Goal: Task Accomplishment & Management: Manage account settings

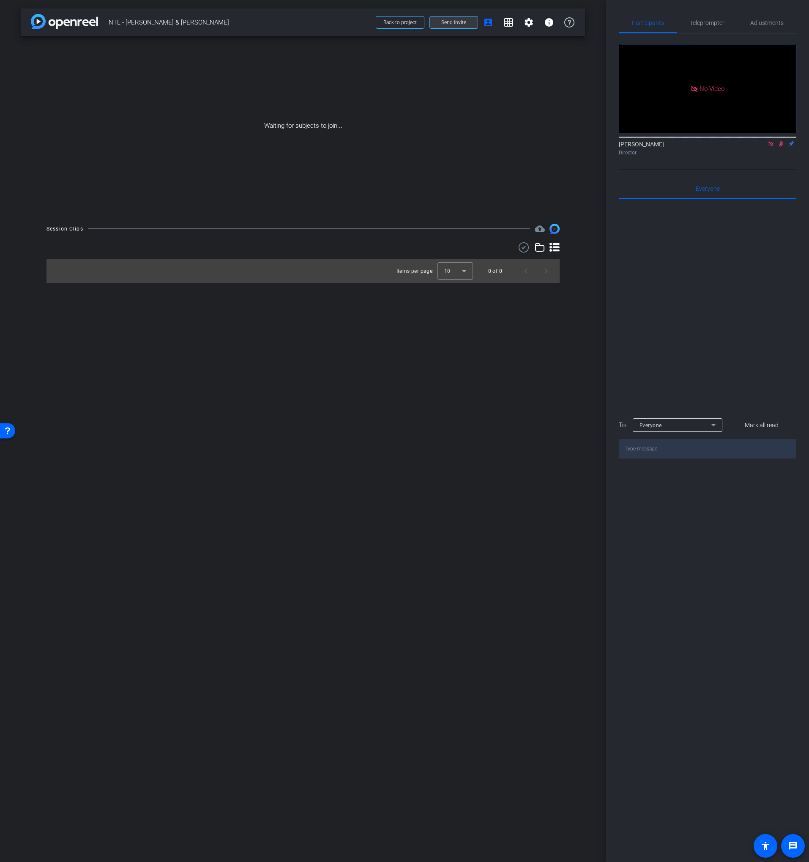
click at [452, 20] on span "Send invite" at bounding box center [453, 22] width 25 height 7
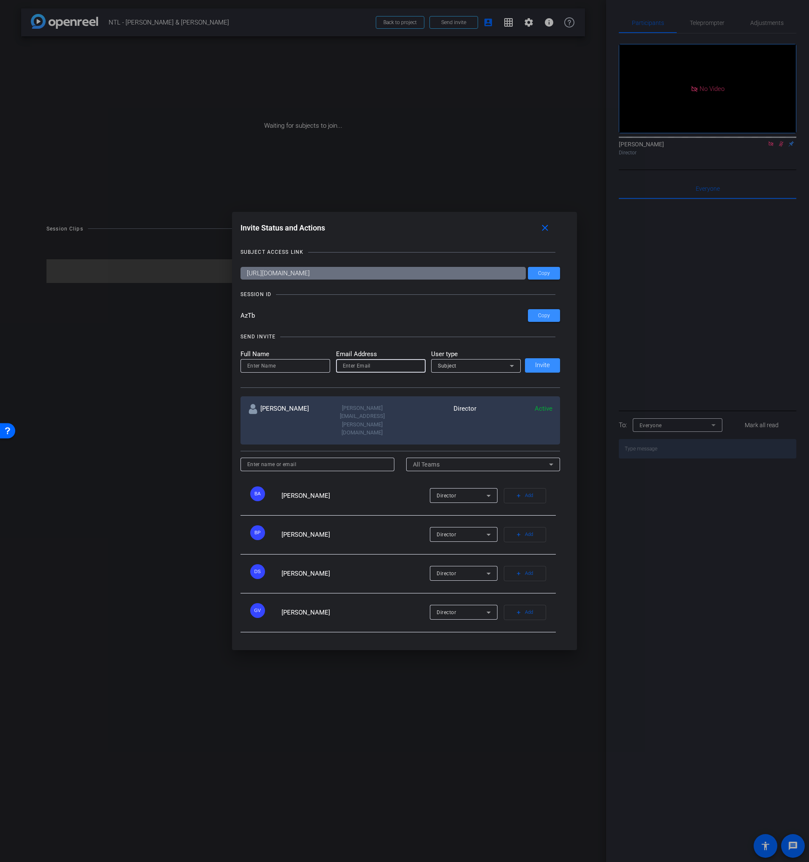
click at [351, 371] on input "email" at bounding box center [381, 366] width 76 height 10
paste input "JMoney@associationsmgt.com"
type input "JMoney@associationsmgt.com"
click at [298, 371] on input at bounding box center [285, 366] width 76 height 10
click at [495, 371] on div "Subject" at bounding box center [474, 365] width 72 height 11
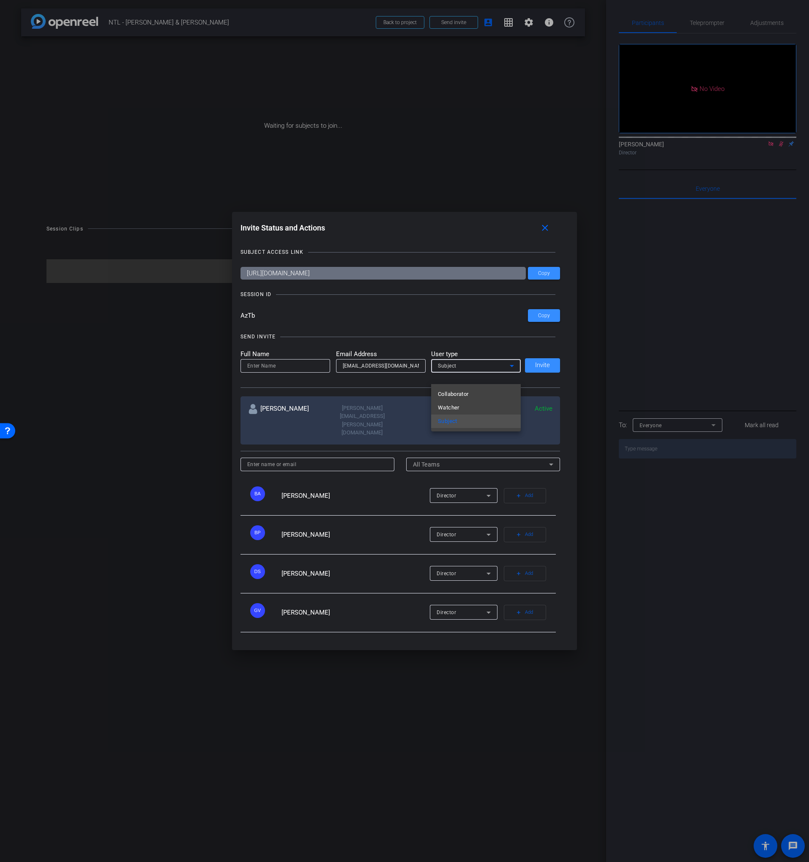
click at [493, 373] on div at bounding box center [404, 431] width 809 height 862
click at [492, 371] on div "Subject" at bounding box center [474, 365] width 72 height 11
click at [464, 408] on mat-option "Watcher" at bounding box center [476, 408] width 90 height 14
click at [270, 373] on mat-form-field at bounding box center [286, 366] width 90 height 14
click at [269, 371] on input at bounding box center [285, 366] width 76 height 10
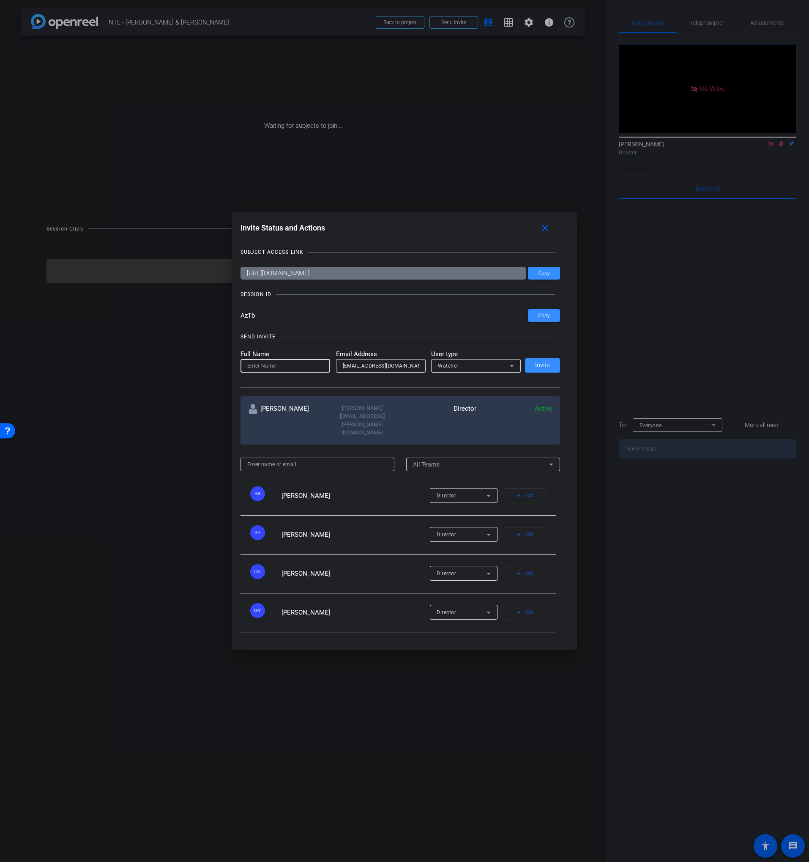
paste input "Jolie Money"
type input "Jolie Money"
drag, startPoint x: 315, startPoint y: 351, endPoint x: 319, endPoint y: 351, distance: 4.7
click at [315, 341] on div "SEND INVITE" at bounding box center [401, 336] width 320 height 8
click at [537, 368] on span "Invite" at bounding box center [542, 365] width 15 height 6
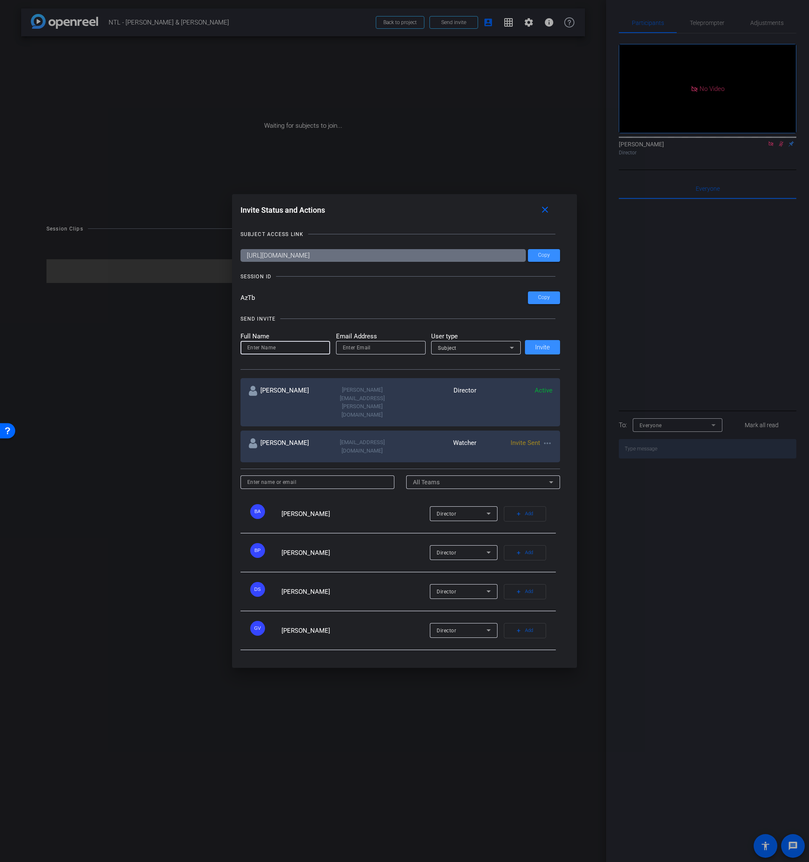
click at [293, 353] on input at bounding box center [285, 348] width 76 height 10
paste input "Rigoberto Mulato"
type input "Rigoberto Mulato"
click at [364, 341] on mat-label "Email Address" at bounding box center [381, 337] width 90 height 10
click at [387, 353] on input "email" at bounding box center [381, 348] width 76 height 10
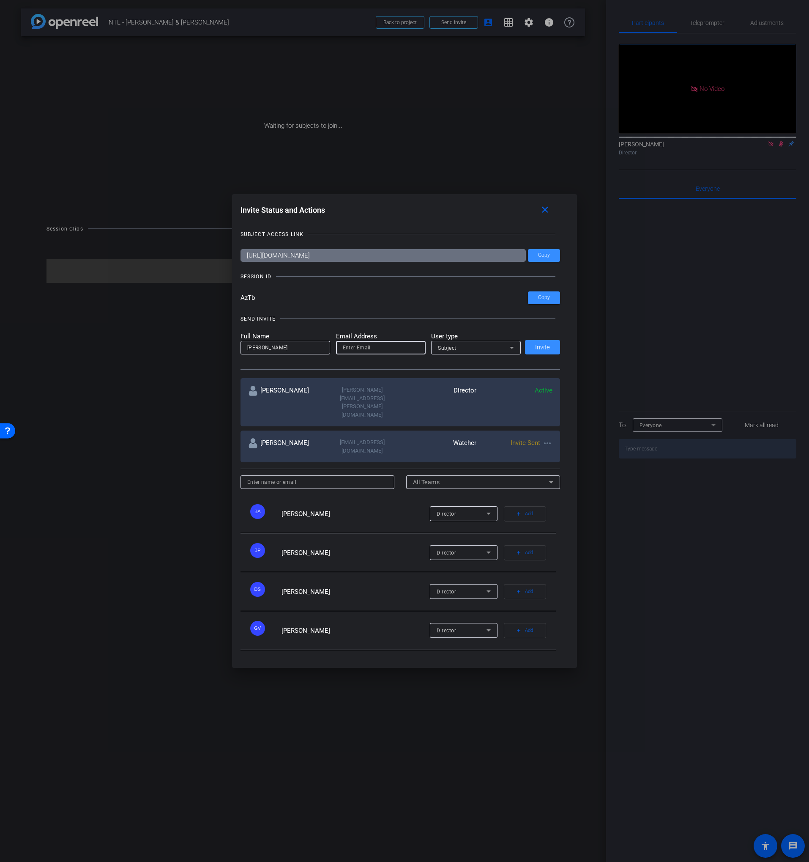
paste input "rigoberto.mulato@workerbeetv.com"
click at [468, 353] on div "Subject" at bounding box center [474, 348] width 72 height 11
drag, startPoint x: 465, startPoint y: 401, endPoint x: 459, endPoint y: 400, distance: 6.5
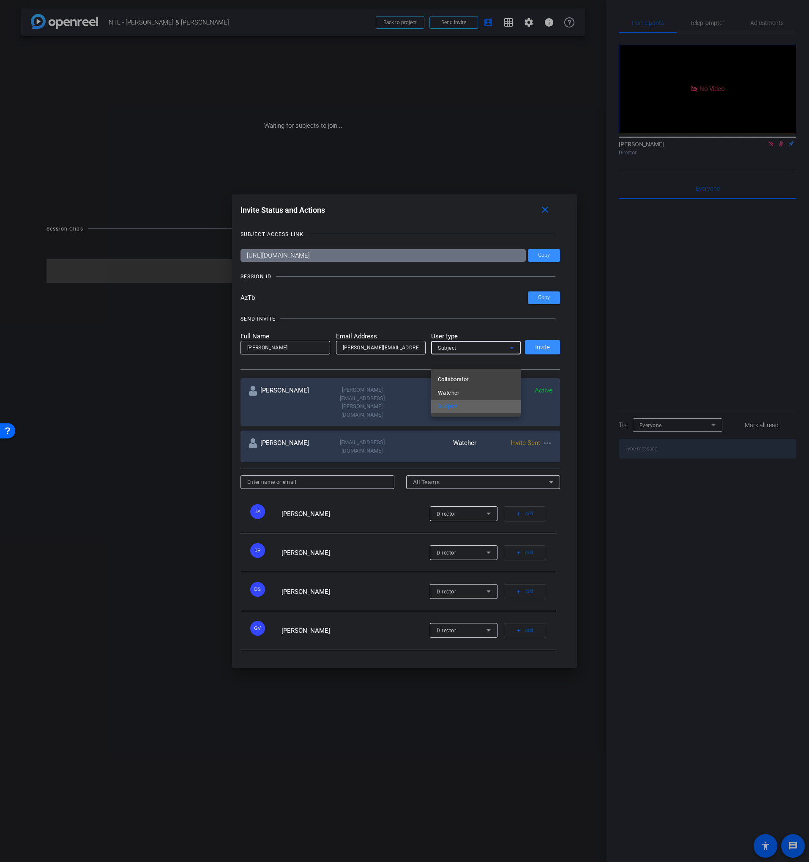
click at [465, 401] on mat-option "Subject" at bounding box center [476, 407] width 90 height 14
click at [455, 353] on div "Subject" at bounding box center [474, 348] width 72 height 11
click at [449, 388] on span "Watcher" at bounding box center [449, 393] width 22 height 10
click at [400, 353] on input "rigoberto.mulato@workerbeetv.com" at bounding box center [381, 348] width 76 height 10
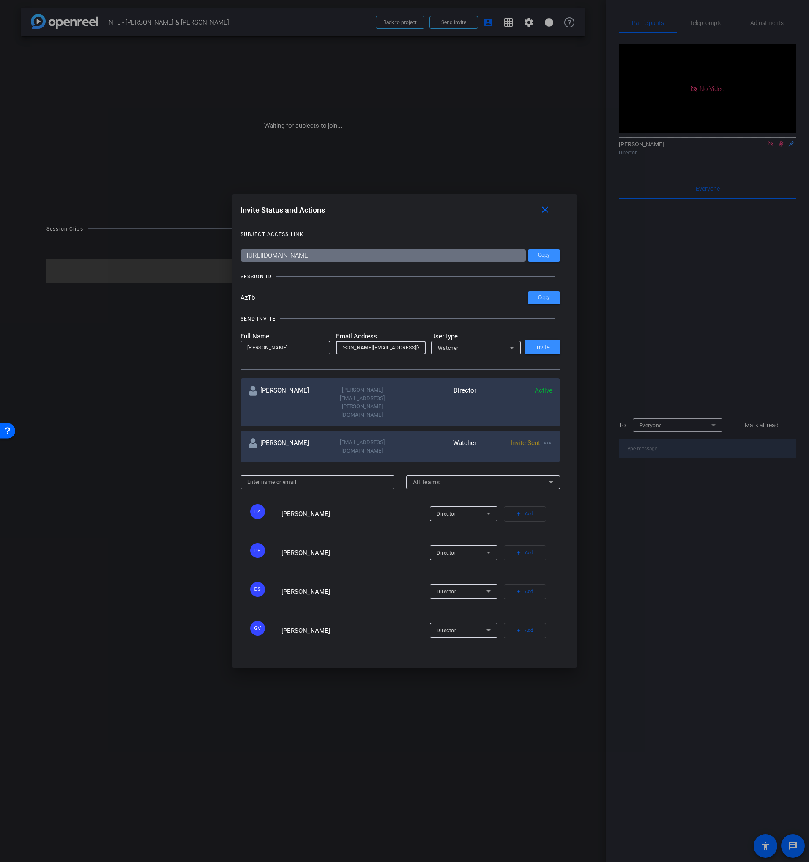
drag, startPoint x: 400, startPoint y: 360, endPoint x: 522, endPoint y: 365, distance: 122.3
click at [522, 355] on div "Full Name Rigoberto Mulato Email Address rigoberto.mulato@workerbeetv.com User …" at bounding box center [401, 343] width 320 height 23
type input "rigoberto.mulato@talewinddigital.com"
click at [500, 323] on div "SEND INVITE" at bounding box center [401, 319] width 320 height 8
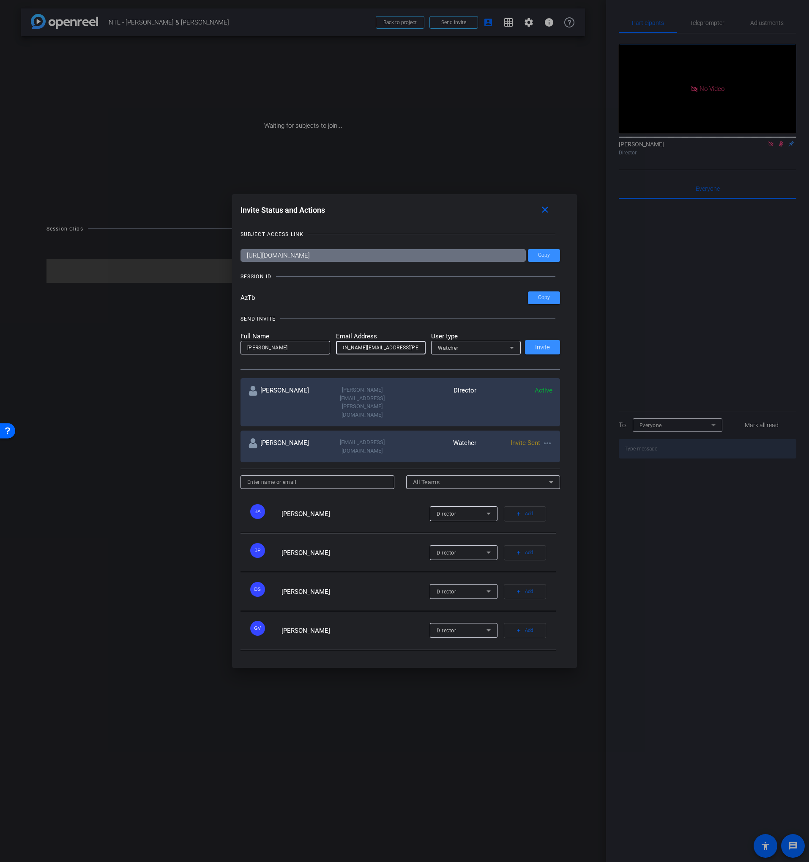
drag, startPoint x: 404, startPoint y: 362, endPoint x: 482, endPoint y: 362, distance: 77.8
click at [482, 355] on form "Full Name Rigoberto Mulato Email Address rigoberto.mulato@talewinddigital.com U…" at bounding box center [381, 343] width 281 height 23
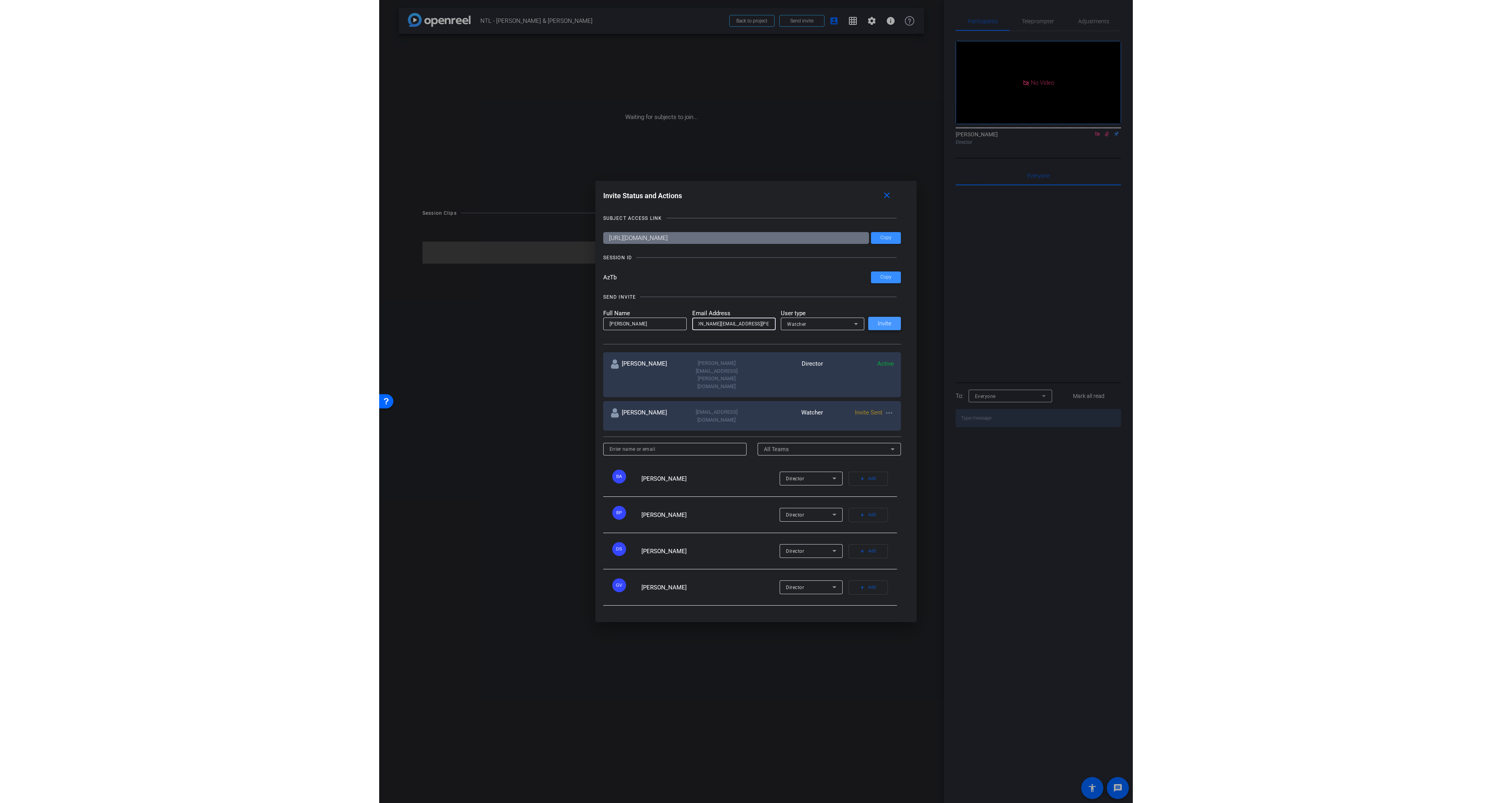
scroll to position [0, 0]
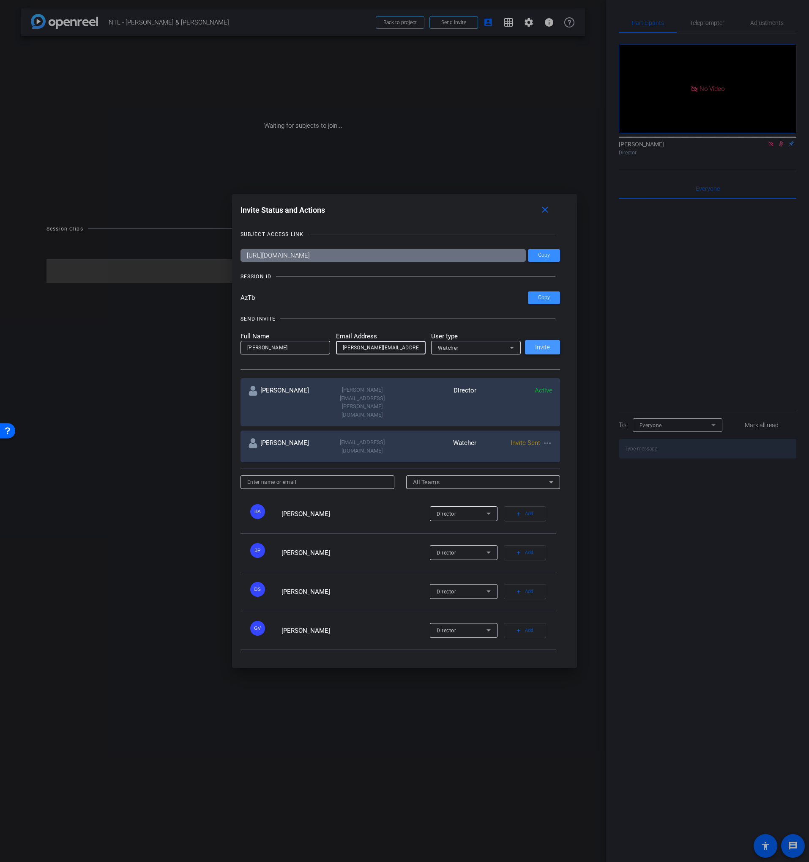
click at [556, 357] on span at bounding box center [542, 347] width 35 height 20
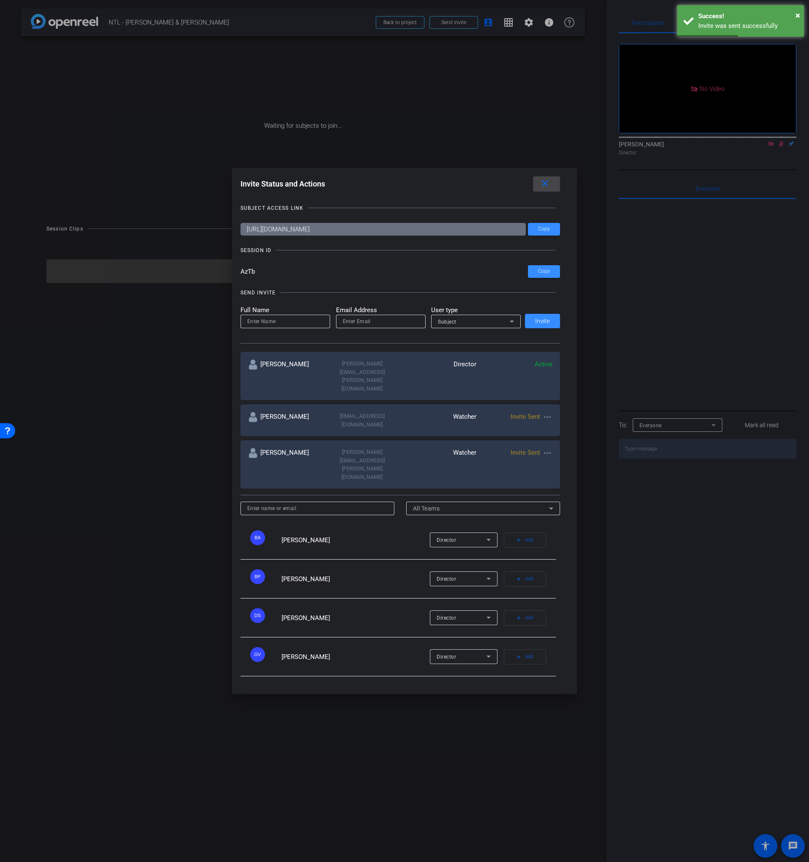
click at [544, 189] on mat-icon "close" at bounding box center [545, 183] width 11 height 11
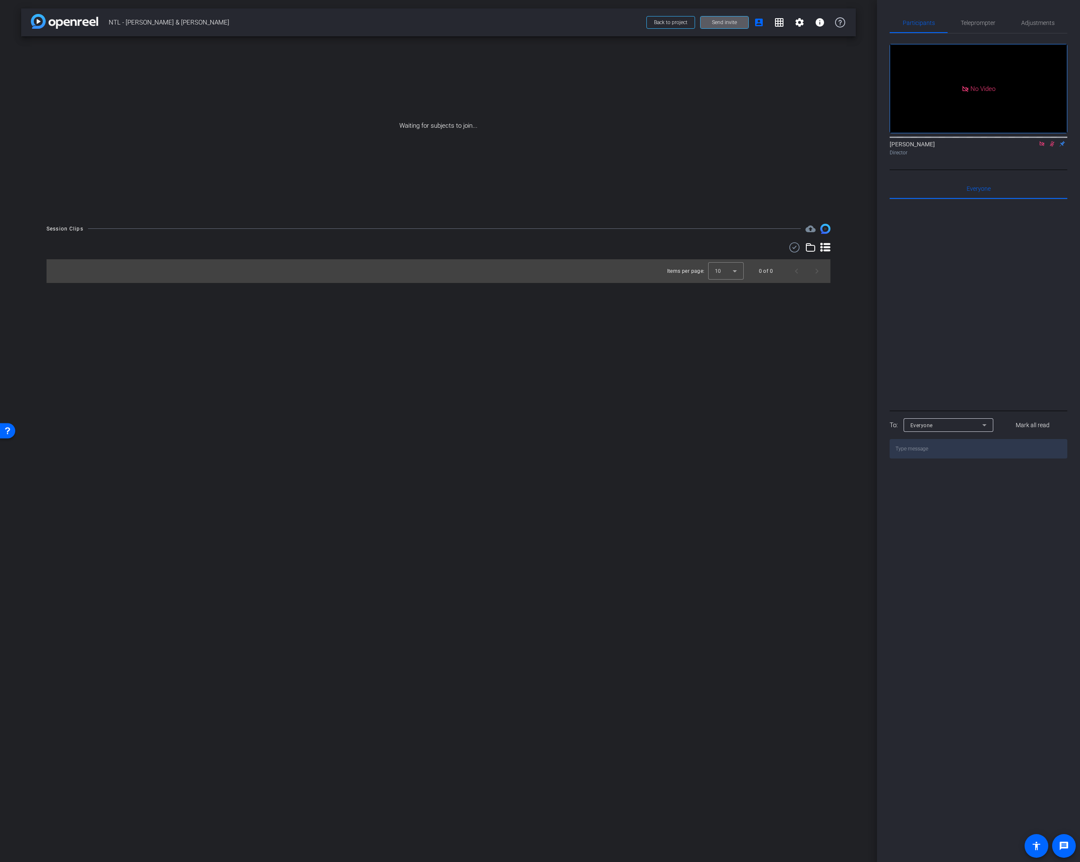
click at [725, 20] on span "Send invite" at bounding box center [724, 22] width 25 height 7
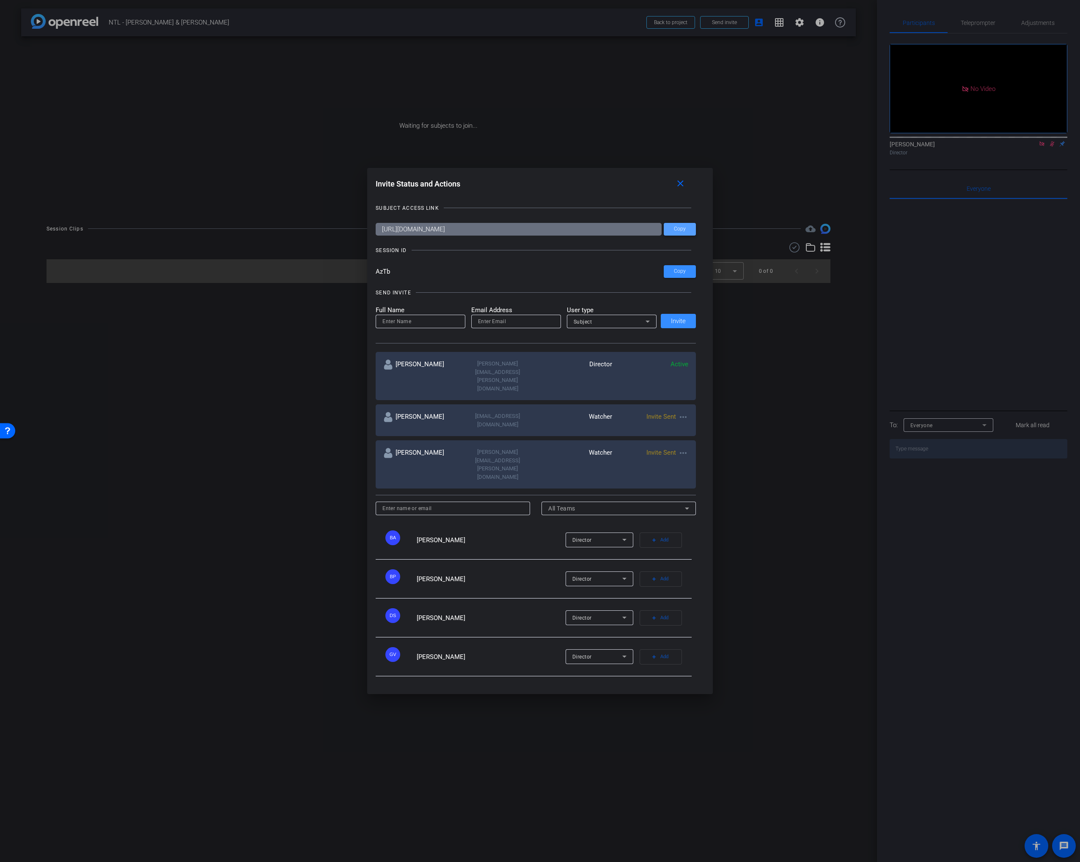
click at [676, 239] on span at bounding box center [679, 229] width 32 height 20
drag, startPoint x: 674, startPoint y: 253, endPoint x: 670, endPoint y: 255, distance: 4.4
click at [674, 232] on span "Copy" at bounding box center [680, 229] width 12 height 6
click at [674, 194] on span at bounding box center [682, 184] width 27 height 20
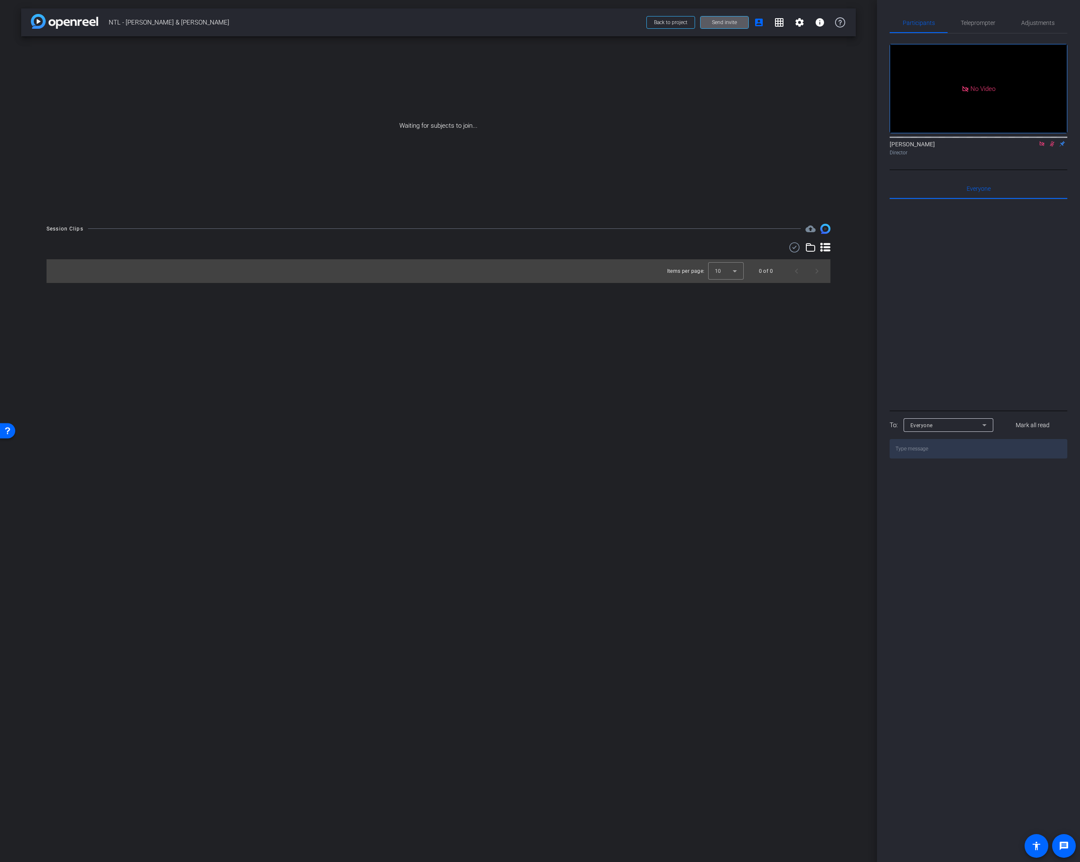
click at [1039, 146] on icon at bounding box center [1041, 143] width 5 height 5
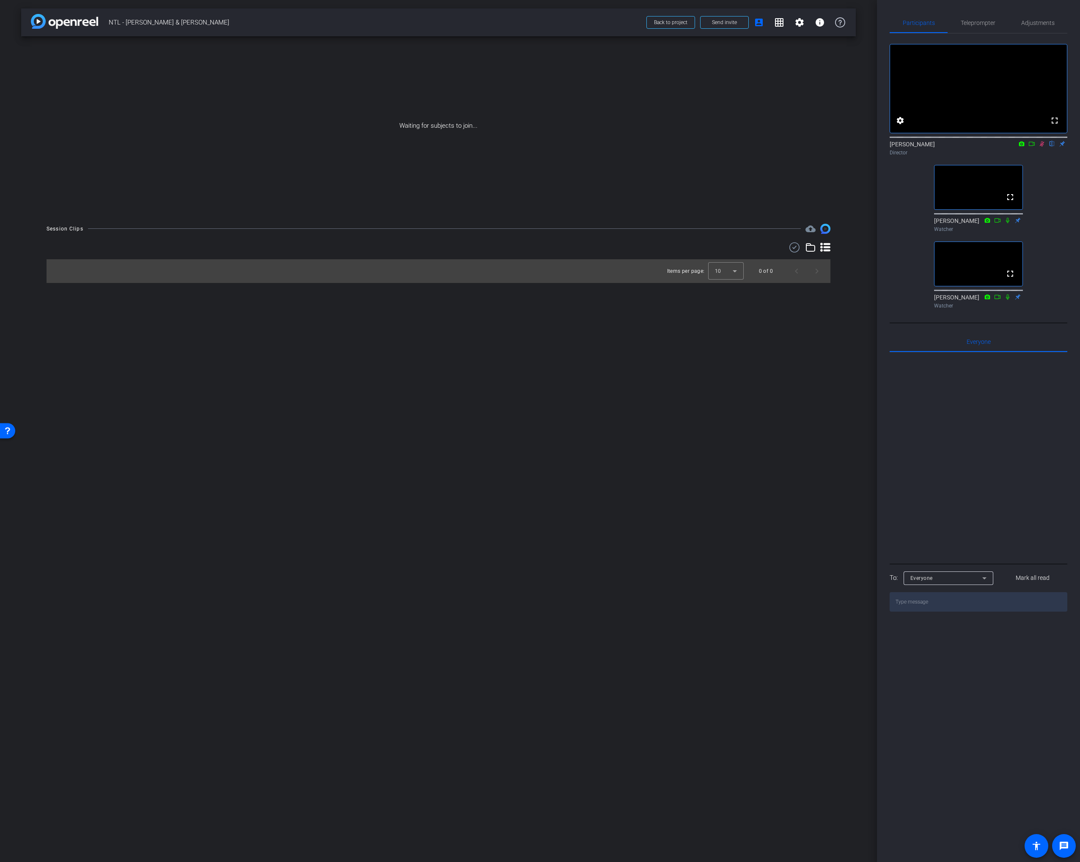
drag, startPoint x: 1047, startPoint y: 227, endPoint x: 1041, endPoint y: 159, distance: 68.3
click at [1047, 227] on div "fullscreen settings Scott Grant flip Director fullscreen Jolie Money Watcher fu…" at bounding box center [978, 172] width 178 height 279
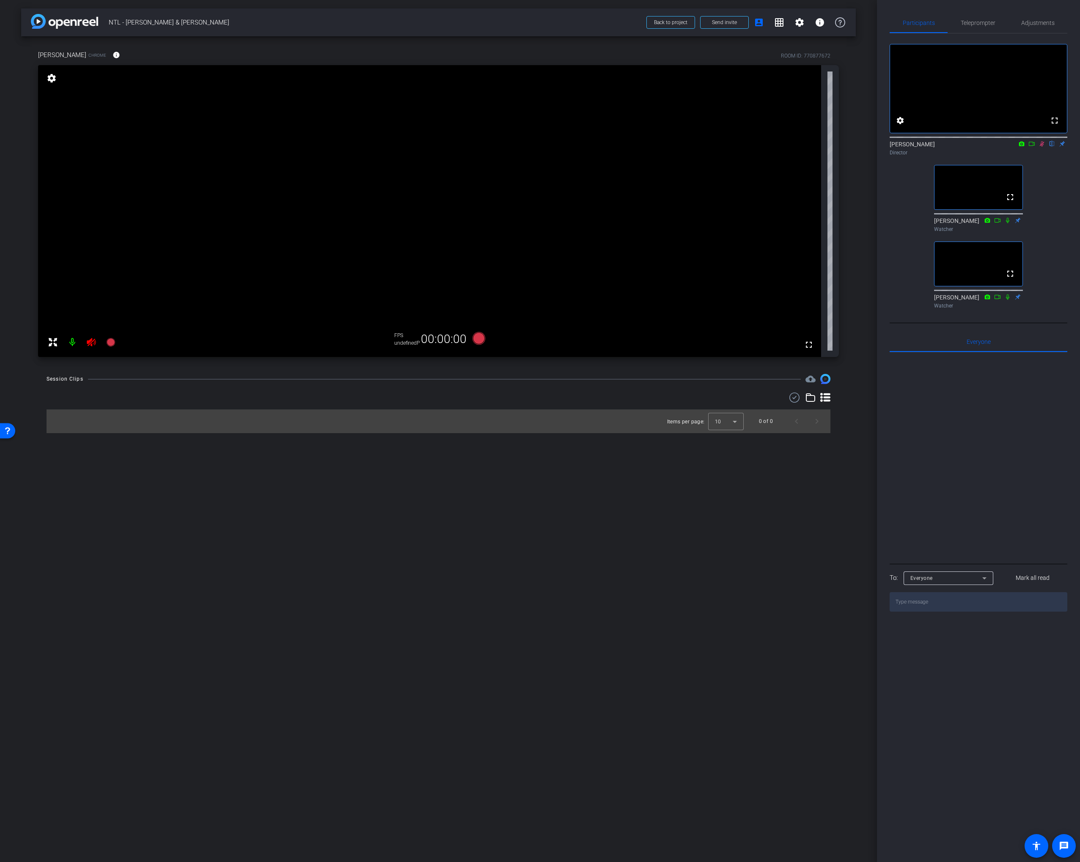
click at [1041, 147] on icon at bounding box center [1041, 144] width 7 height 6
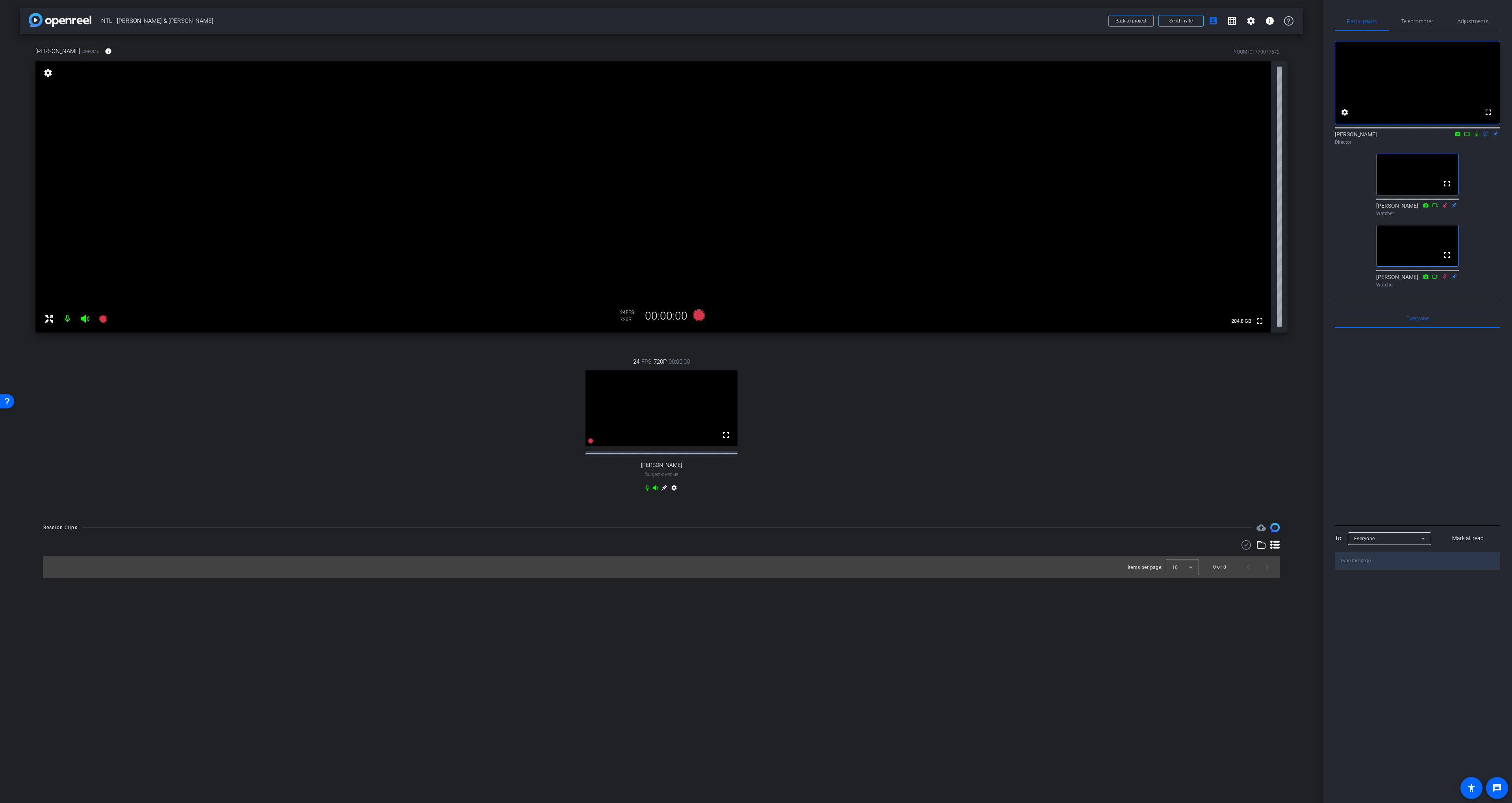
drag, startPoint x: 942, startPoint y: 409, endPoint x: 1183, endPoint y: 296, distance: 266.2
click at [942, 409] on div "24 FPS 720P 00:00:00 fullscreen Chase Givens Subject - Chrome settings" at bounding box center [661, 426] width 1252 height 163
click at [1218, 19] on span "Adjustments" at bounding box center [1472, 21] width 31 height 6
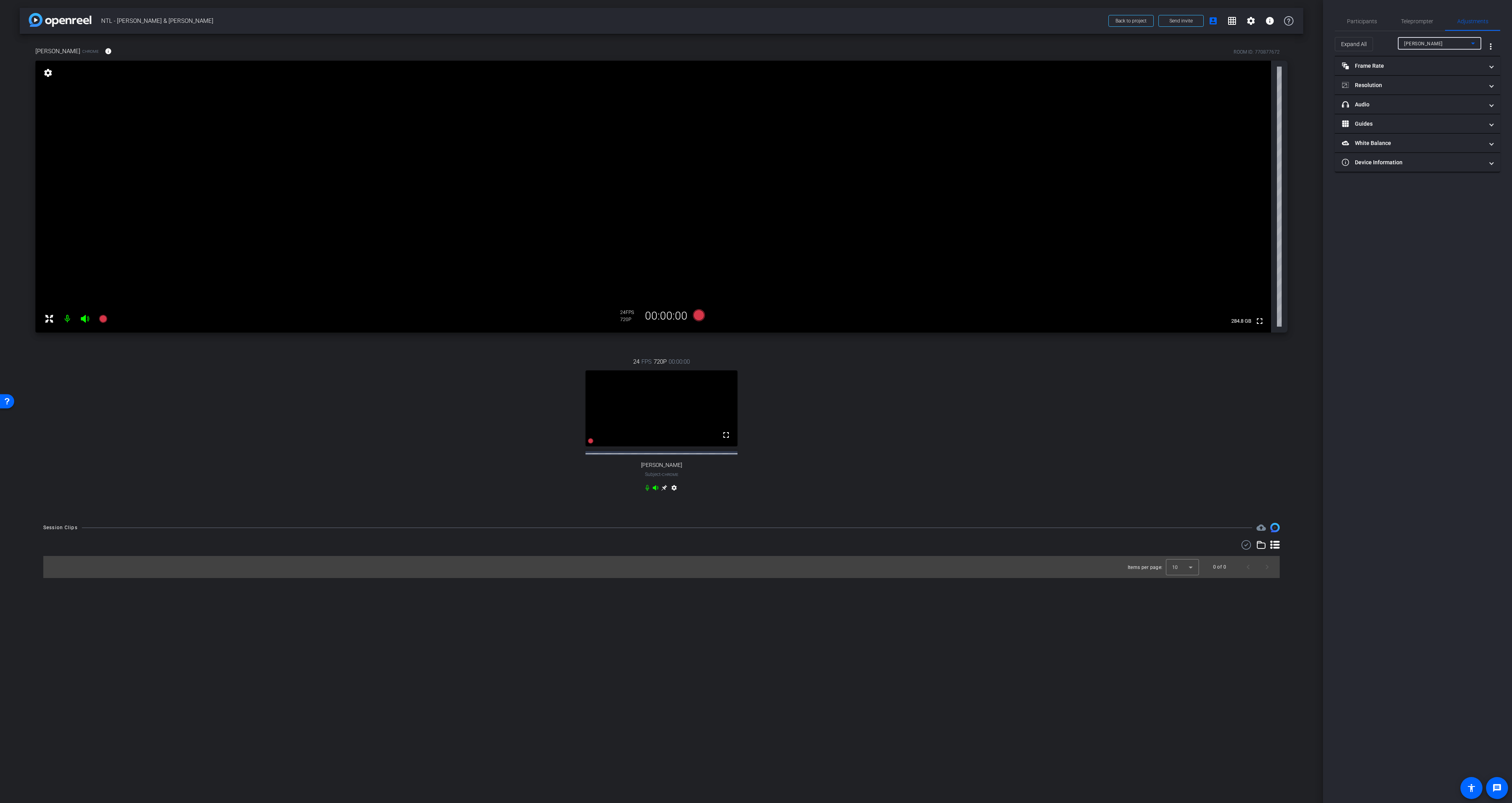
click at [1218, 46] on div "Mike Morse" at bounding box center [1438, 43] width 67 height 10
click at [1218, 40] on div at bounding box center [756, 402] width 1512 height 803
click at [1218, 68] on mat-panel-title "Frame Rate Frame Rate" at bounding box center [1412, 65] width 142 height 8
click at [1218, 122] on mat-panel-title "Resolution" at bounding box center [1412, 118] width 142 height 8
click at [1218, 142] on div "1080" at bounding box center [1424, 142] width 30 height 13
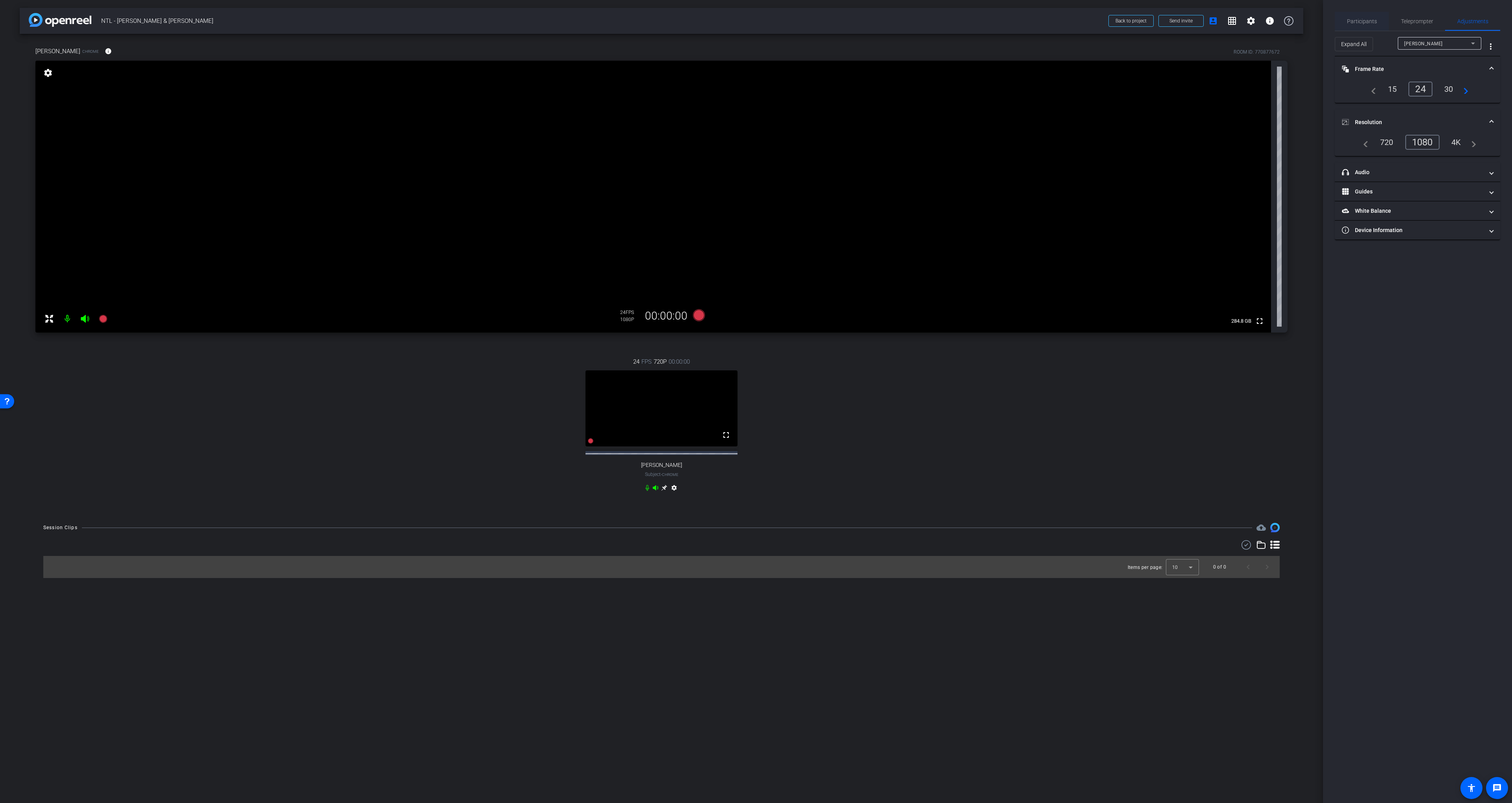
click at [1218, 20] on span "Participants" at bounding box center [1362, 21] width 30 height 6
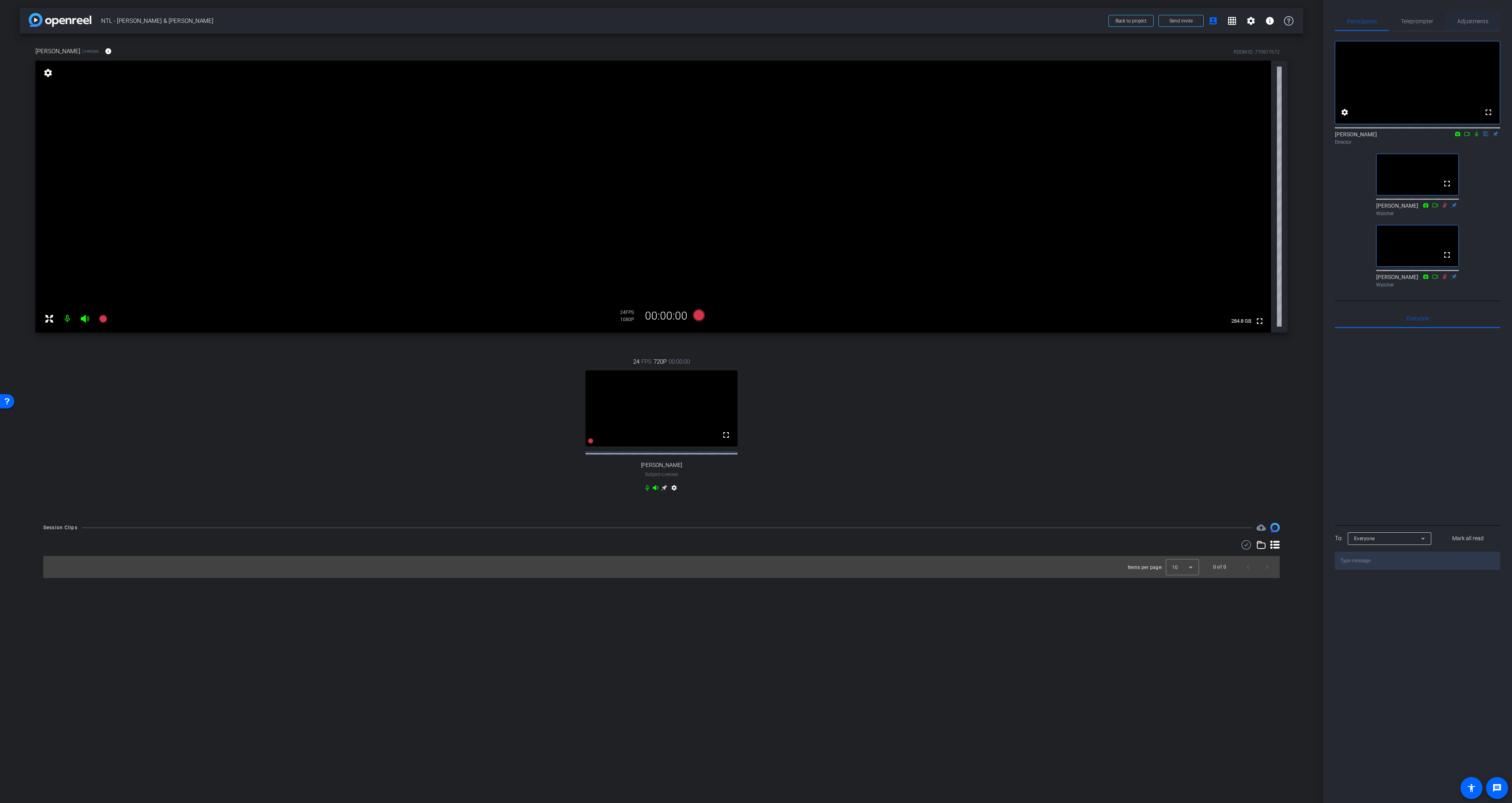
click at [1218, 19] on span "Adjustments" at bounding box center [1472, 21] width 31 height 6
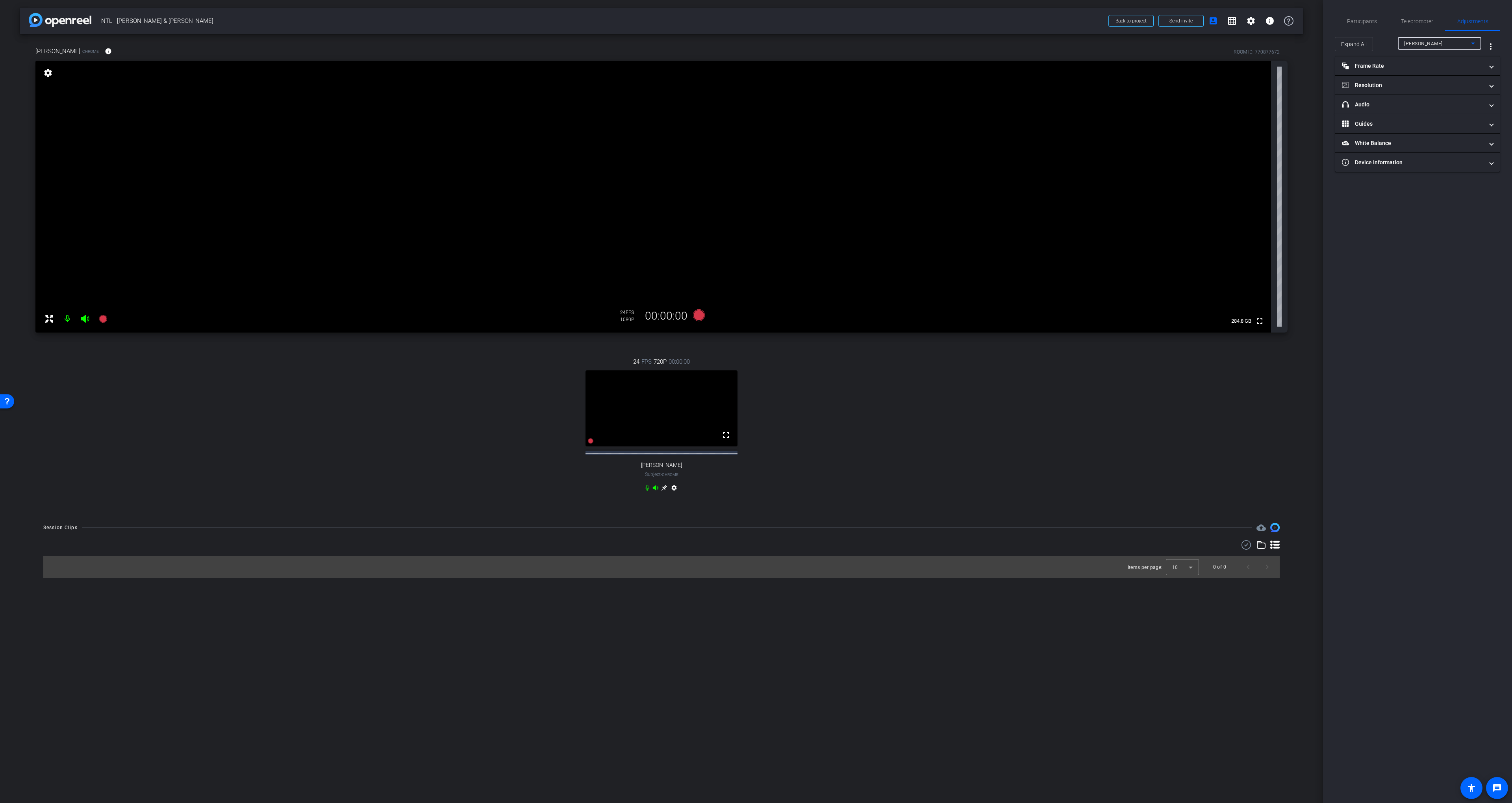
click at [1218, 46] on span "Mike Morse" at bounding box center [1423, 44] width 38 height 6
click at [1218, 72] on span "Chase Givens" at bounding box center [1424, 72] width 40 height 9
click at [1218, 65] on mat-panel-title "Frame Rate Frame Rate" at bounding box center [1412, 65] width 142 height 8
click at [1218, 118] on mat-panel-title "Resolution" at bounding box center [1412, 118] width 142 height 8
click at [1218, 143] on div "1080" at bounding box center [1424, 142] width 30 height 13
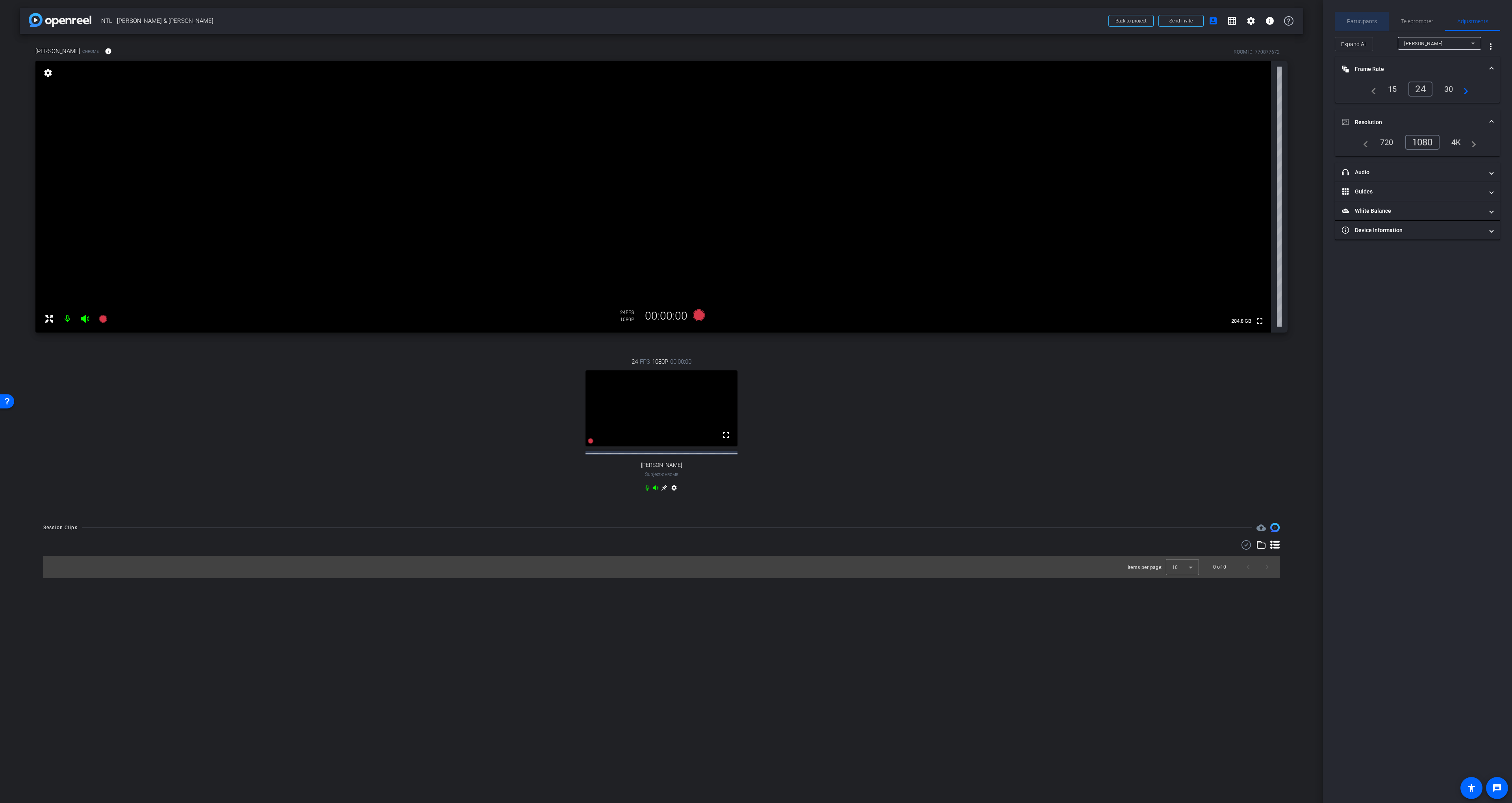
click at [1218, 25] on span "Participants" at bounding box center [1362, 21] width 30 height 19
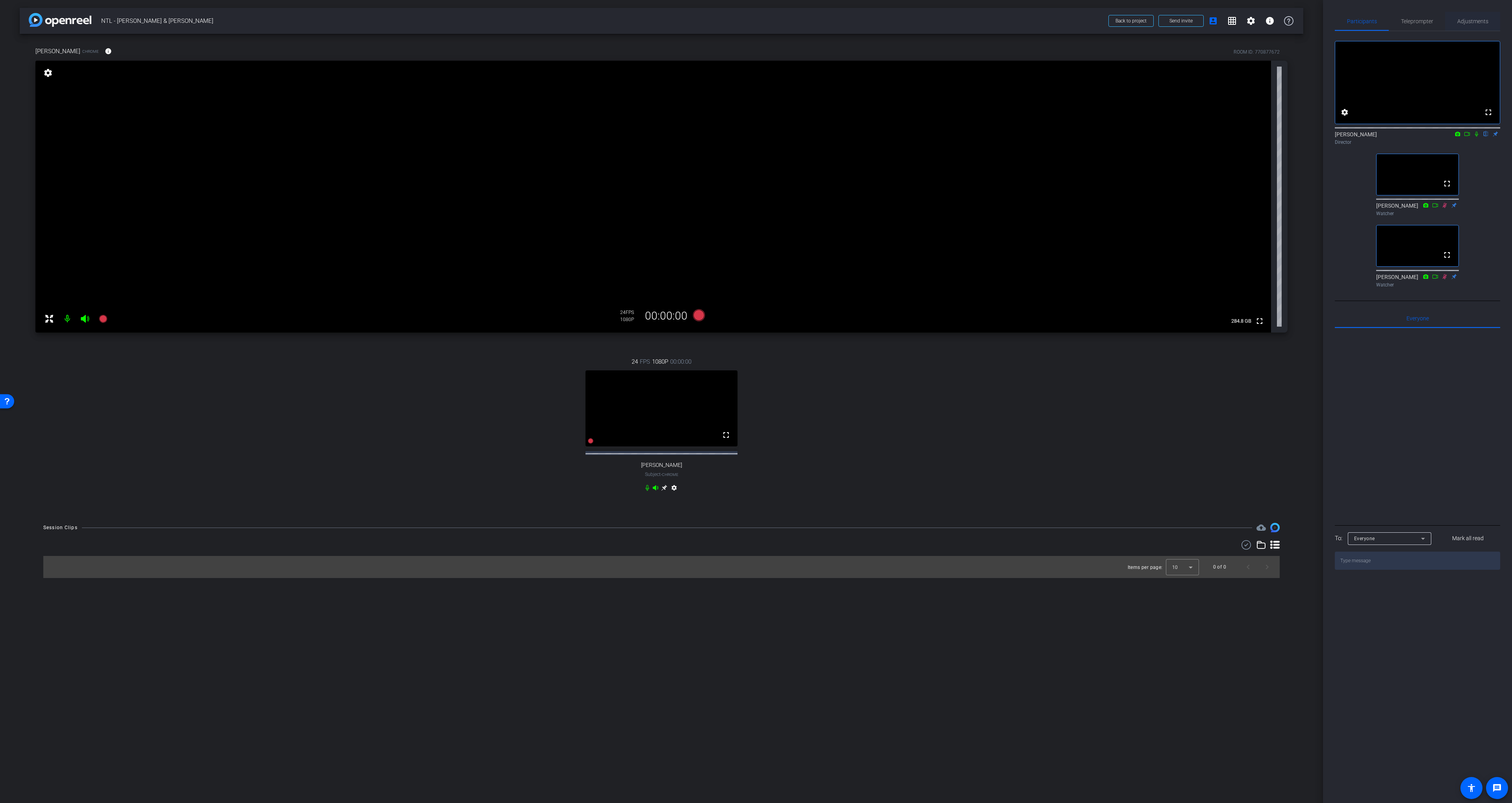
click at [1218, 30] on div "Participants Teleprompter Adjustments" at bounding box center [1417, 21] width 166 height 20
click at [1218, 25] on span "Adjustments" at bounding box center [1472, 21] width 31 height 19
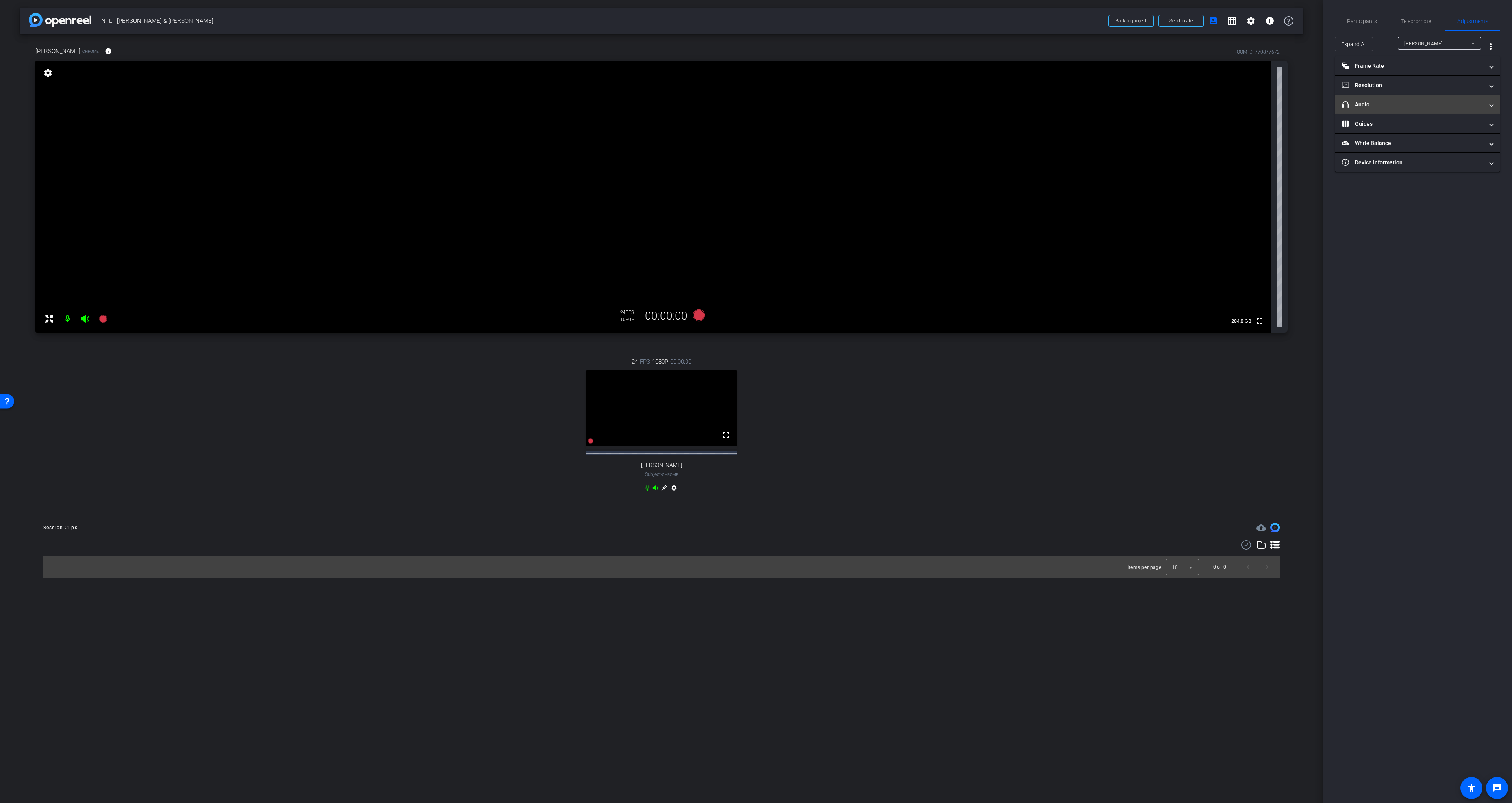
click at [1218, 106] on mat-panel-title "headphone icon Audio" at bounding box center [1412, 104] width 142 height 8
click at [1218, 46] on span "Mike Morse" at bounding box center [1423, 44] width 38 height 6
click at [1218, 69] on span "Chase Givens" at bounding box center [1424, 72] width 40 height 9
click at [1218, 145] on span "Chase’s iPhone2 Microphone" at bounding box center [1457, 146] width 88 height 7
click at [1218, 171] on span "MacBook Pro Microphone (Built-in)" at bounding box center [1449, 175] width 71 height 9
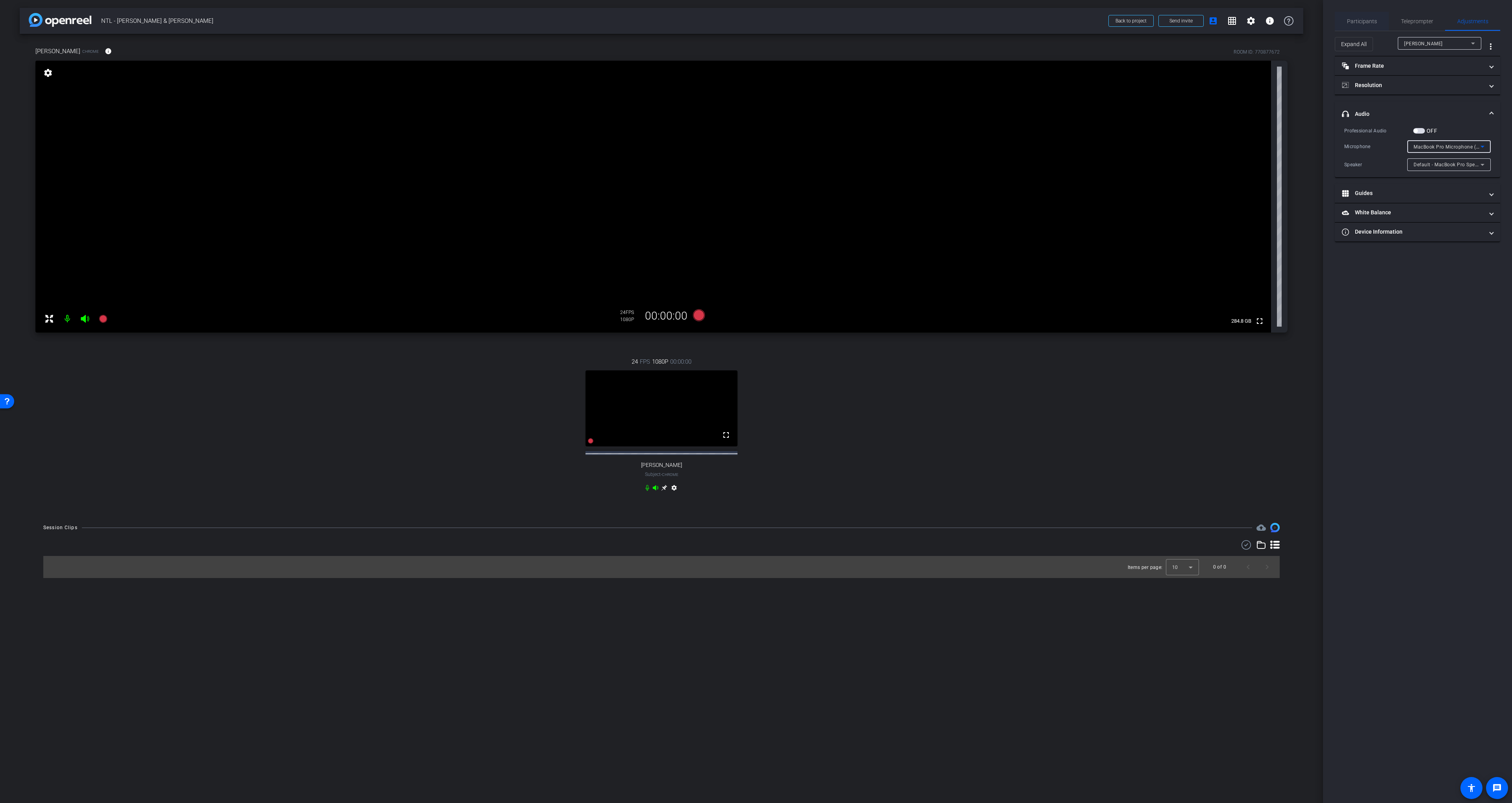
click at [1218, 20] on span "Participants" at bounding box center [1362, 21] width 30 height 6
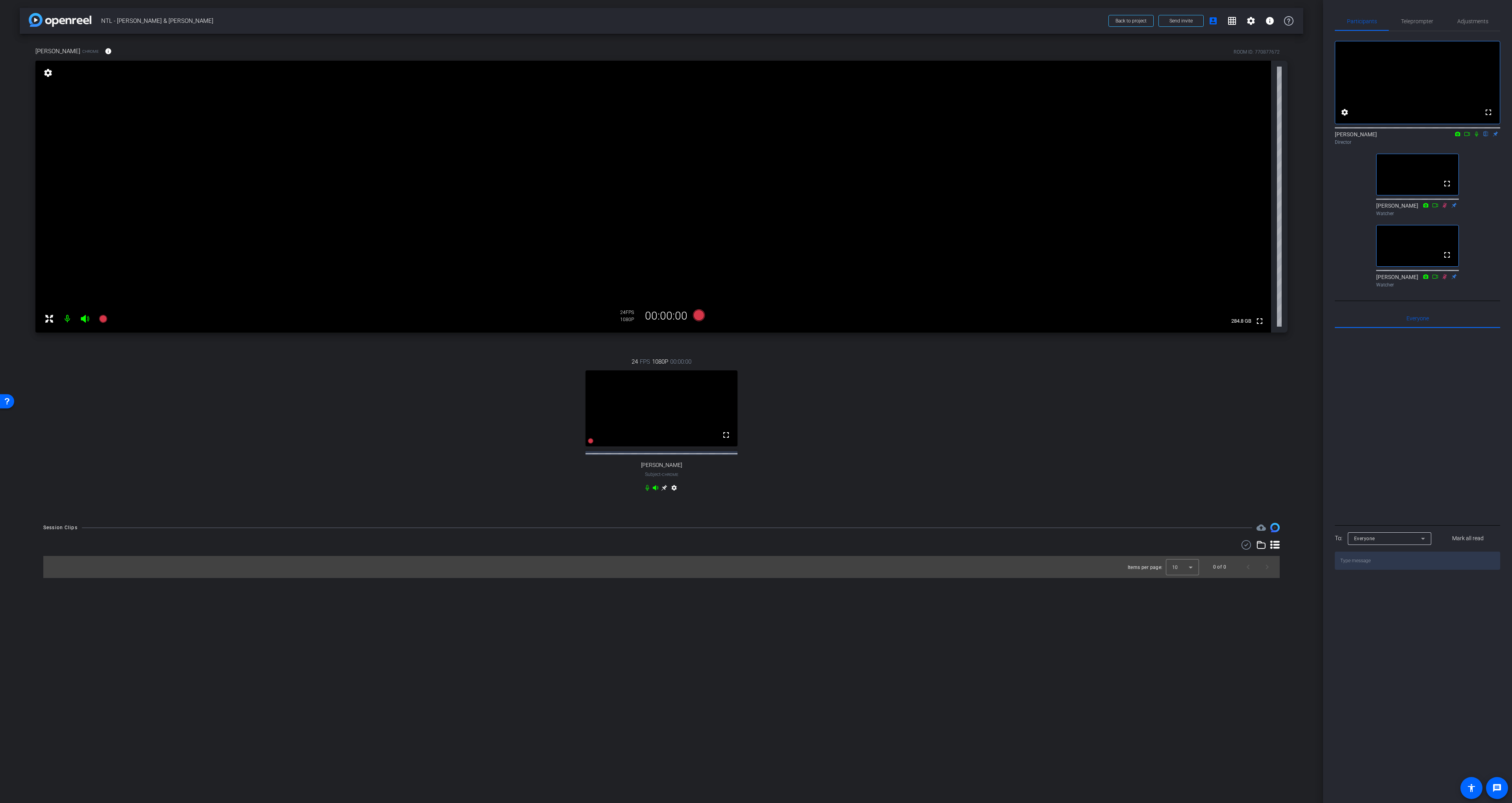
click at [915, 397] on div "24 FPS 1080P 00:00:00 fullscreen Chase Givens Subject - Chrome settings" at bounding box center [661, 426] width 1252 height 163
click at [1218, 26] on span "Teleprompter" at bounding box center [1417, 21] width 33 height 19
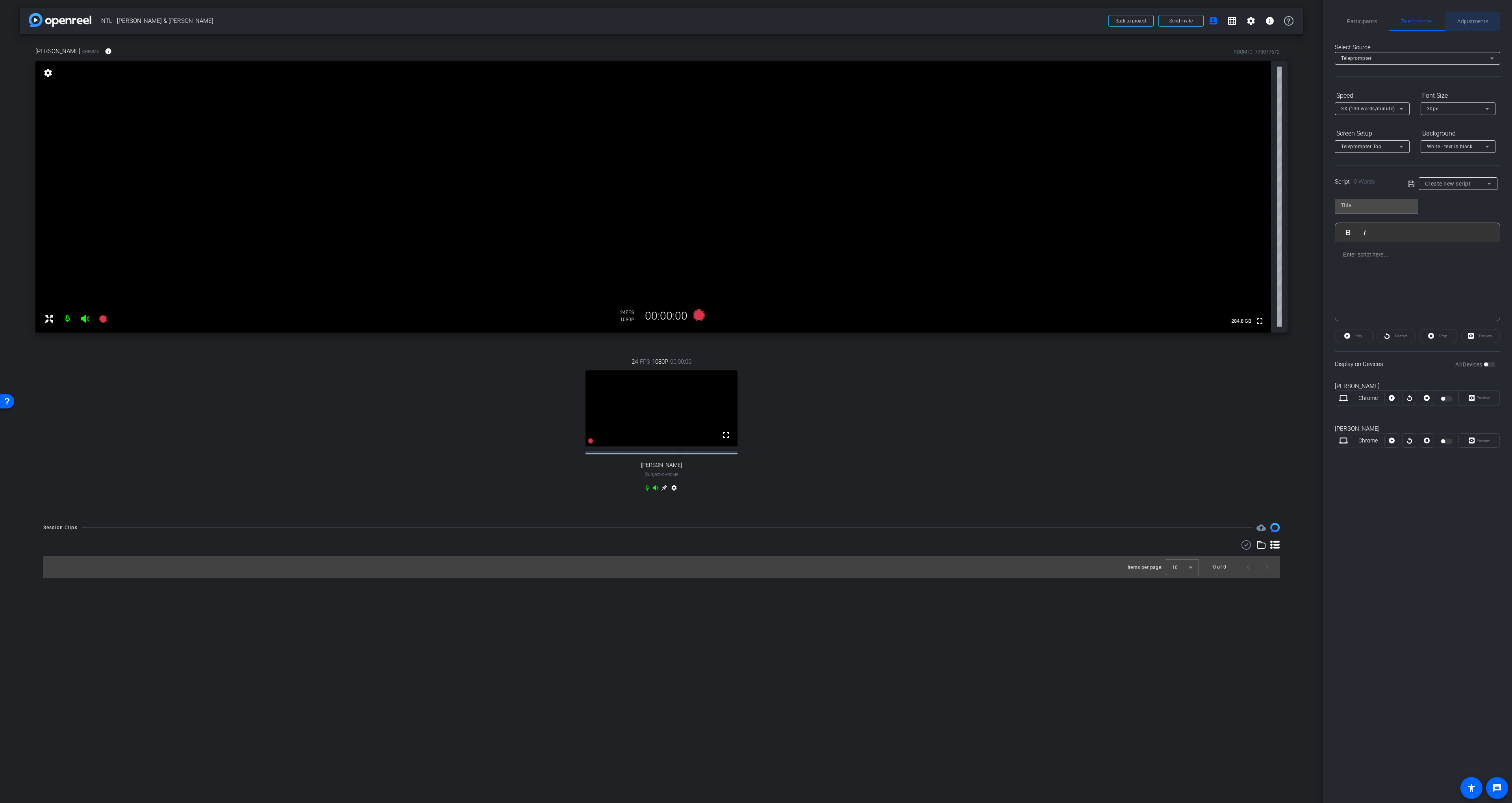
click at [1218, 25] on span "Adjustments" at bounding box center [1472, 21] width 31 height 19
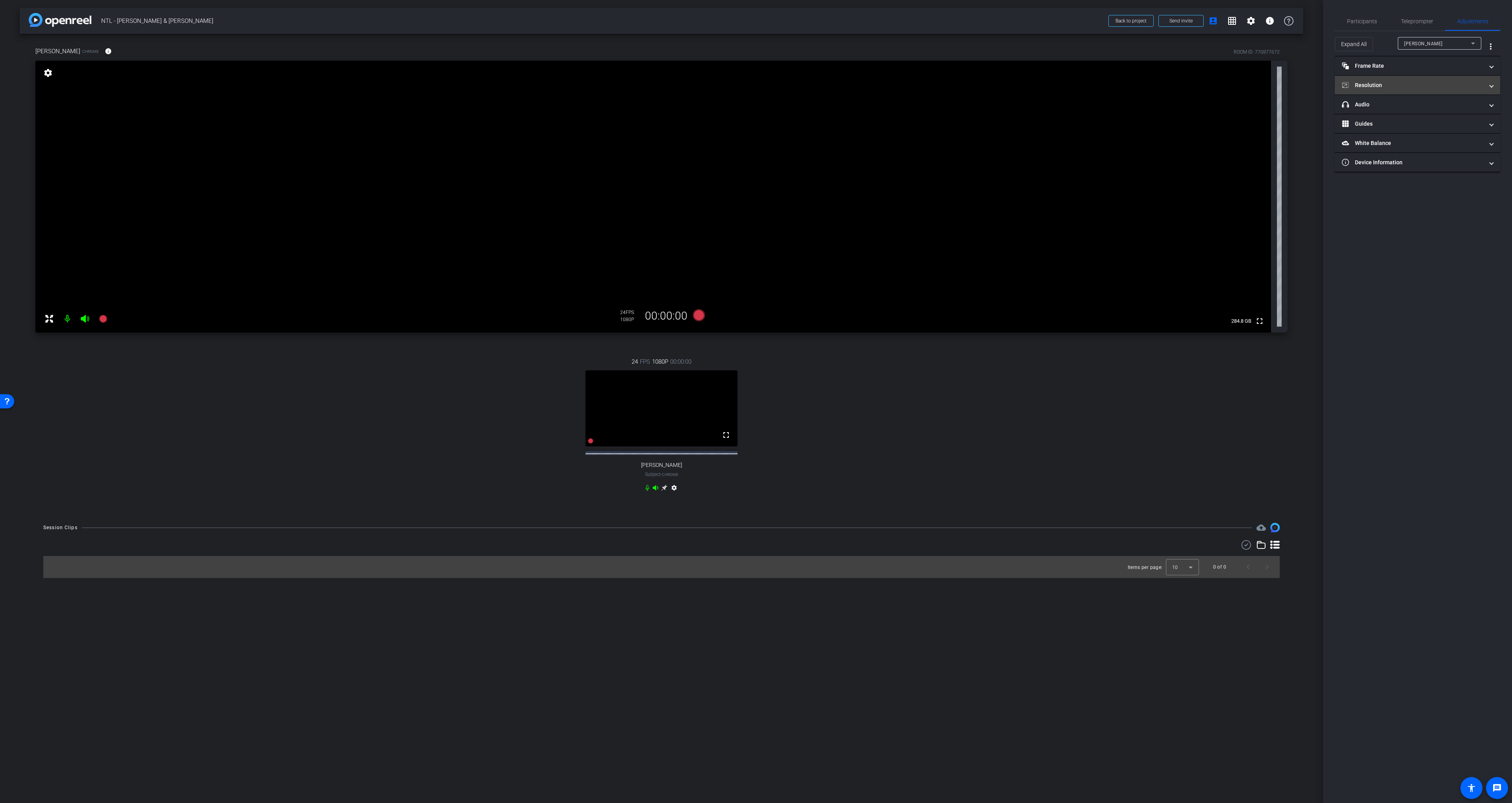
click at [1218, 81] on mat-panel-title "Resolution" at bounding box center [1412, 85] width 142 height 8
click at [1218, 44] on span "Mike Morse" at bounding box center [1423, 44] width 38 height 6
click at [1218, 70] on span "Chase Givens" at bounding box center [1424, 72] width 40 height 9
click at [1218, 88] on mat-expansion-panel-header "Resolution" at bounding box center [1417, 94] width 166 height 25
click at [1218, 39] on div "Chase Givens" at bounding box center [1438, 43] width 67 height 10
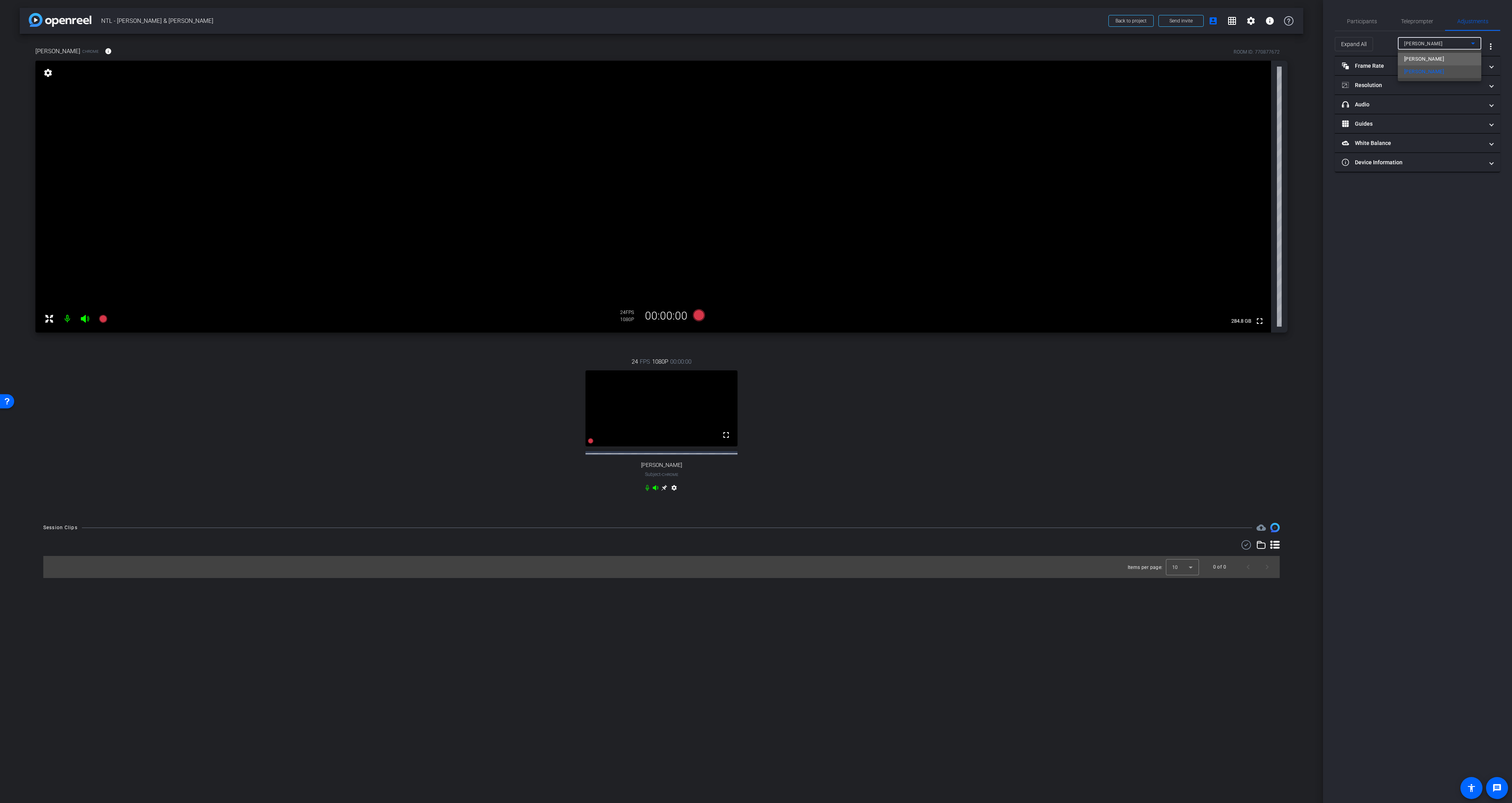
click at [1218, 56] on span "Mike Morse" at bounding box center [1424, 59] width 40 height 9
click at [1218, 103] on mat-panel-title "headphone icon Audio" at bounding box center [1412, 104] width 142 height 8
click at [1218, 146] on span "Surface Stereo Microphones (Surface High Definition Audio)" at bounding box center [1482, 146] width 138 height 7
click at [1218, 145] on div at bounding box center [756, 402] width 1512 height 803
click at [1218, 162] on span "Default - Surface Omnisonic Speakers (Surface High Definition Audio)" at bounding box center [1493, 164] width 160 height 7
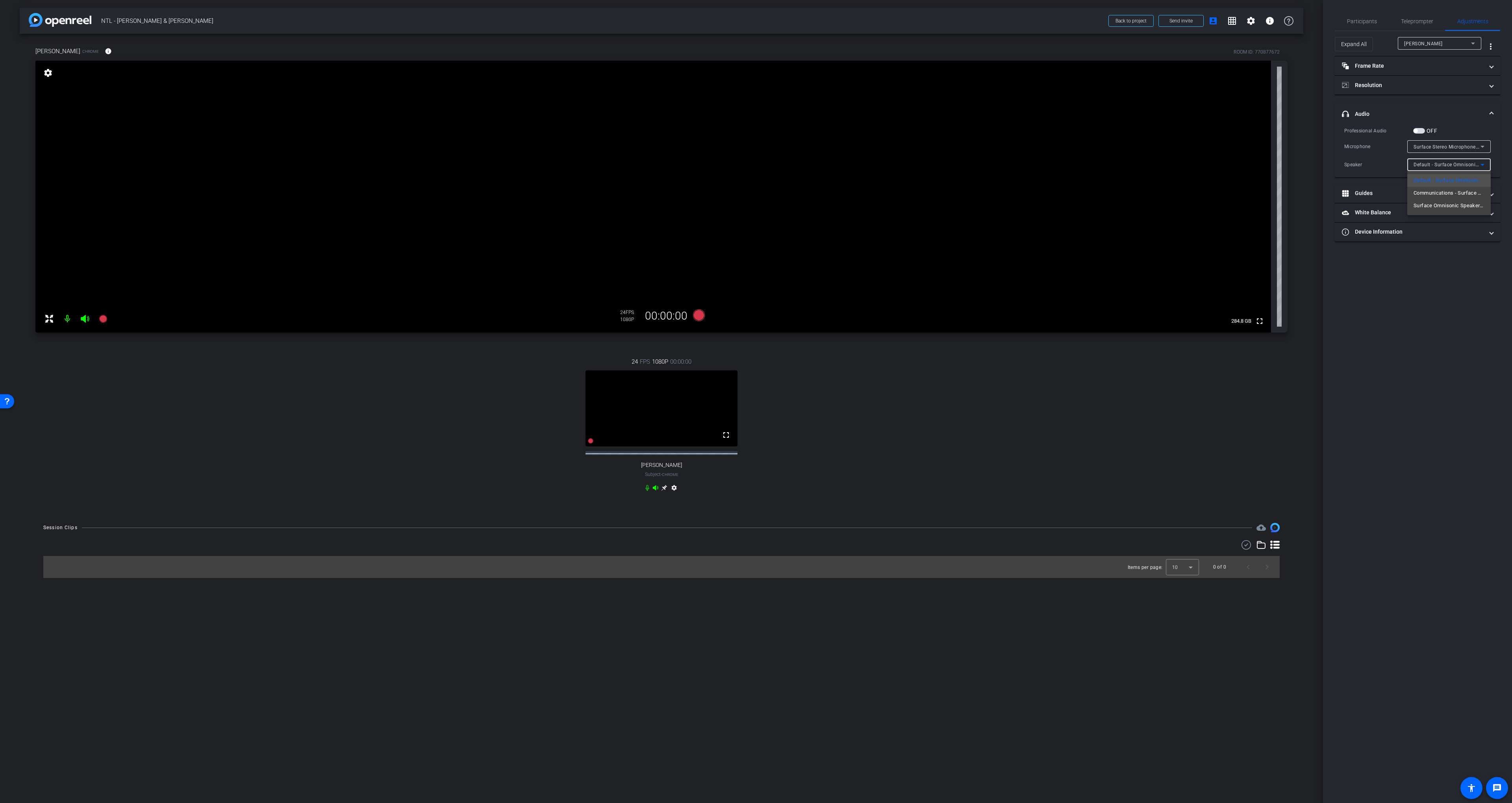
click at [1218, 162] on div at bounding box center [756, 402] width 1512 height 803
click at [1218, 15] on span "Participants" at bounding box center [1362, 21] width 30 height 19
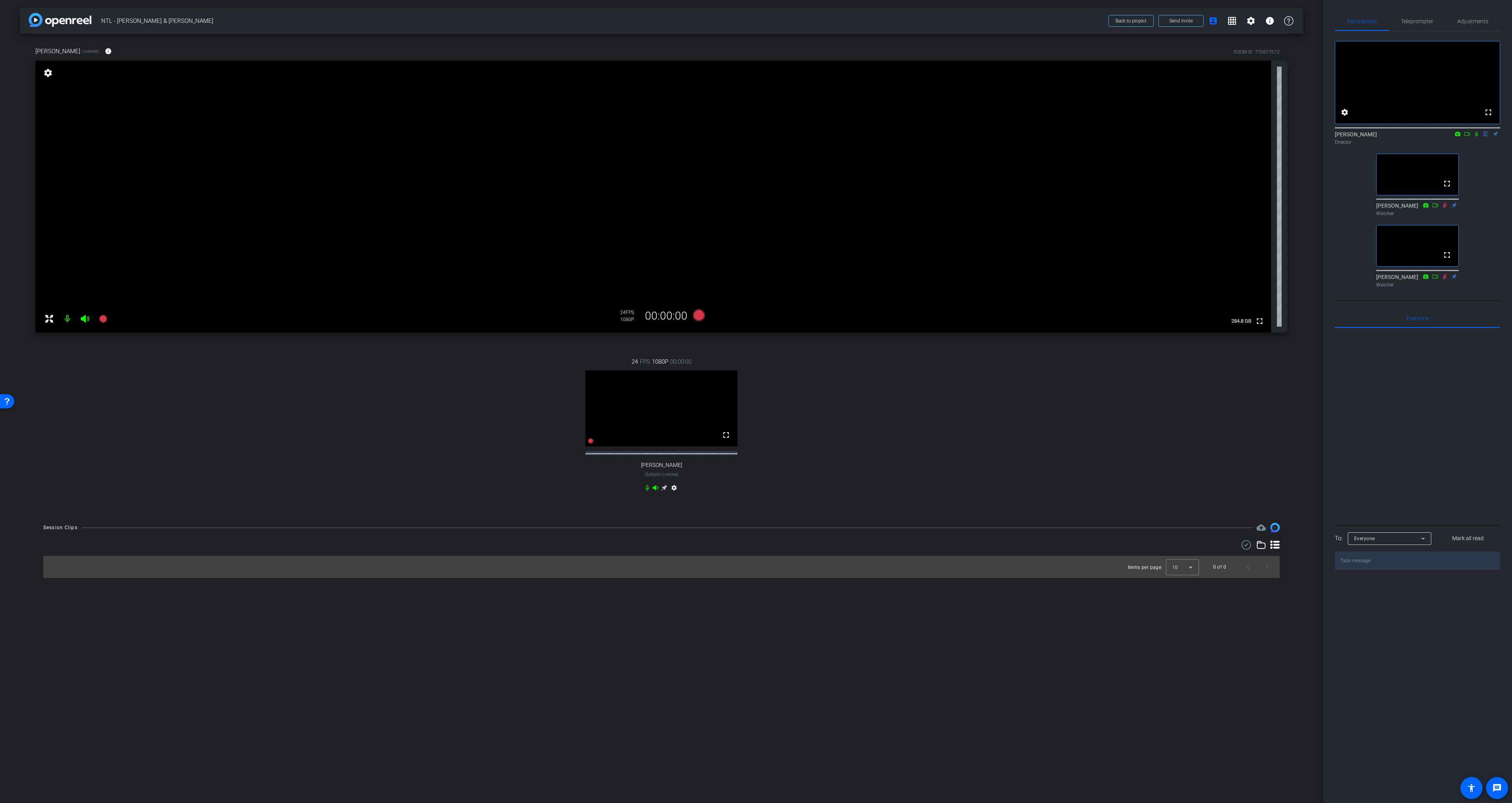
click at [1168, 400] on div "24 FPS 1080P 00:00:00 fullscreen Chase Givens Subject - Chrome settings" at bounding box center [661, 426] width 1252 height 163
drag, startPoint x: 1169, startPoint y: 400, endPoint x: 934, endPoint y: 332, distance: 244.6
click at [1168, 400] on div "24 FPS 1080P 00:00:00 fullscreen Chase Givens Subject - Chrome settings" at bounding box center [661, 426] width 1252 height 163
click at [700, 318] on icon at bounding box center [698, 315] width 12 height 12
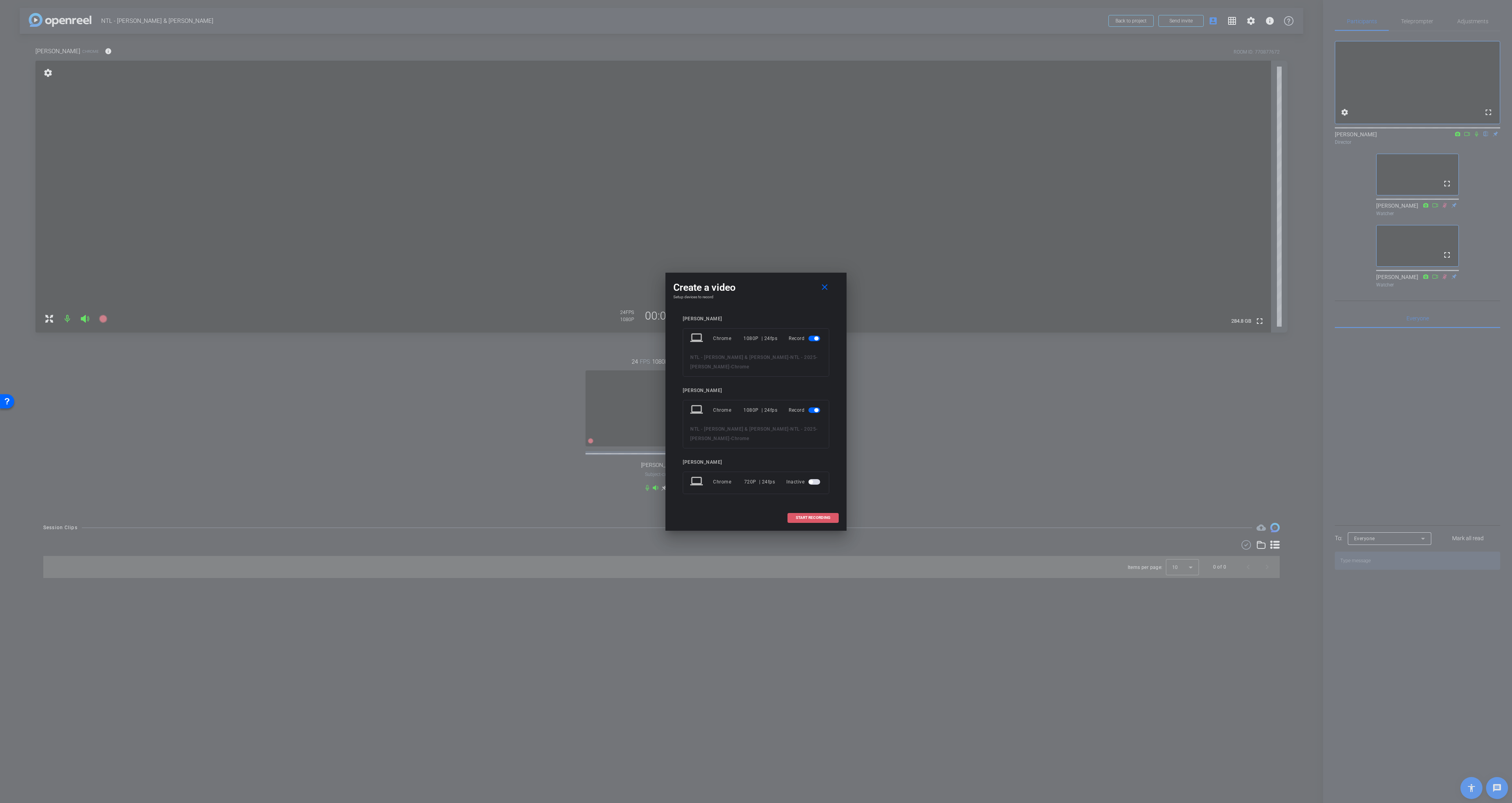
click at [808, 516] on span "START RECORDING" at bounding box center [813, 518] width 34 height 4
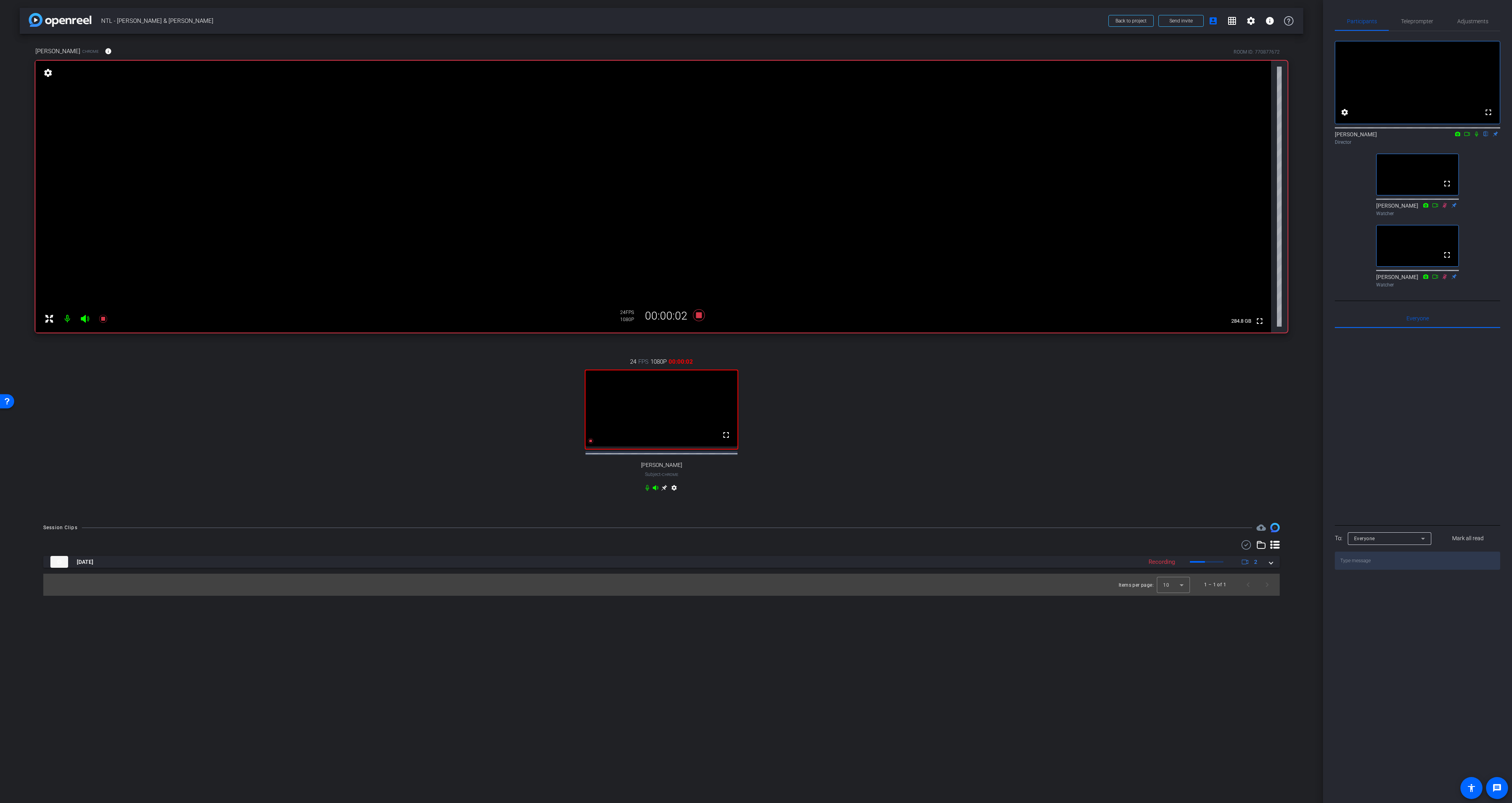
click at [1218, 137] on icon at bounding box center [1476, 134] width 7 height 6
drag, startPoint x: 871, startPoint y: 448, endPoint x: 847, endPoint y: 437, distance: 26.4
click at [870, 449] on div "24 FPS 1080P 00:00:57 fullscreen Chase Givens Subject - Chrome settings" at bounding box center [661, 426] width 1252 height 163
click at [702, 315] on icon at bounding box center [698, 315] width 19 height 14
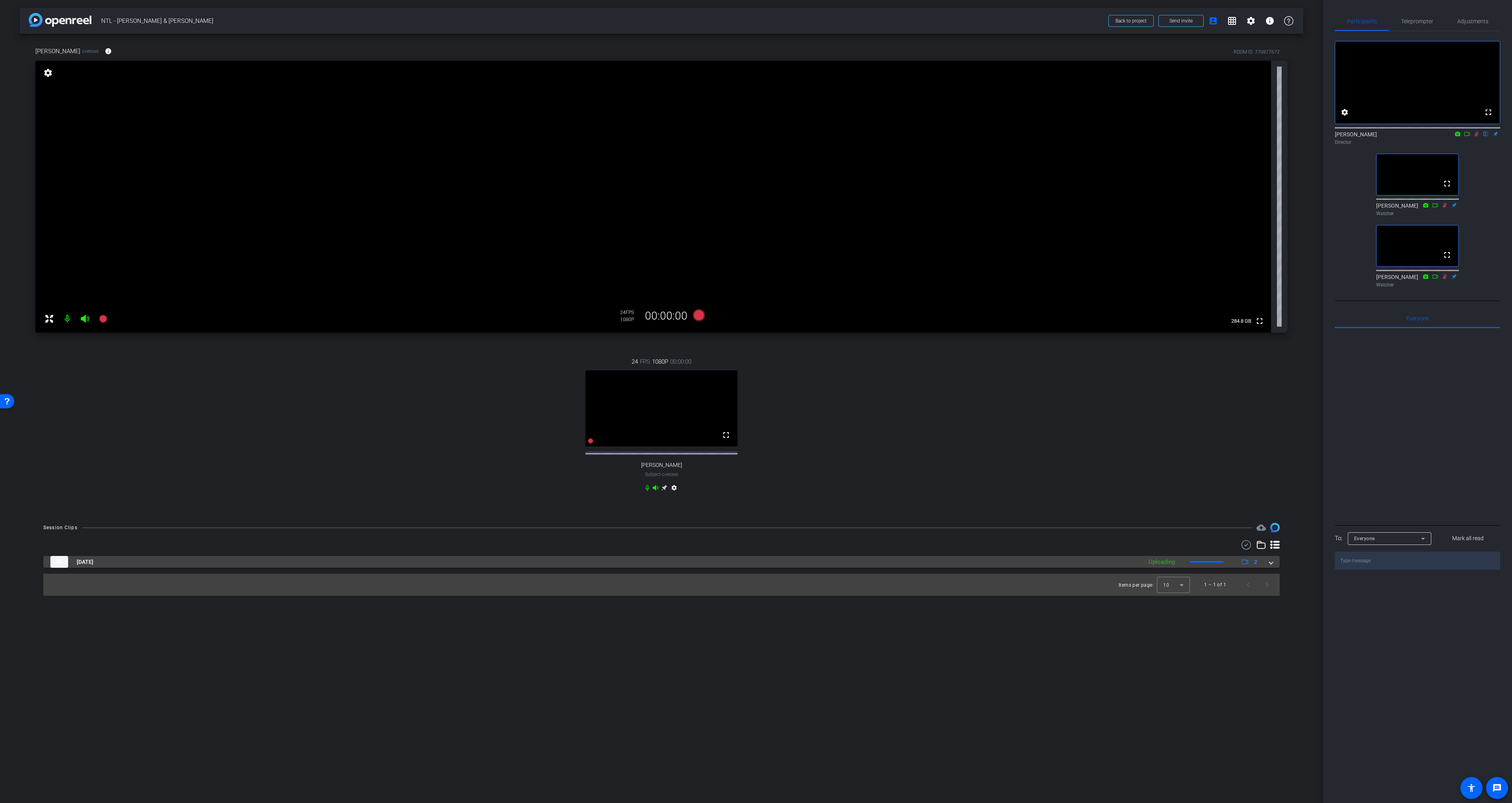
click at [1054, 567] on mat-panel-title "Oct 7, 2025" at bounding box center [594, 562] width 1087 height 12
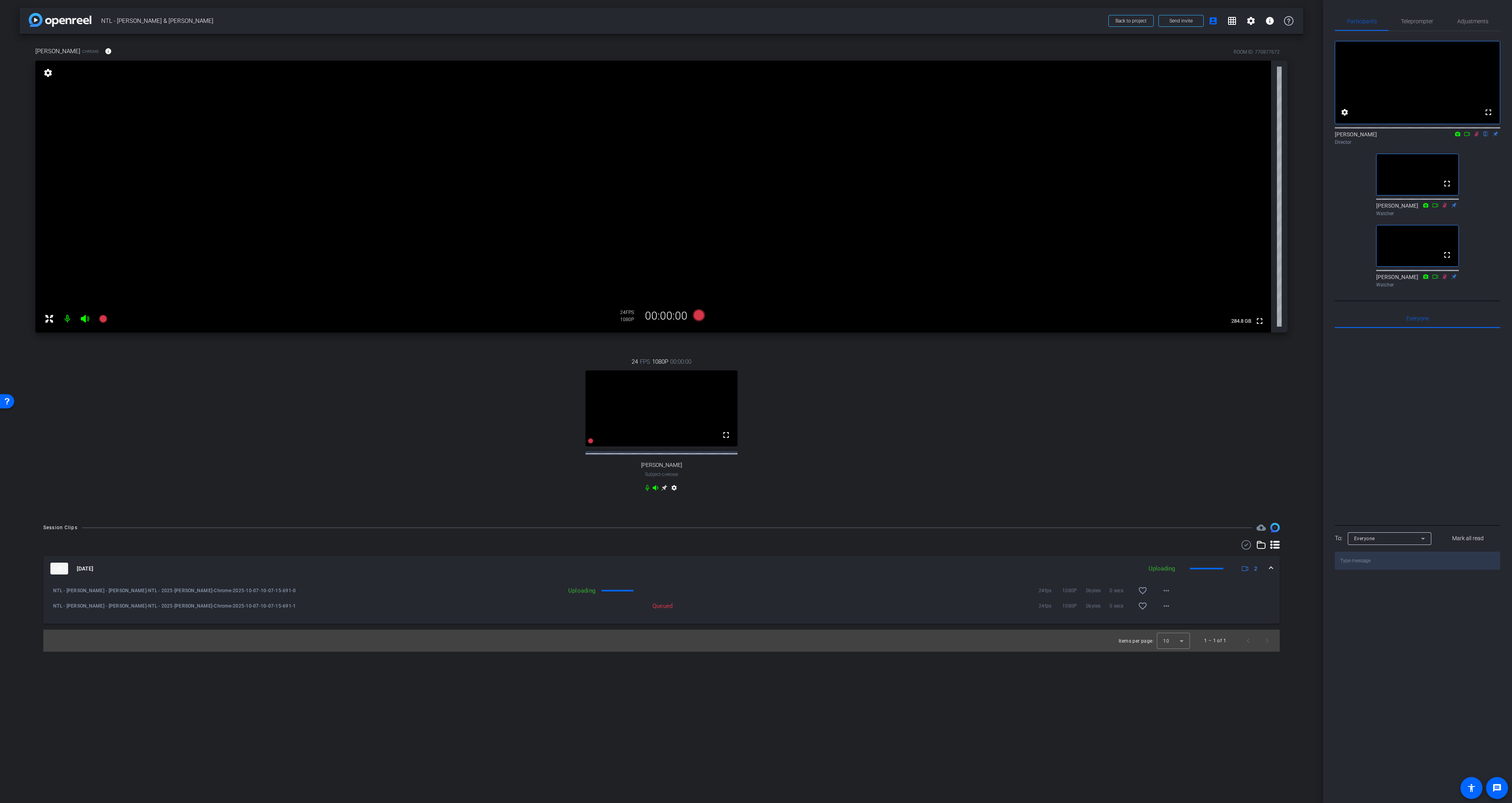
click at [1052, 490] on div "24 FPS 1080P 00:00:00 fullscreen Chase Givens Subject - Chrome settings" at bounding box center [661, 426] width 1252 height 163
click at [51, 594] on mat-icon "play_circle_outline" at bounding box center [53, 591] width 7 height 7
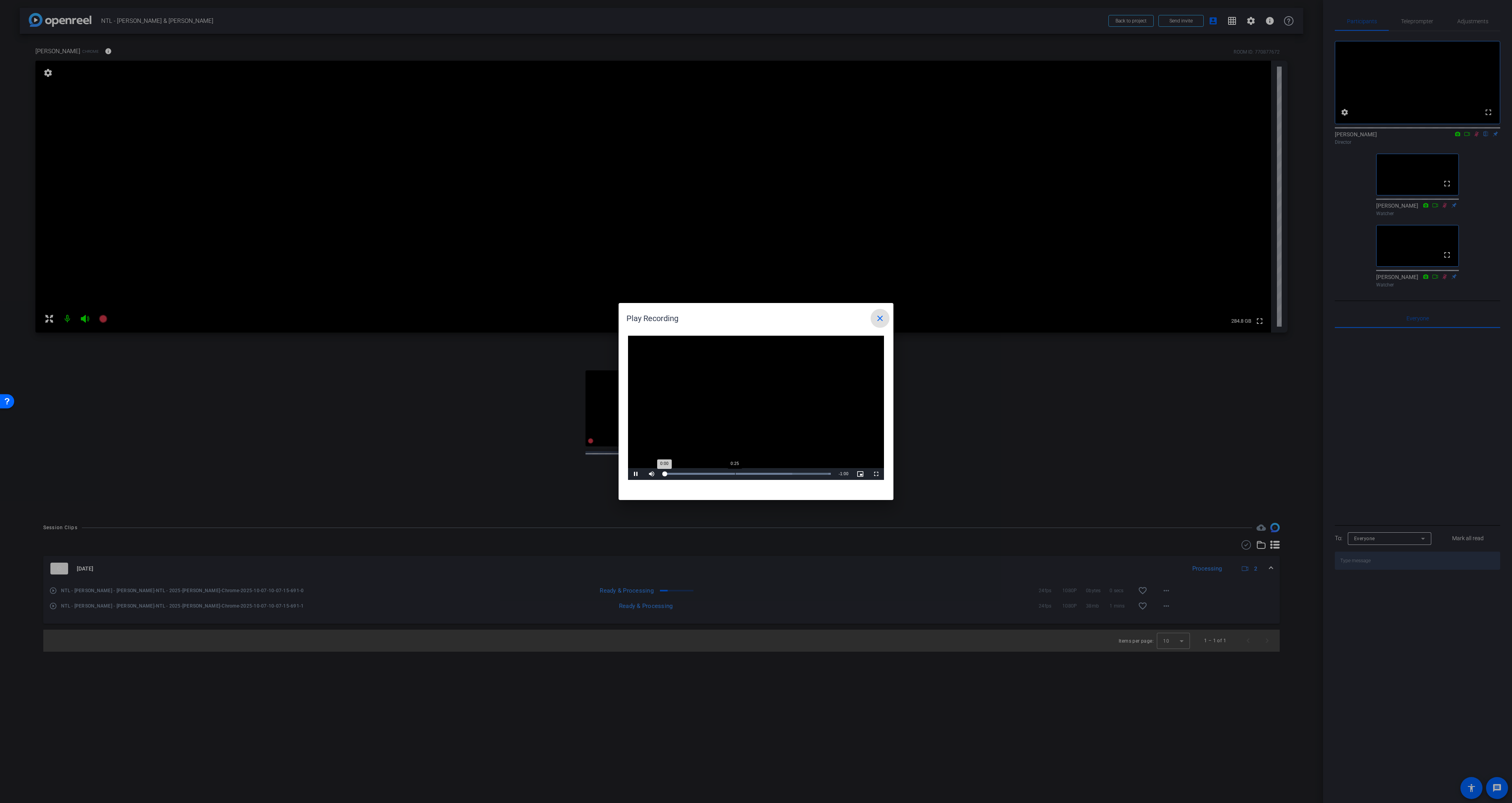
click at [736, 472] on div "Loaded : 100.00% 0:25 0:00" at bounding box center [747, 473] width 175 height 12
click at [742, 472] on div "0:28" at bounding box center [741, 473] width 0 height 2
click at [790, 471] on div "Loaded : 100.00% 0:45 0:32" at bounding box center [747, 473] width 175 height 12
click at [800, 472] on div "0:49" at bounding box center [732, 473] width 136 height 2
click at [809, 471] on div "Loaded : 100.00% 0:52 0:52" at bounding box center [747, 473] width 175 height 12
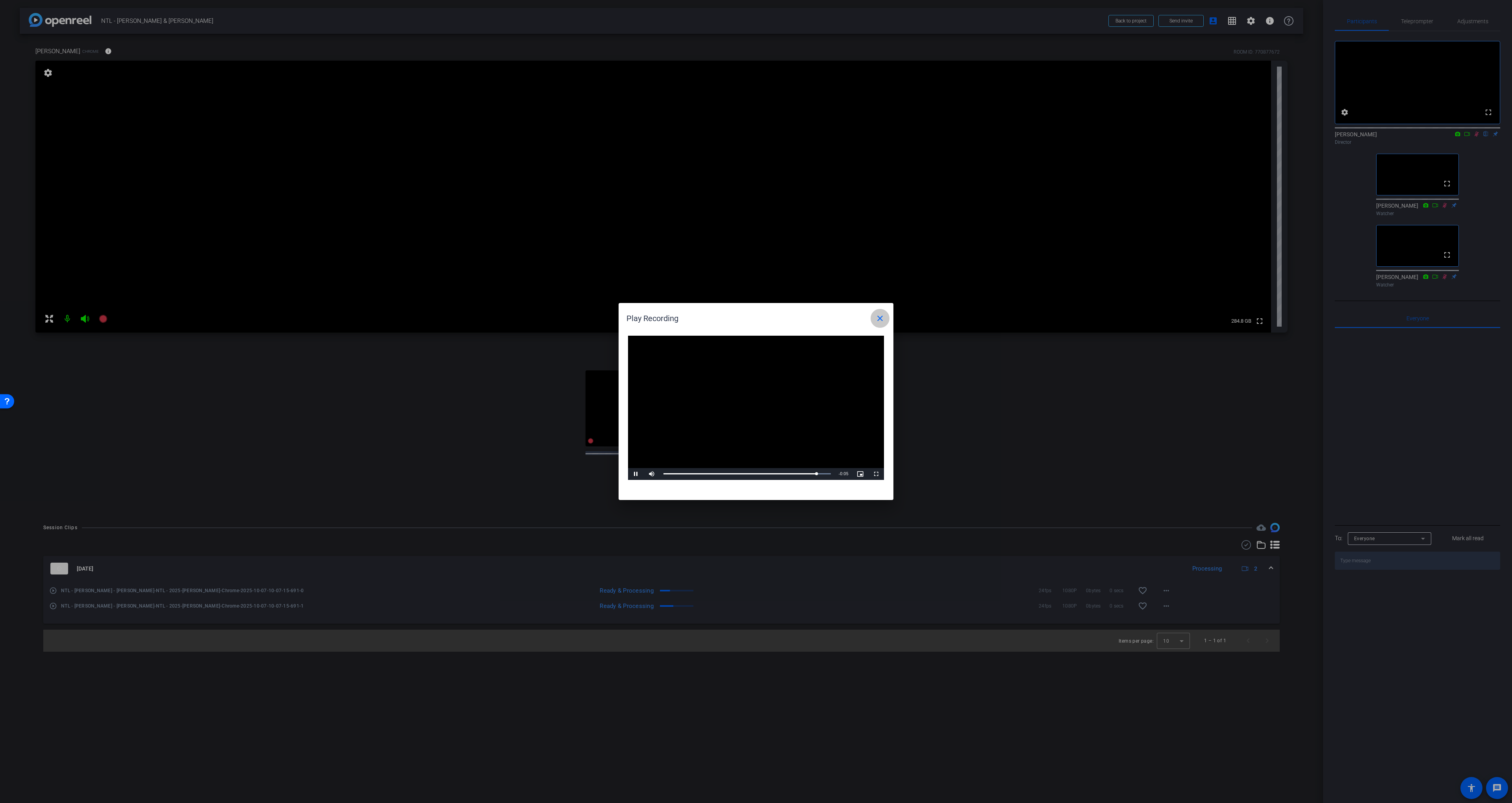
click at [885, 316] on span at bounding box center [880, 319] width 19 height 19
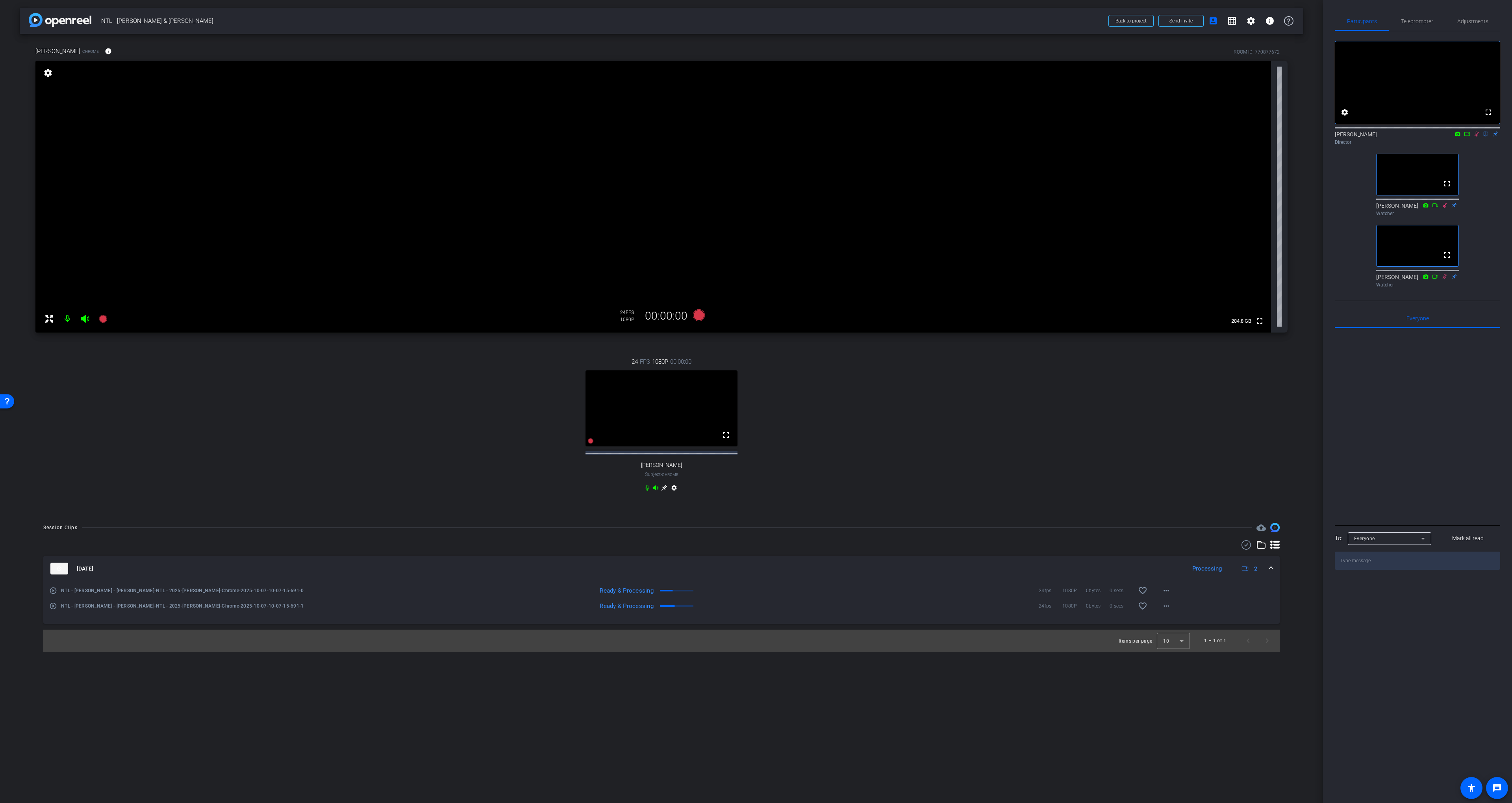
click at [57, 610] on mat-icon "play_circle_outline" at bounding box center [53, 606] width 7 height 7
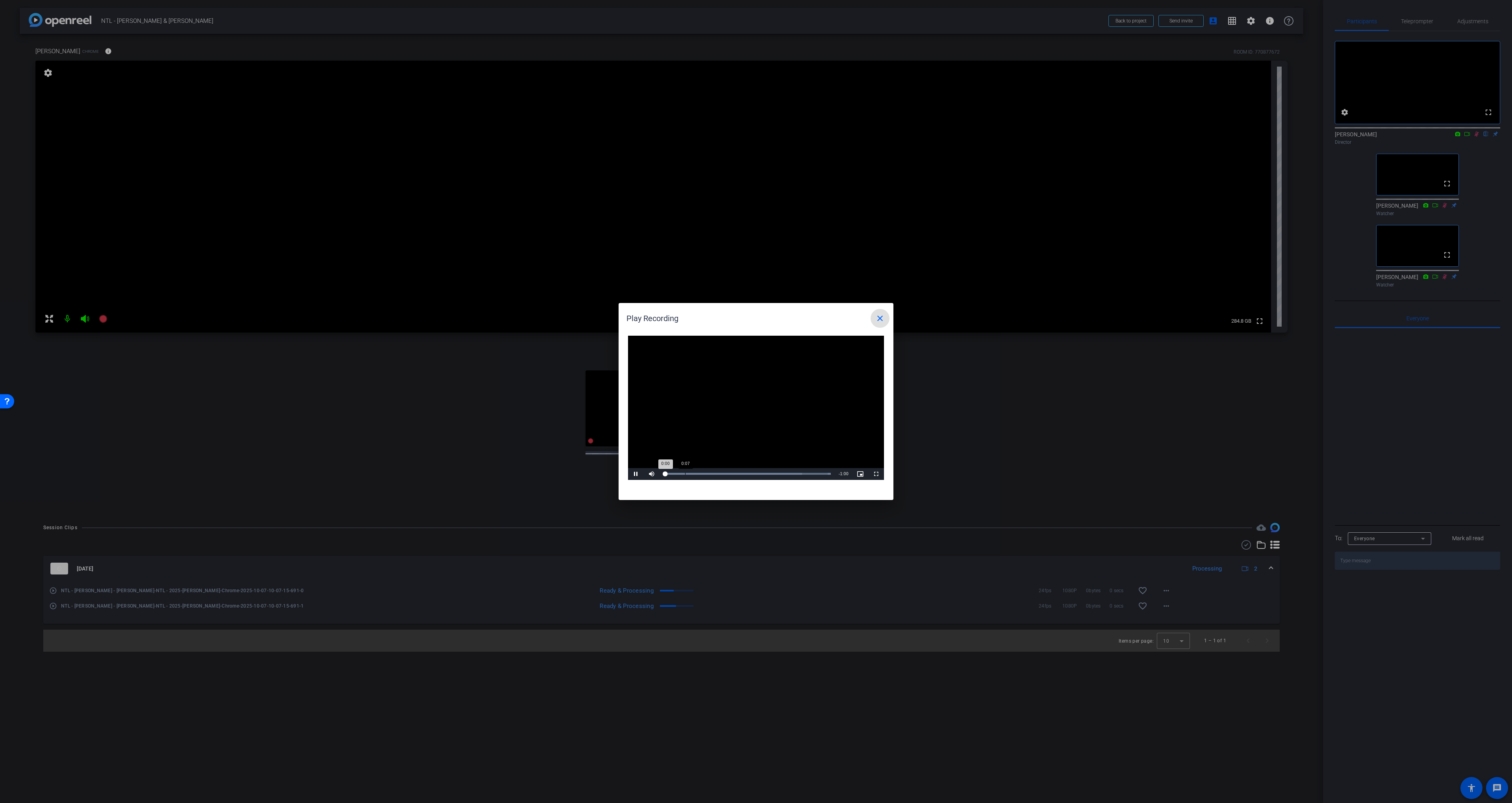
click at [684, 472] on div "Loaded : 100.00% 0:07 0:00" at bounding box center [748, 473] width 168 height 2
click at [880, 319] on mat-icon "close" at bounding box center [880, 319] width 9 height 9
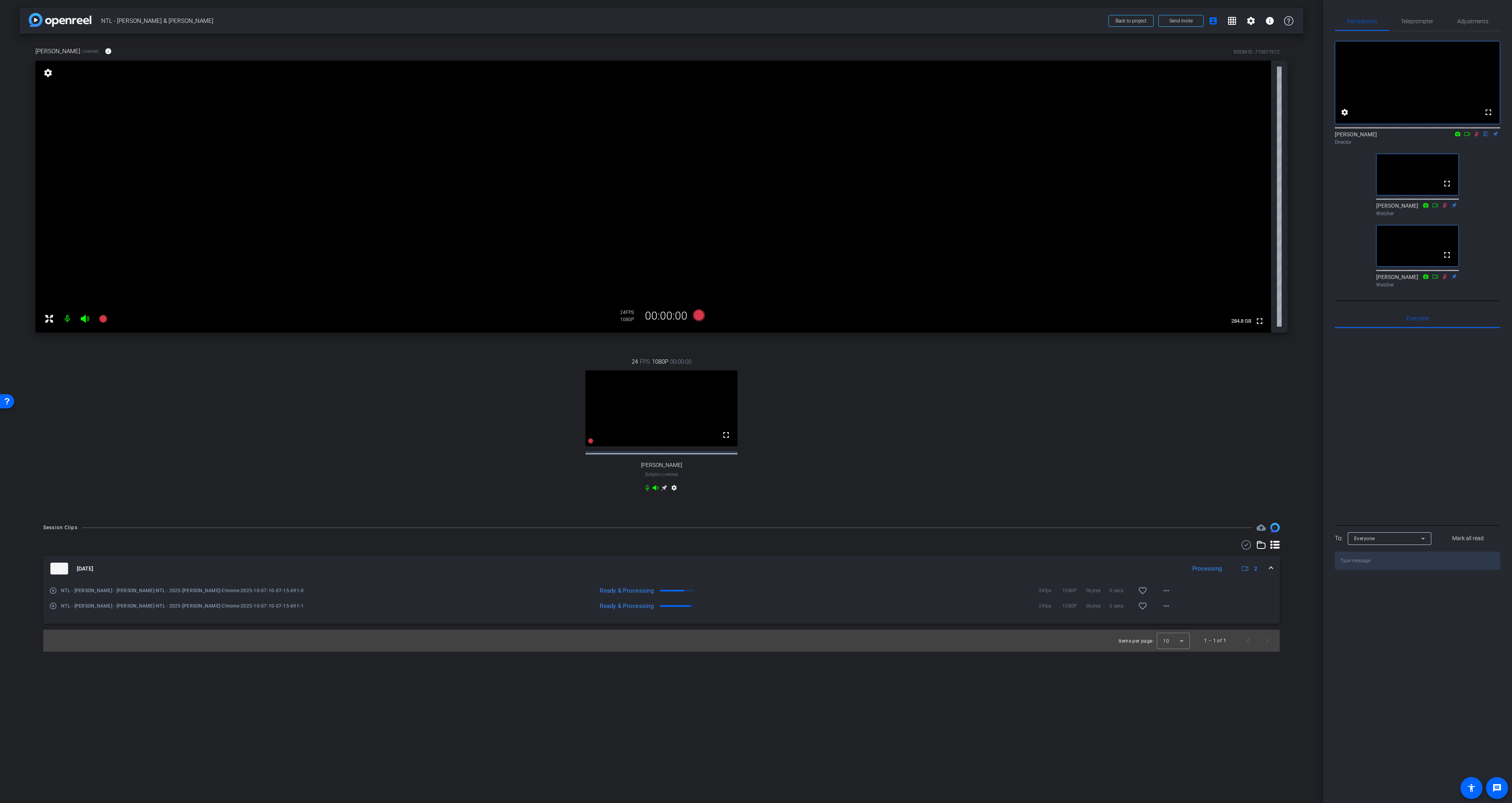
click at [832, 490] on div "24 FPS 1080P 00:00:00 fullscreen Chase Givens Subject - Chrome settings" at bounding box center [661, 426] width 1252 height 163
click at [1218, 138] on mat-icon at bounding box center [1477, 134] width 9 height 7
click at [972, 416] on div "24 FPS 1080P 00:00:00 fullscreen Chase Givens Subject - Chrome settings" at bounding box center [661, 426] width 1252 height 163
click at [1002, 412] on div "24 FPS 1080P 00:00:00 fullscreen Chase Givens Subject - Chrome settings" at bounding box center [661, 426] width 1252 height 163
click at [974, 458] on div "24 FPS 1080P 00:00:00 fullscreen Chase Givens Subject - Chrome settings" at bounding box center [661, 426] width 1252 height 163
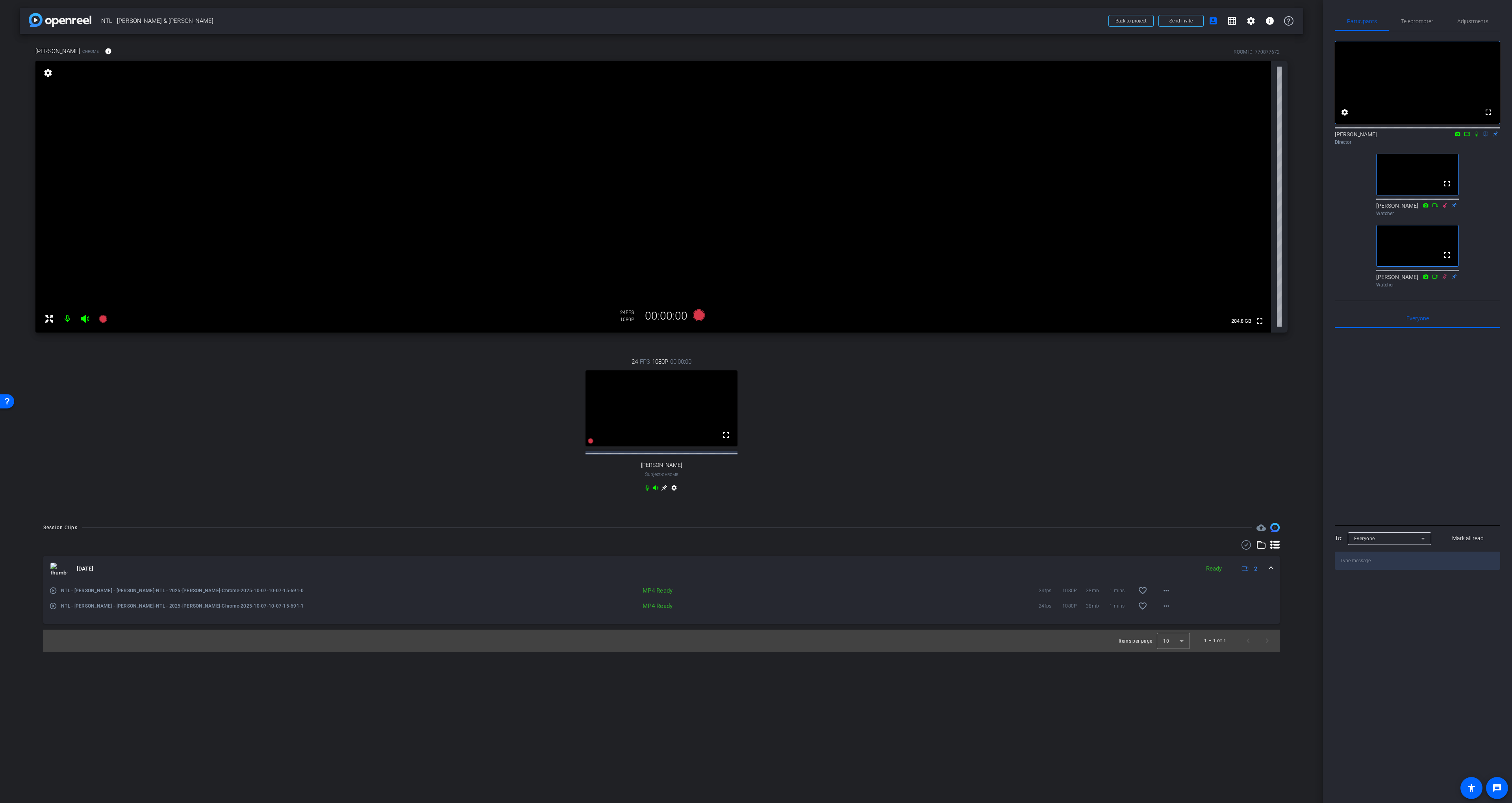
click at [1028, 429] on div "24 FPS 1080P 00:00:00 fullscreen Chase Givens Subject - Chrome settings" at bounding box center [661, 426] width 1252 height 163
click at [1218, 23] on span "Adjustments" at bounding box center [1472, 21] width 31 height 6
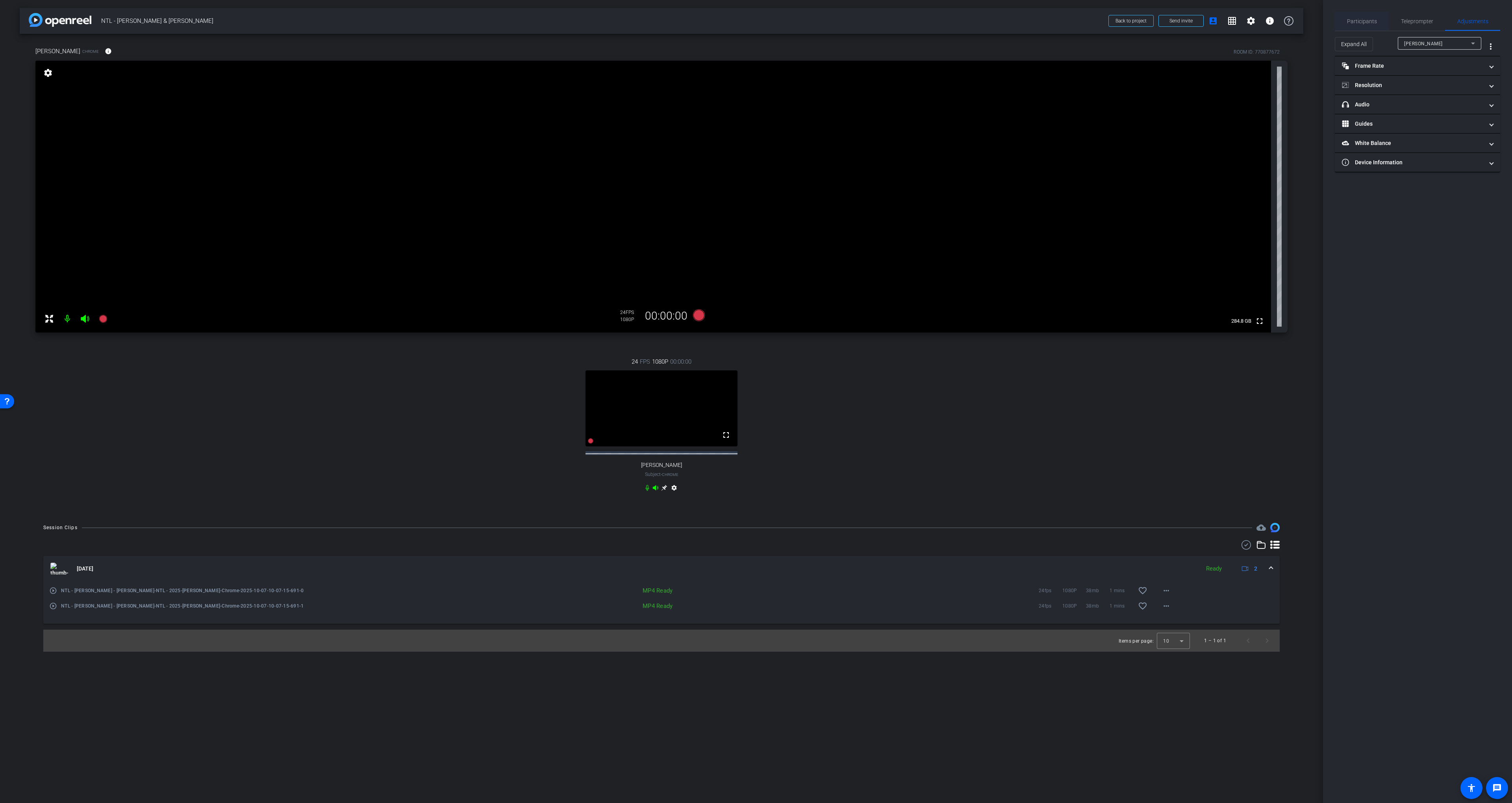
click at [1218, 21] on span "Participants" at bounding box center [1362, 21] width 30 height 6
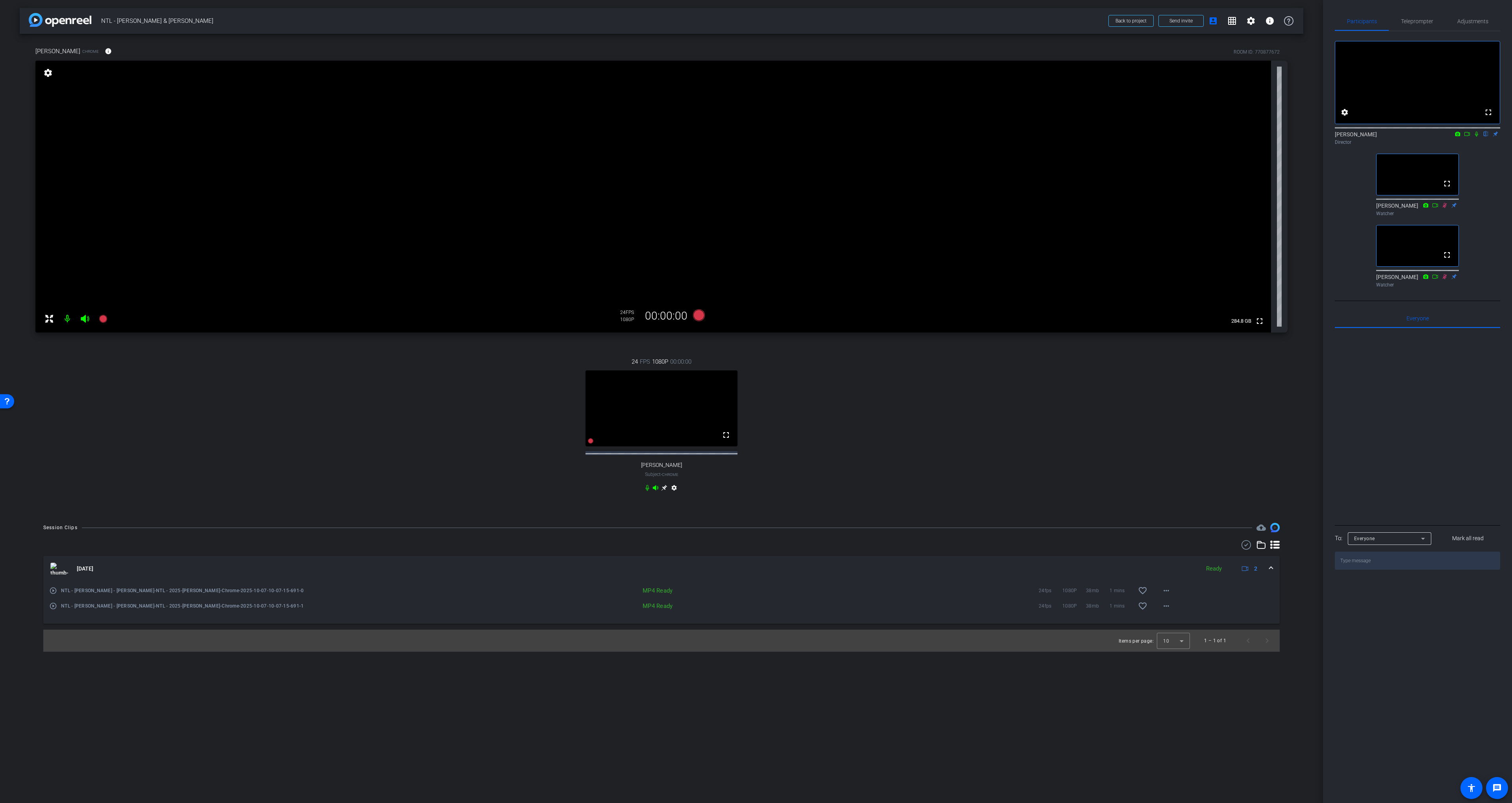
click at [1218, 156] on div "fullscreen settings 284.8 GB" at bounding box center [661, 197] width 1252 height 272
click at [1014, 341] on div "Mike Morse Chrome info ROOM ID: 770877672 fullscreen settings 284.8 GB 24 FPS 1…" at bounding box center [661, 274] width 1283 height 481
click at [1049, 437] on div "24 FPS 1080P 00:00:00 fullscreen Chase Givens Subject - Chrome settings" at bounding box center [661, 426] width 1252 height 163
click at [1032, 431] on div "24 FPS 1080P 00:00:00 fullscreen Chase Givens Subject - Chrome settings" at bounding box center [661, 426] width 1252 height 163
click at [1031, 432] on div "24 FPS 1080P 00:00:00 fullscreen Chase Givens Subject - Chrome settings" at bounding box center [661, 426] width 1252 height 163
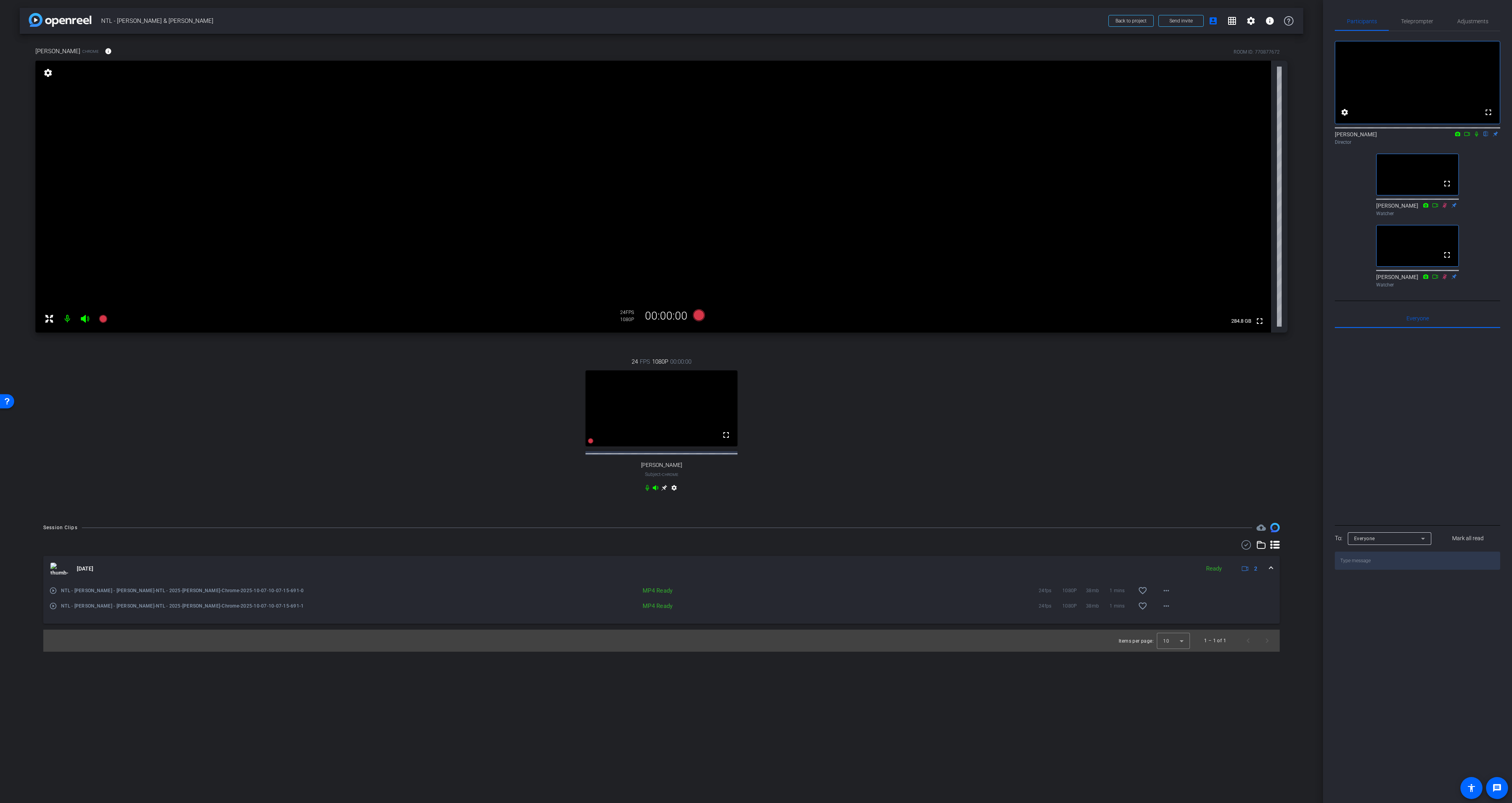
drag, startPoint x: 822, startPoint y: 411, endPoint x: 806, endPoint y: 402, distance: 18.4
click at [821, 411] on div "24 FPS 1080P 00:00:00 fullscreen Chase Givens Subject - Chrome settings" at bounding box center [661, 426] width 1252 height 163
click at [699, 314] on icon at bounding box center [698, 315] width 12 height 12
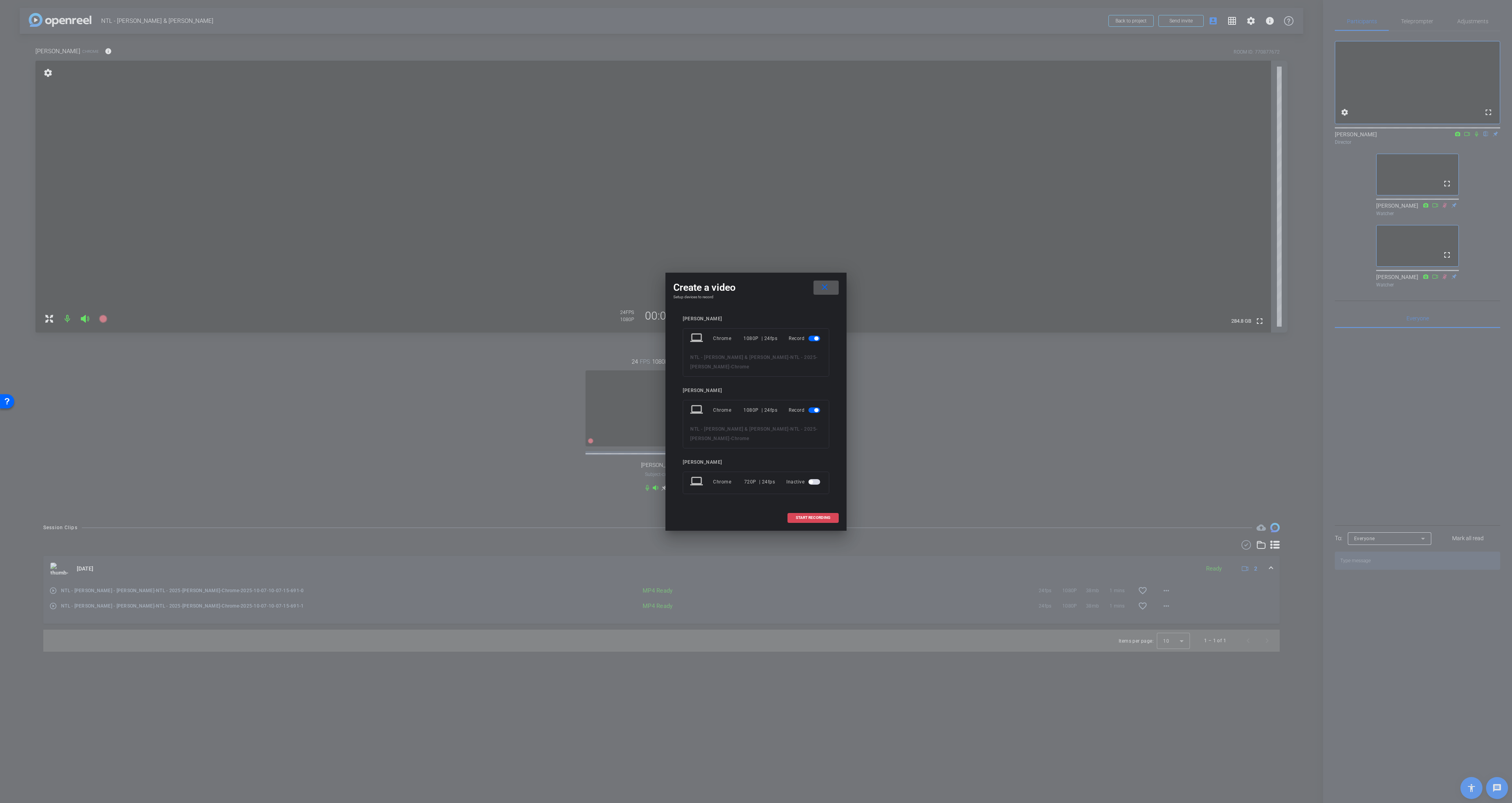
click at [821, 521] on span at bounding box center [813, 517] width 50 height 19
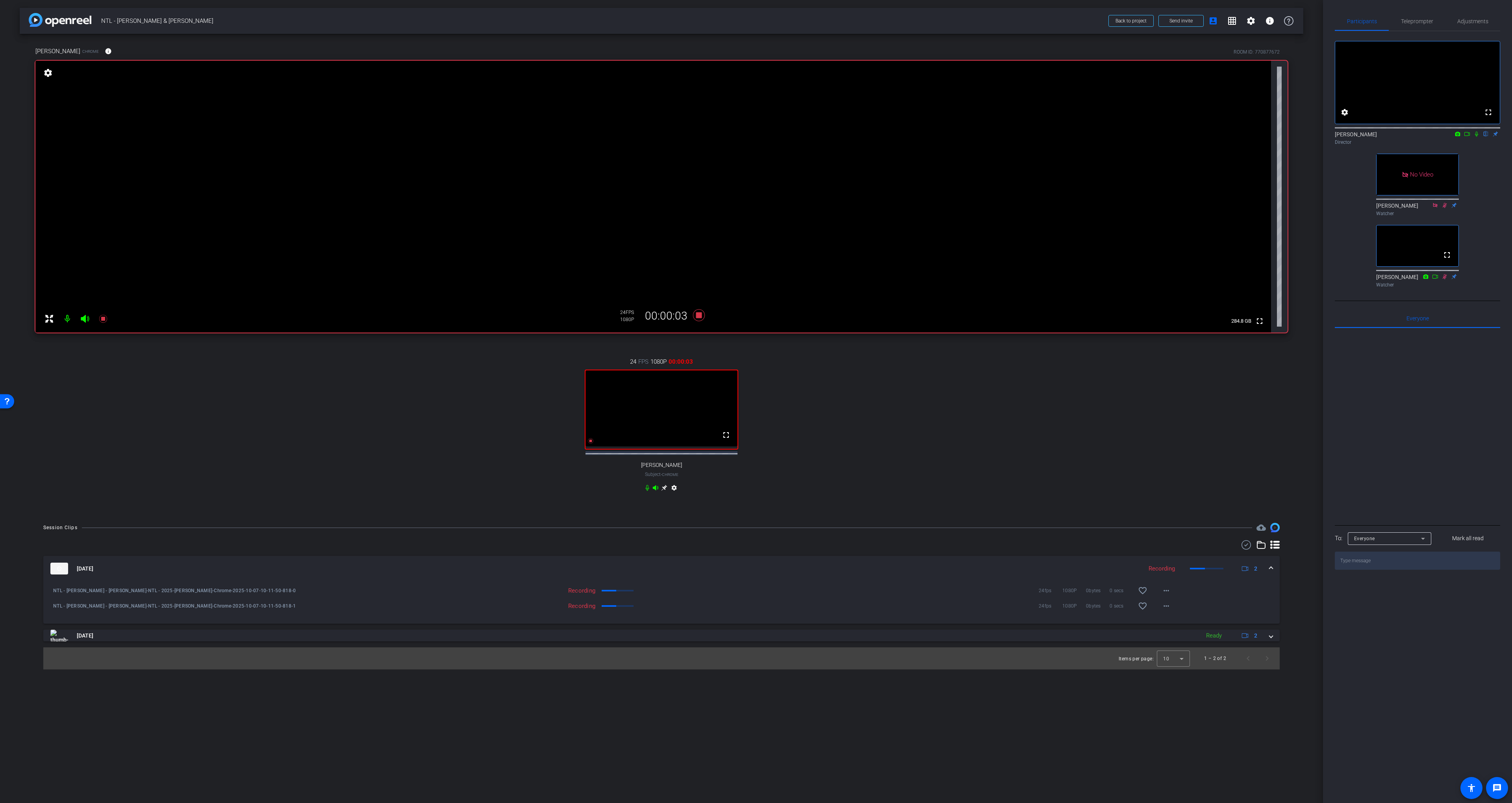
click at [1218, 137] on icon at bounding box center [1476, 133] width 3 height 5
drag, startPoint x: 1469, startPoint y: 143, endPoint x: 1489, endPoint y: 202, distance: 62.3
click at [1218, 136] on icon at bounding box center [1467, 134] width 6 height 4
click at [663, 491] on icon at bounding box center [664, 488] width 6 height 6
click at [663, 491] on icon at bounding box center [664, 487] width 7 height 7
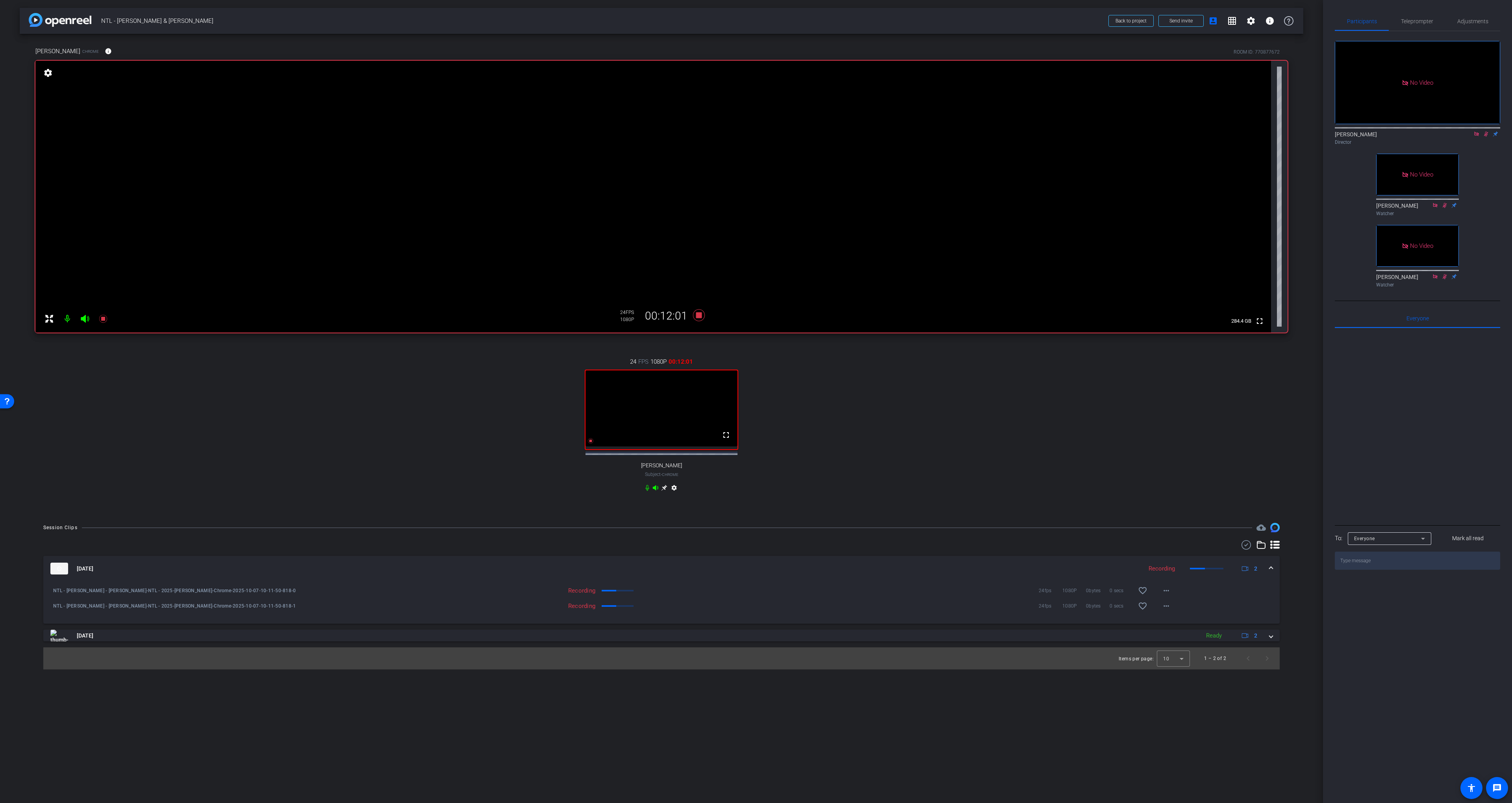
click at [864, 446] on div "24 FPS 1080P 00:12:01 fullscreen Chase Givens Subject - Chrome settings" at bounding box center [661, 426] width 1252 height 163
click at [1218, 136] on icon at bounding box center [1476, 133] width 5 height 5
click at [1218, 137] on icon at bounding box center [1476, 134] width 7 height 6
click at [962, 390] on div "24 FPS 1080P 00:13:22 fullscreen Chase Givens Subject - Chrome settings" at bounding box center [661, 426] width 1252 height 163
click at [699, 314] on icon at bounding box center [698, 315] width 12 height 12
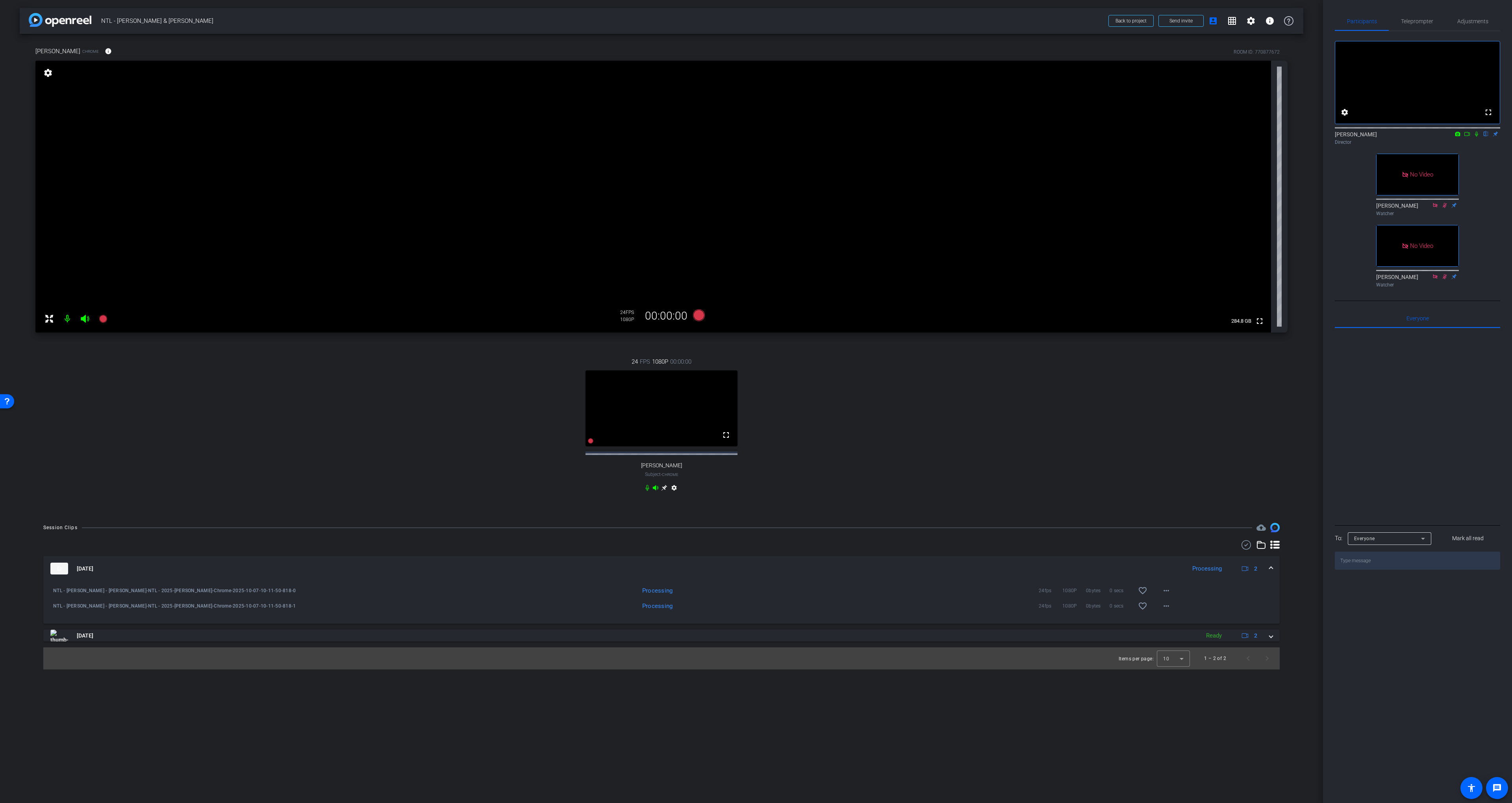
click at [772, 419] on div "24 FPS 1080P 00:00:00 fullscreen Chase Givens Subject - Chrome settings" at bounding box center [661, 426] width 1252 height 163
click at [769, 395] on div "24 FPS 1080P 00:00:00 fullscreen Chase Givens Subject - Chrome settings" at bounding box center [661, 426] width 1252 height 163
click at [780, 395] on div "24 FPS 1080P 00:00:00 fullscreen Chase Givens Subject - Chrome settings" at bounding box center [661, 426] width 1252 height 163
click at [722, 339] on div "Mike Morse Chrome info ROOM ID: 770877672 fullscreen settings 284.8 GB 24 FPS 1…" at bounding box center [661, 274] width 1283 height 481
click at [702, 317] on icon at bounding box center [698, 315] width 12 height 12
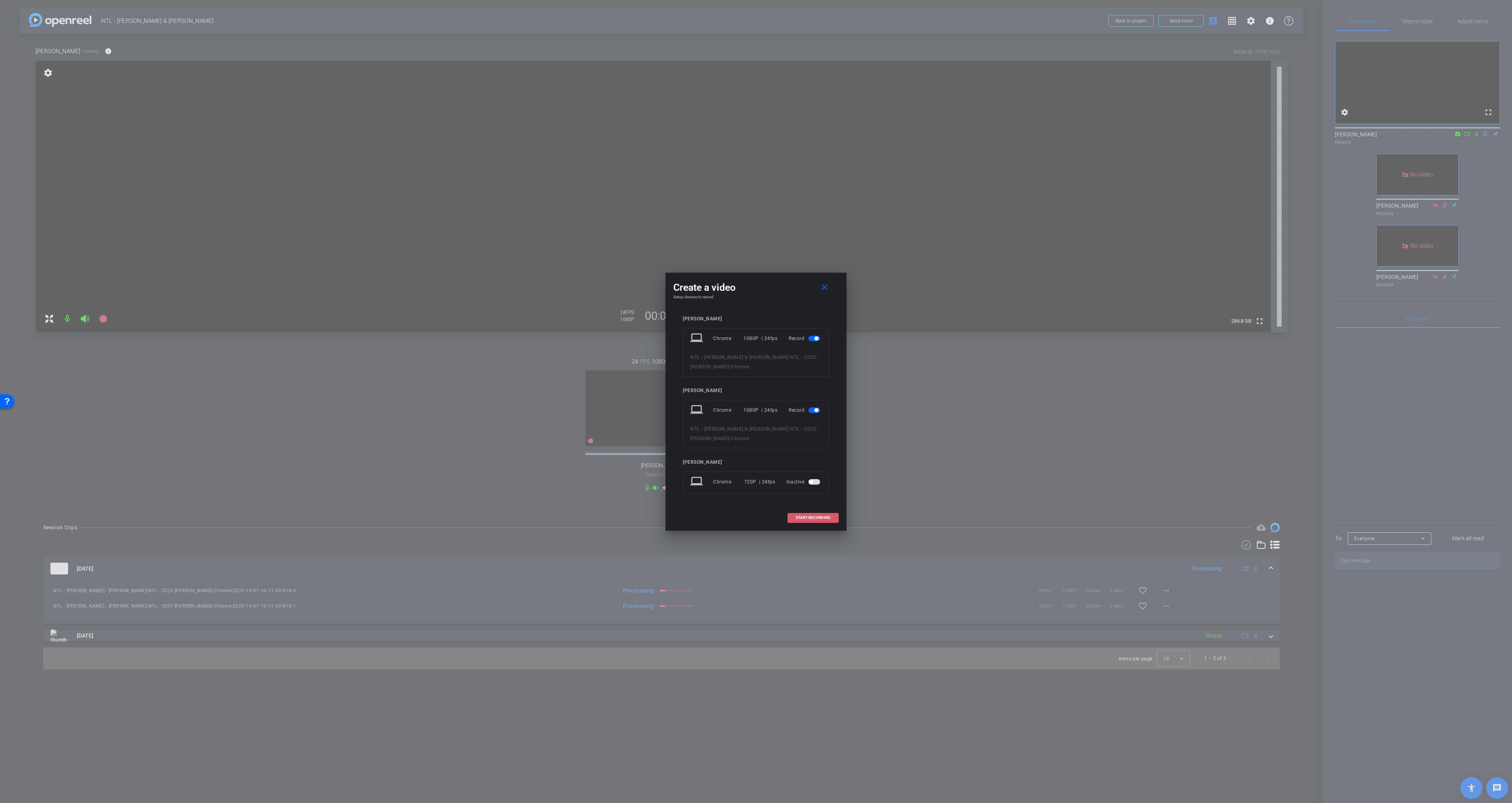
click at [802, 519] on span "START RECORDING" at bounding box center [813, 518] width 34 height 4
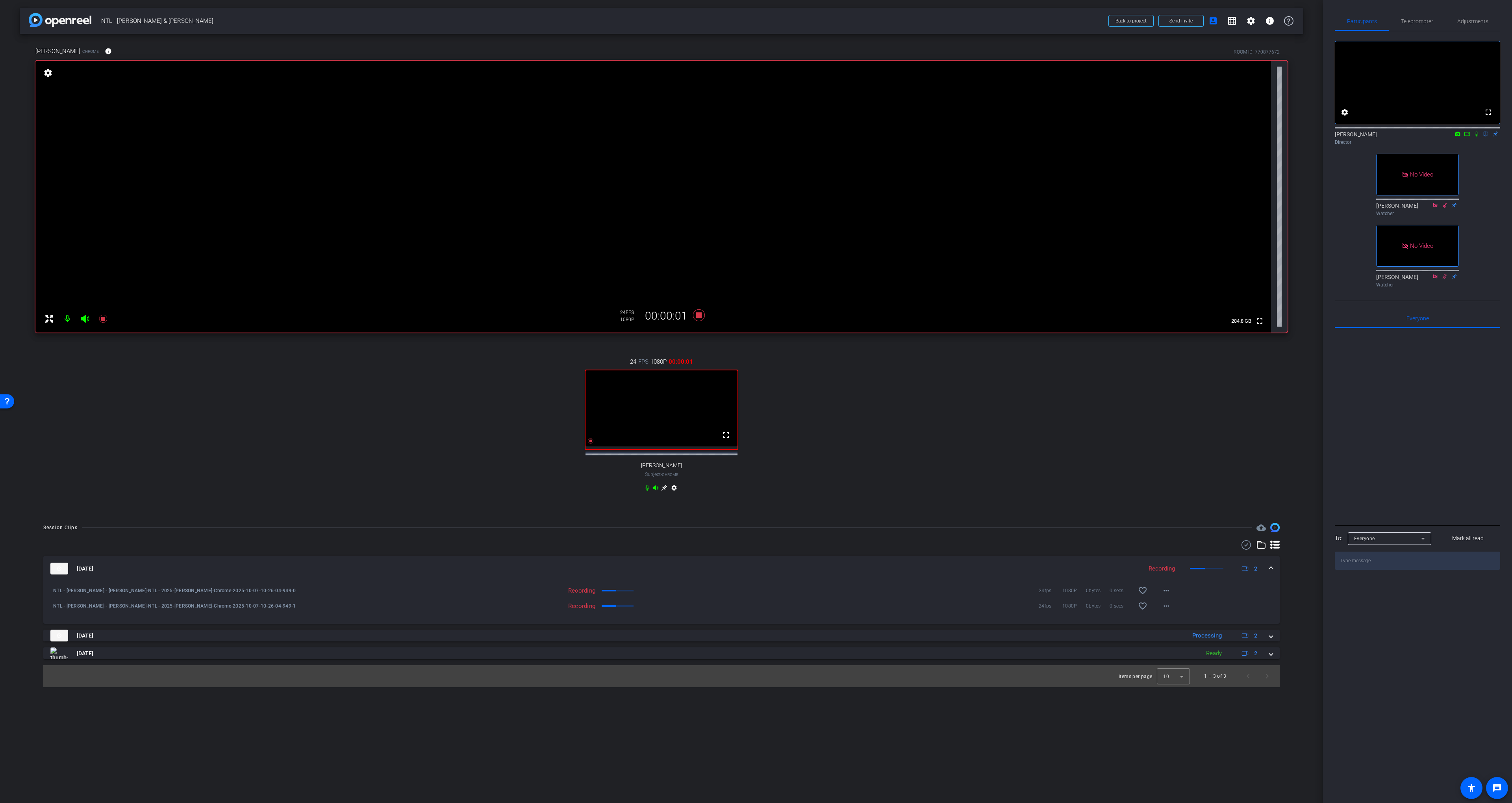
click at [1218, 137] on icon at bounding box center [1476, 134] width 7 height 6
drag, startPoint x: 1467, startPoint y: 143, endPoint x: 1435, endPoint y: 147, distance: 32.2
click at [1218, 137] on icon at bounding box center [1466, 134] width 7 height 6
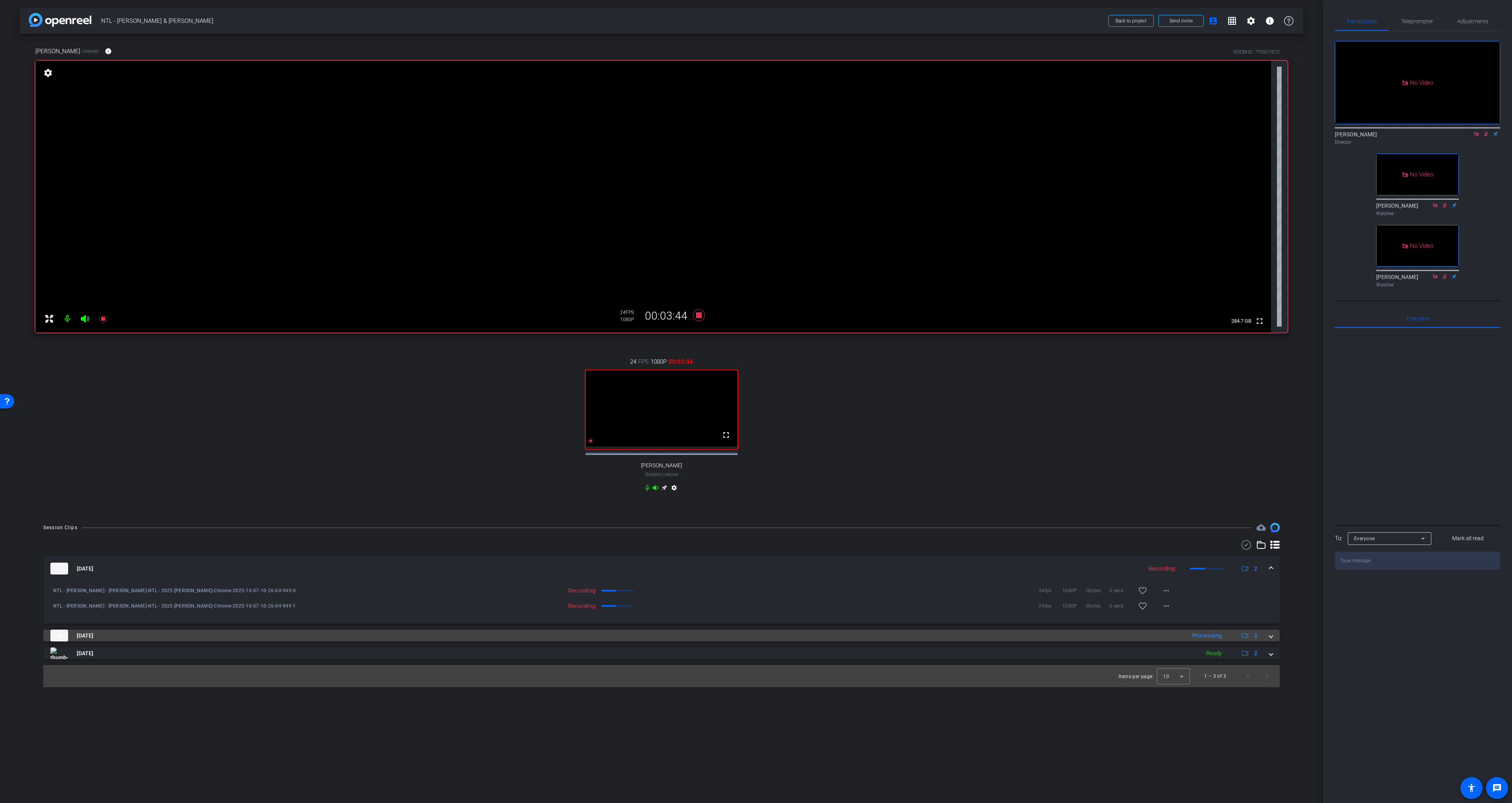
click at [319, 641] on mat-panel-title "Oct 7, 2025" at bounding box center [615, 635] width 1131 height 12
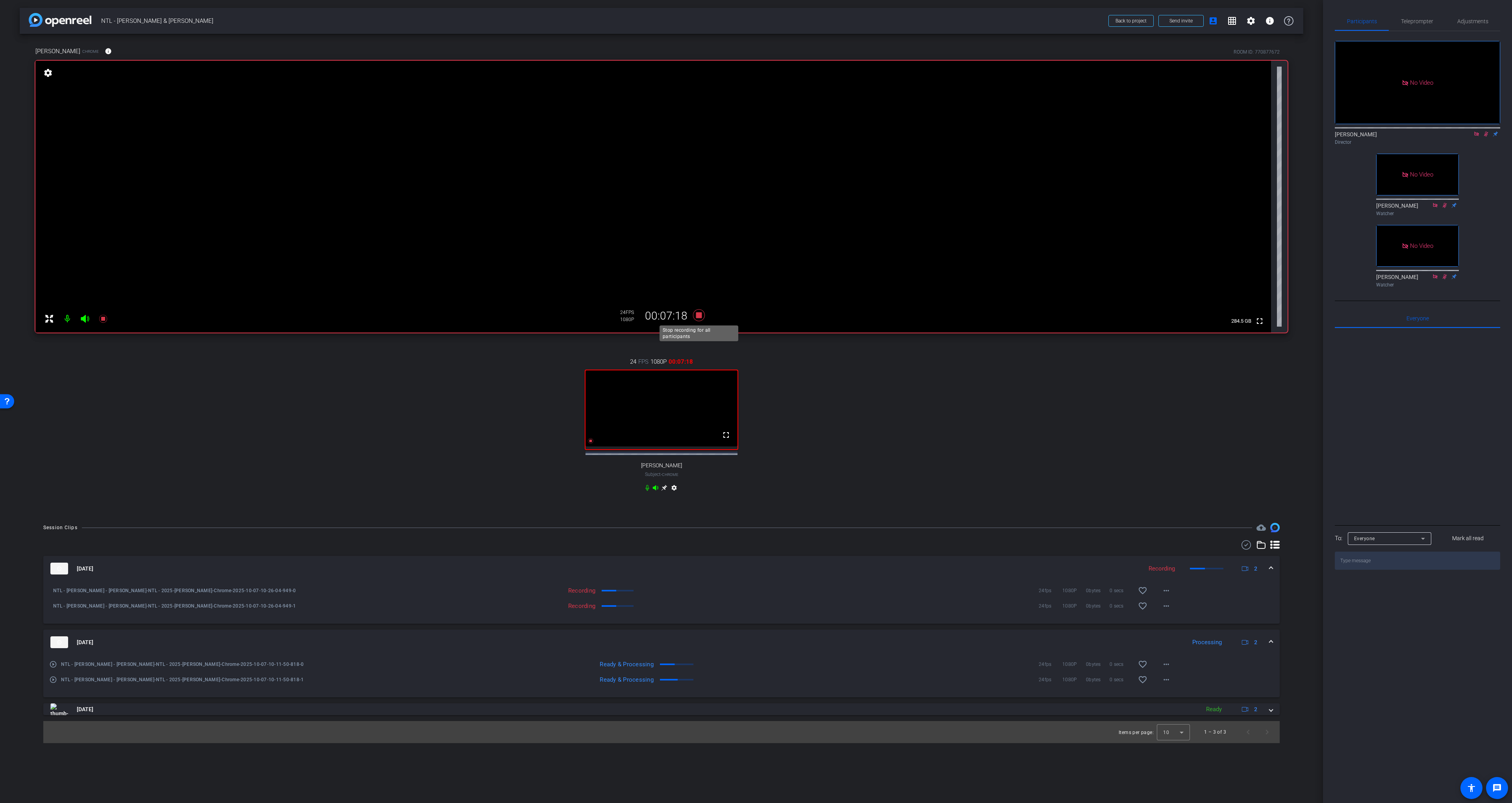
click at [702, 318] on icon at bounding box center [698, 315] width 19 height 14
click at [1218, 137] on icon at bounding box center [1485, 134] width 7 height 6
click at [1218, 137] on icon at bounding box center [1476, 134] width 7 height 6
click at [814, 532] on div "Session Clips cloud_upload" at bounding box center [662, 527] width 1236 height 9
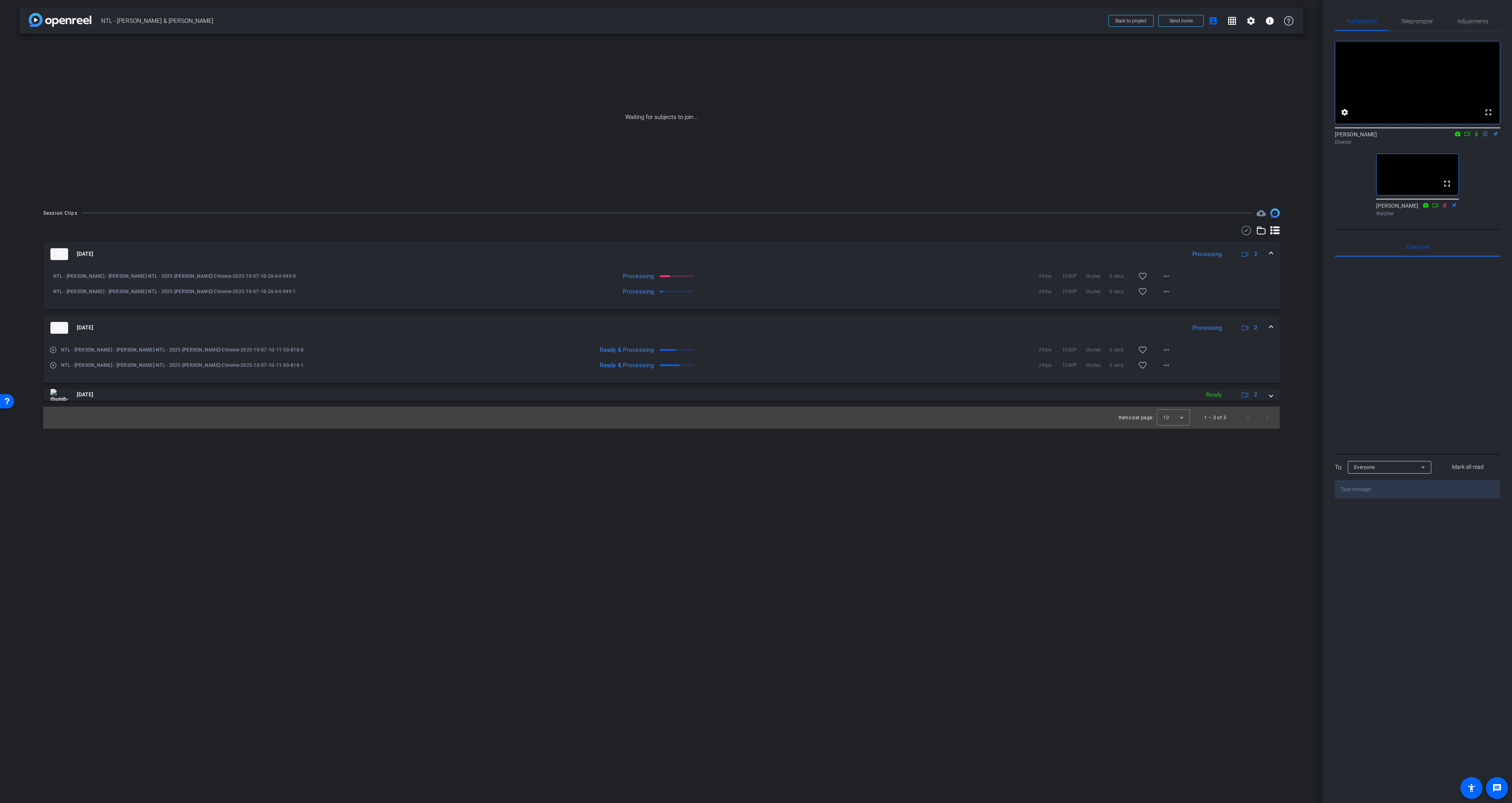
click at [1218, 137] on icon at bounding box center [1476, 133] width 3 height 5
click at [1218, 138] on mat-icon at bounding box center [1466, 134] width 9 height 7
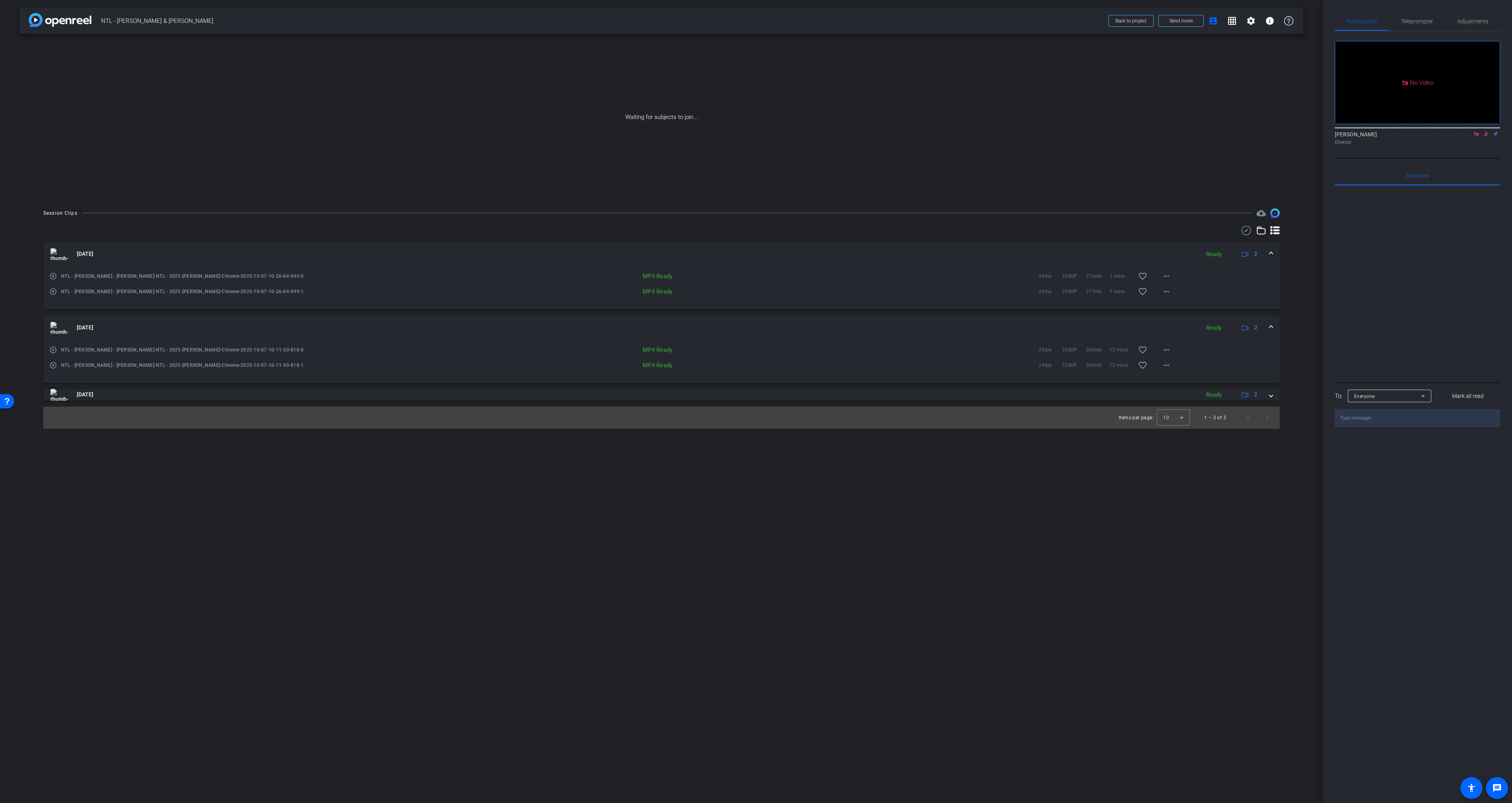
click at [126, 20] on span "NTL - [PERSON_NAME] & [PERSON_NAME]" at bounding box center [602, 20] width 1003 height 16
drag, startPoint x: 128, startPoint y: 20, endPoint x: 193, endPoint y: 18, distance: 65.0
click at [193, 18] on span "NTL - [PERSON_NAME] & [PERSON_NAME]" at bounding box center [602, 20] width 1003 height 16
copy div "Chase Givens & Mike Morse Back to project Send invite account_box grid_on setti…"
click at [123, 21] on span "NTL - [PERSON_NAME] & [PERSON_NAME]" at bounding box center [602, 20] width 1003 height 16
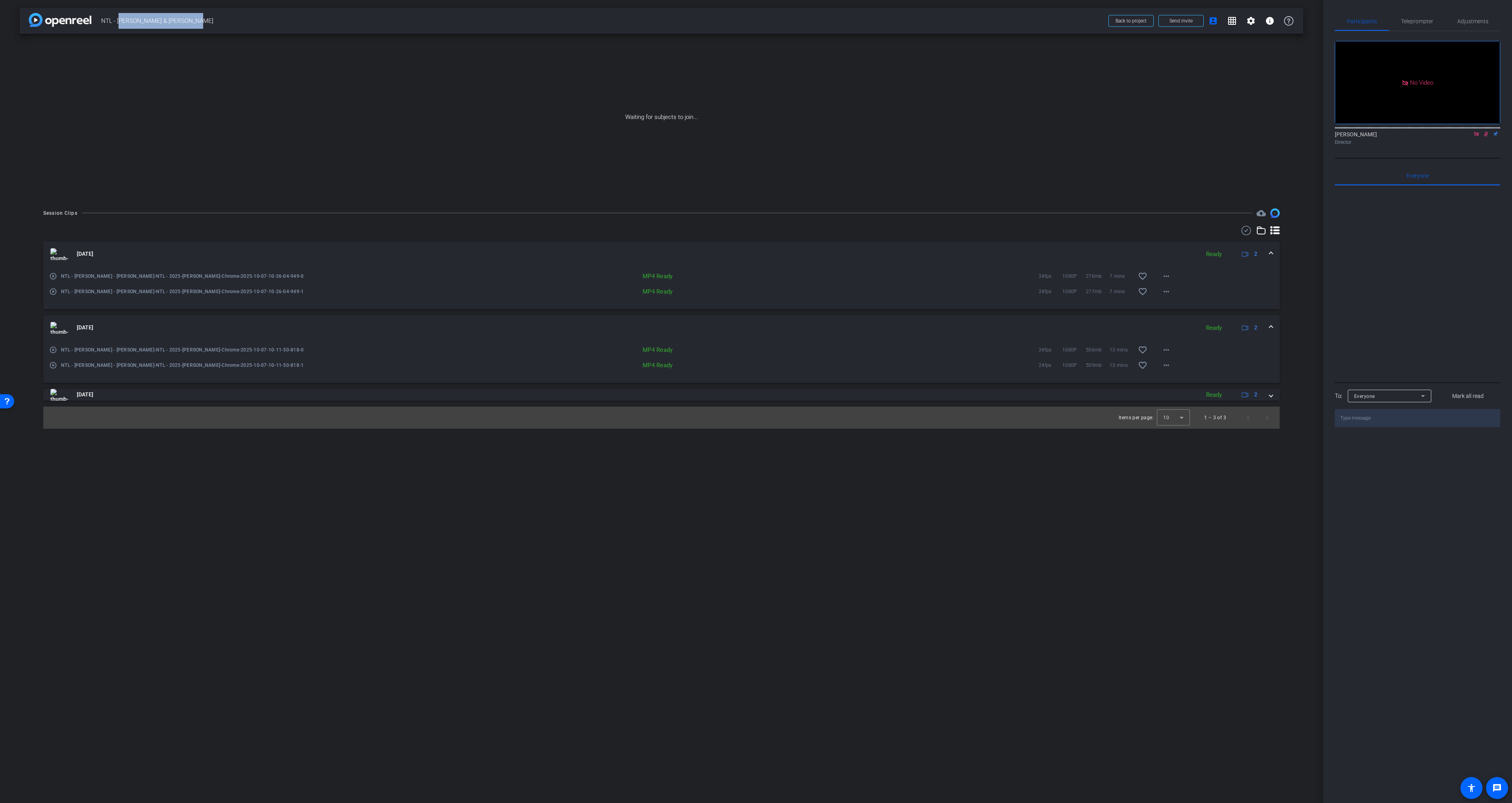
drag, startPoint x: 130, startPoint y: 20, endPoint x: 180, endPoint y: 20, distance: 50.0
click at [181, 20] on span "NTL - [PERSON_NAME] & [PERSON_NAME]" at bounding box center [602, 20] width 1003 height 16
copy span "Chase Givens & Mike Morse"
click at [1218, 233] on icon at bounding box center [1246, 230] width 12 height 9
drag, startPoint x: 54, startPoint y: 253, endPoint x: 50, endPoint y: 320, distance: 67.1
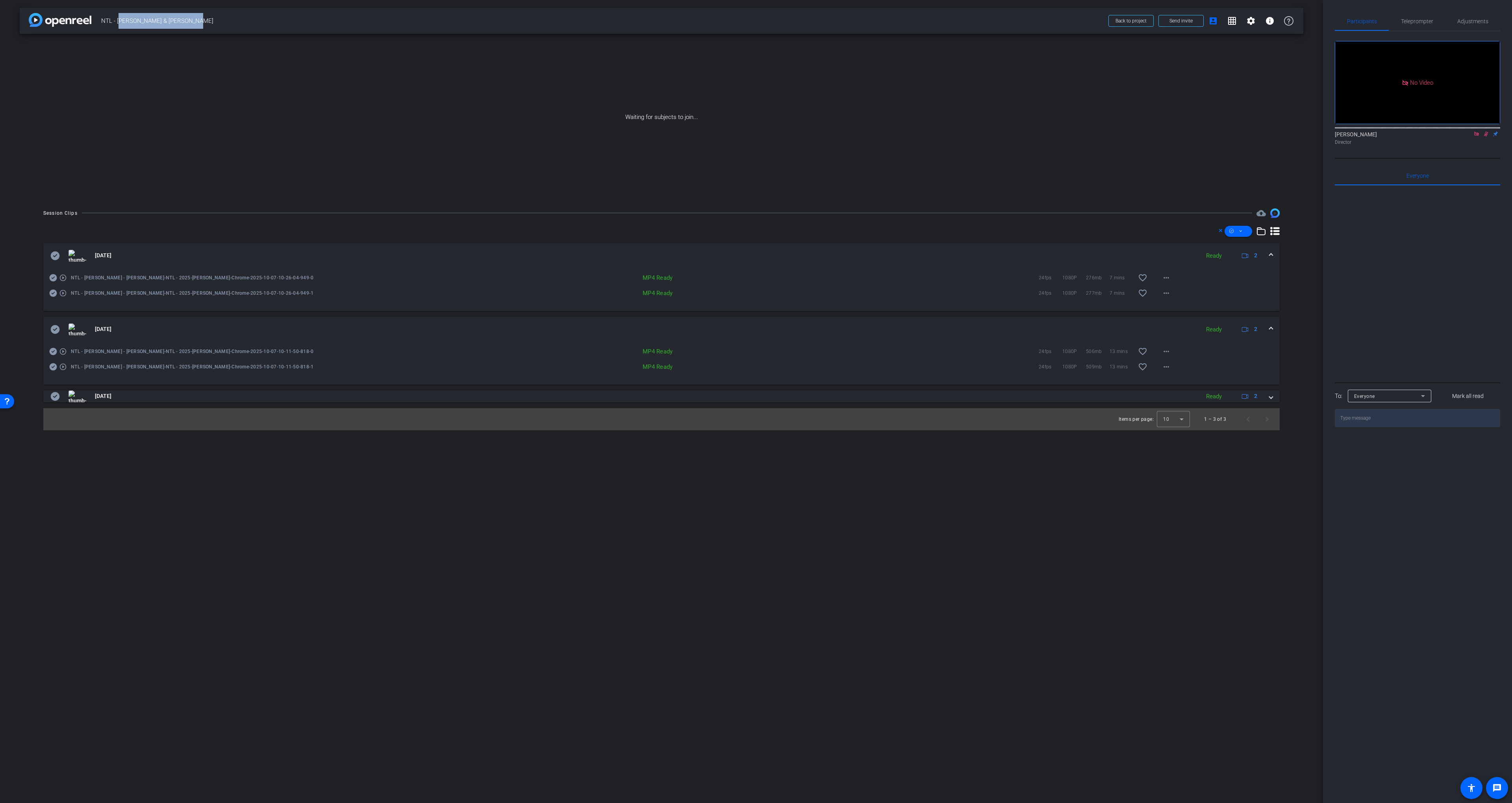
click at [54, 253] on icon at bounding box center [56, 255] width 9 height 8
drag, startPoint x: 55, startPoint y: 327, endPoint x: 104, endPoint y: 323, distance: 49.2
click at [55, 327] on icon at bounding box center [56, 329] width 9 height 8
click at [1218, 230] on span at bounding box center [1238, 231] width 28 height 19
click at [1218, 273] on span "Download MP4" at bounding box center [1251, 273] width 42 height 9
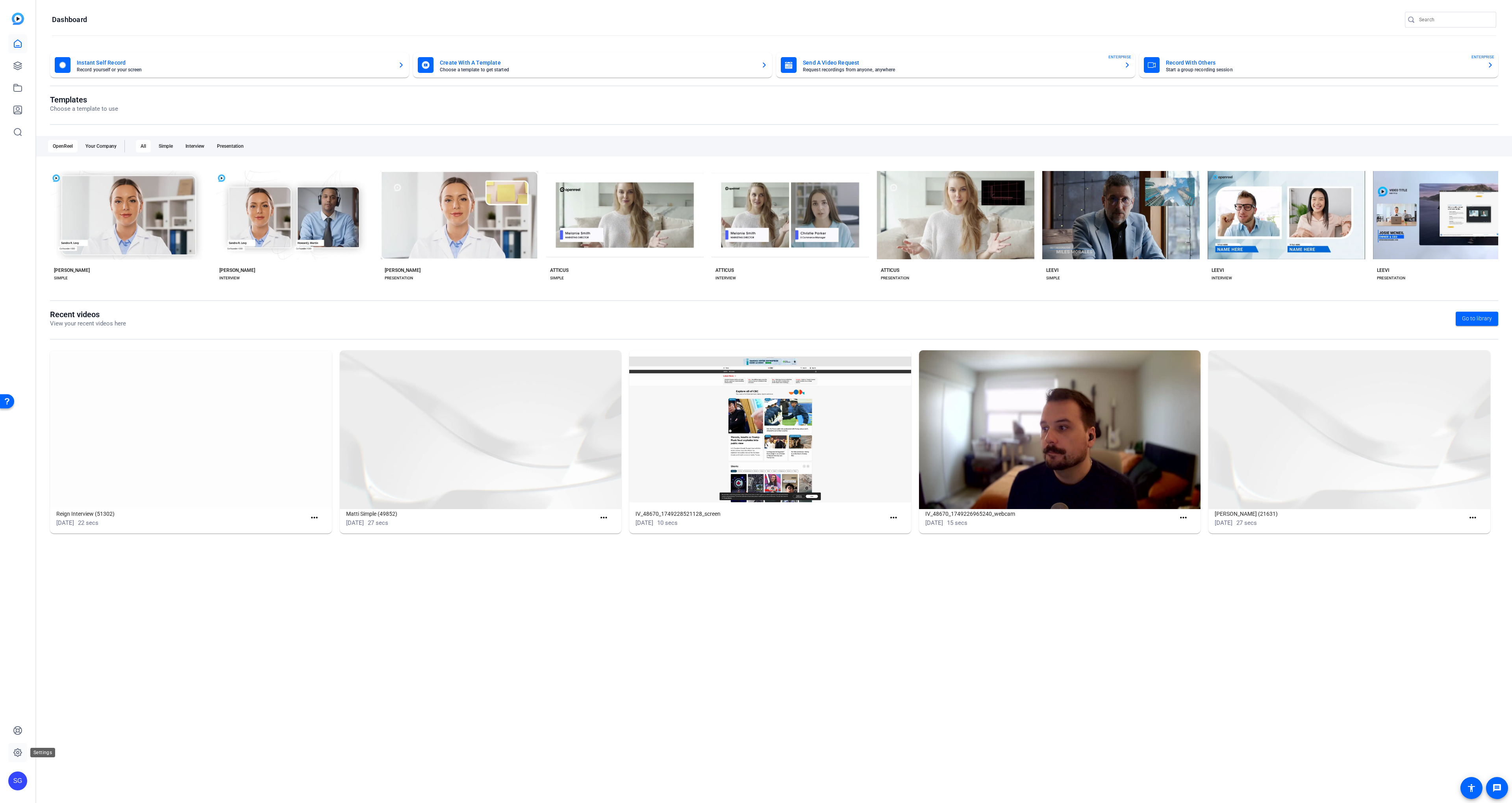
click at [19, 752] on icon at bounding box center [18, 752] width 3 height 3
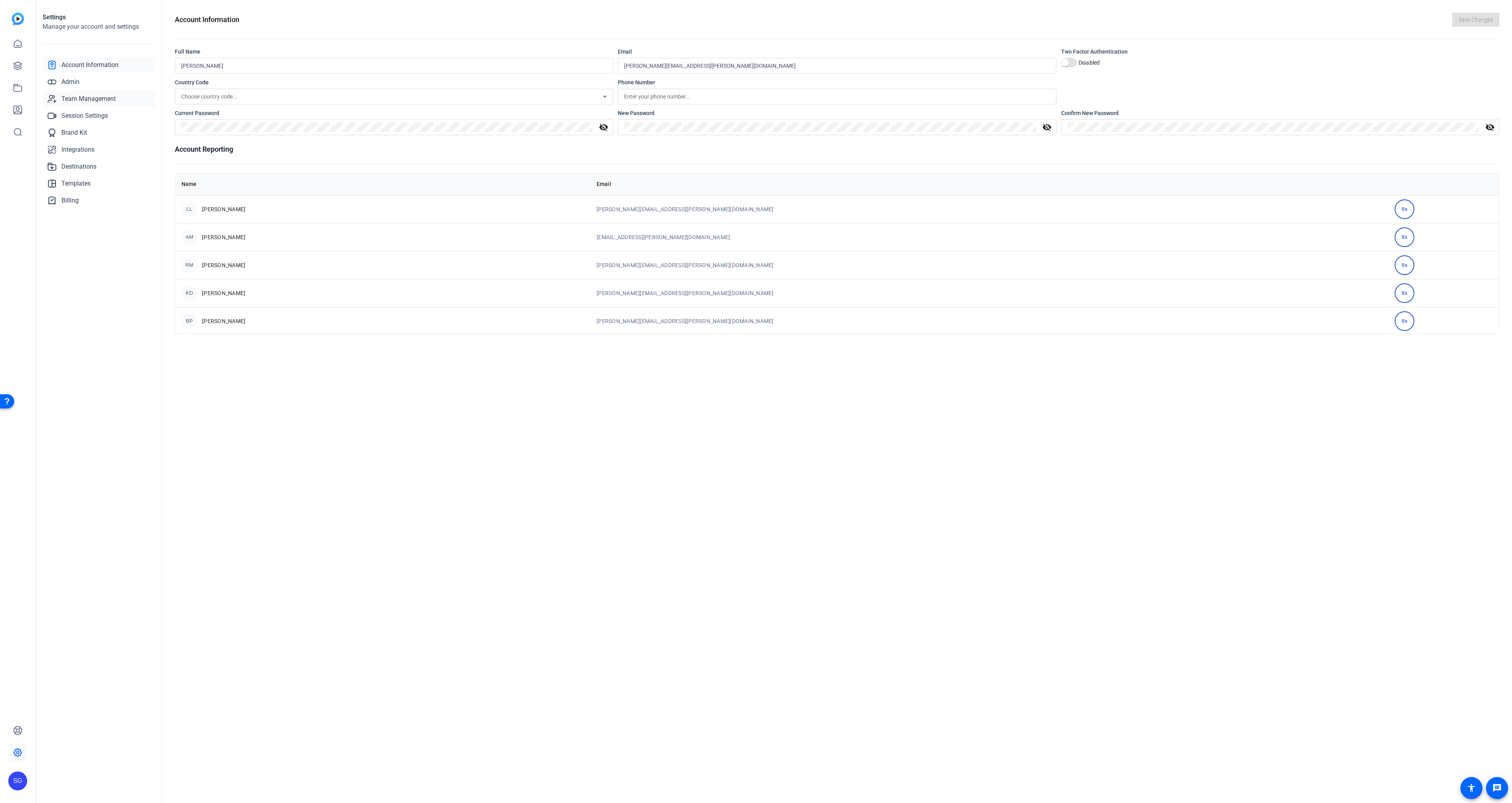
click at [102, 104] on link "Team Management" at bounding box center [99, 99] width 113 height 16
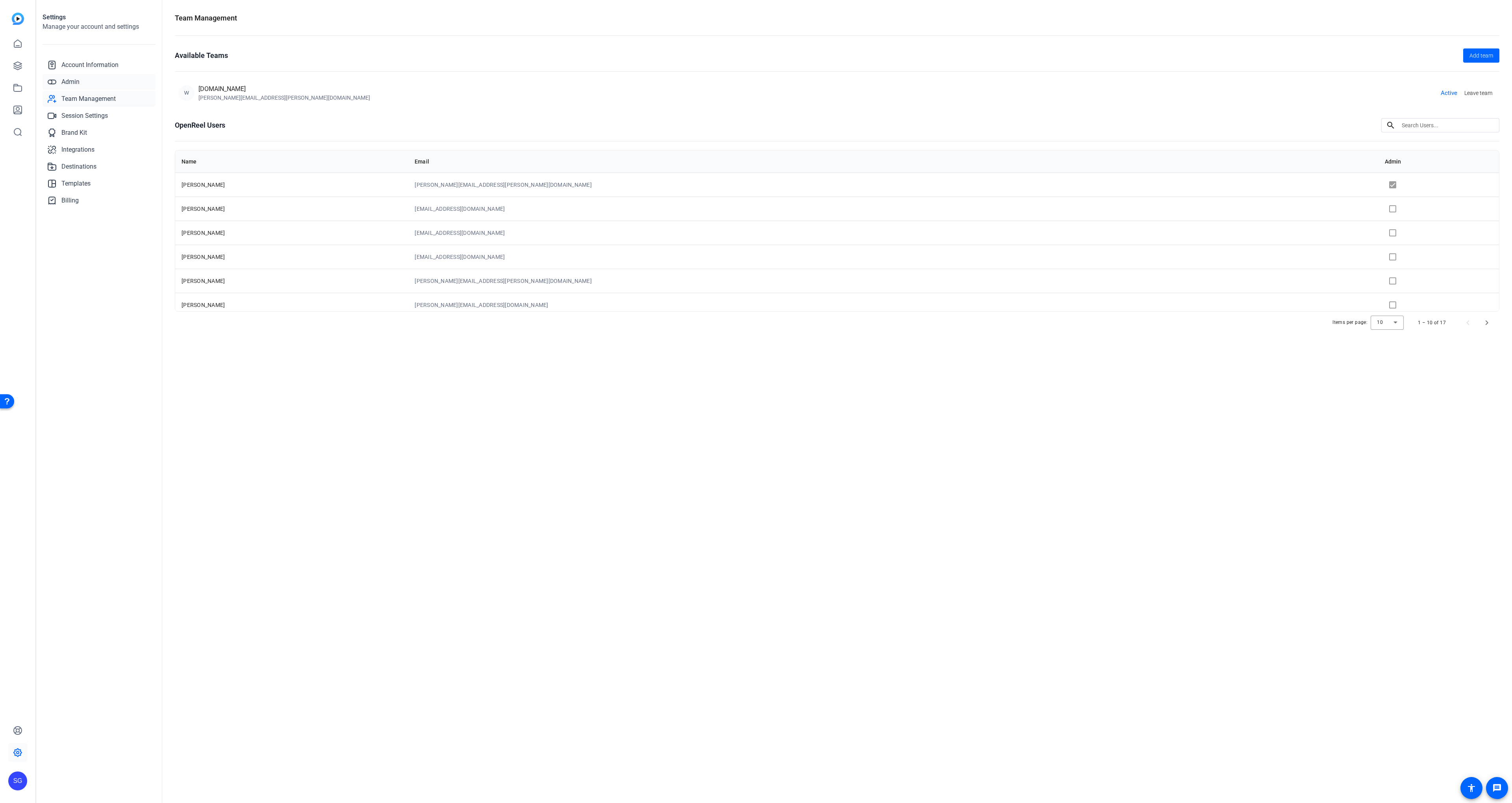
click at [82, 79] on link "Admin" at bounding box center [99, 81] width 113 height 16
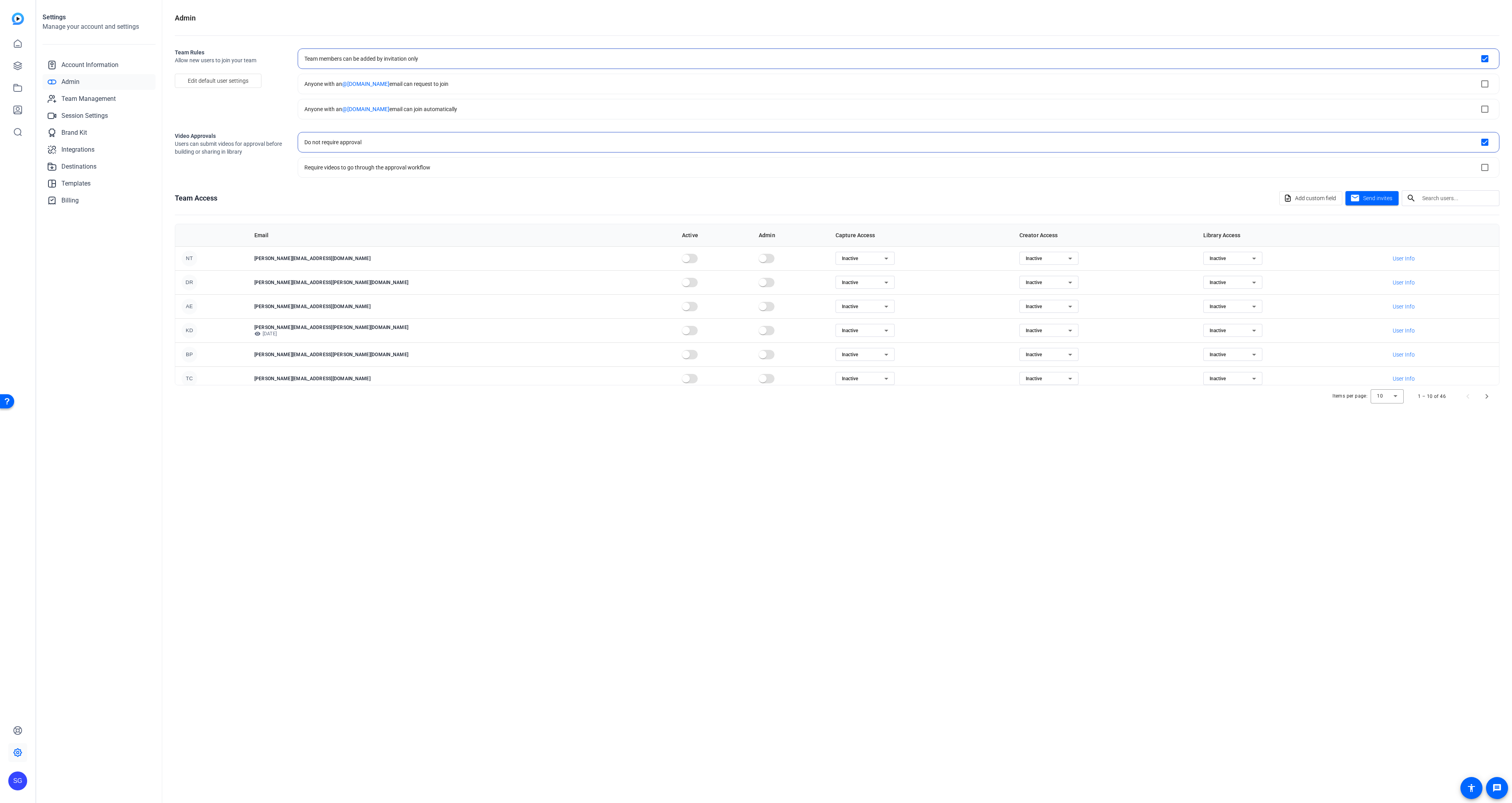
click at [1427, 203] on div at bounding box center [1457, 197] width 71 height 16
click at [1435, 198] on input "text" at bounding box center [1457, 198] width 71 height 9
type input "brea"
drag, startPoint x: 555, startPoint y: 282, endPoint x: 556, endPoint y: 261, distance: 21.0
click at [686, 282] on span "button" at bounding box center [694, 282] width 16 height 16
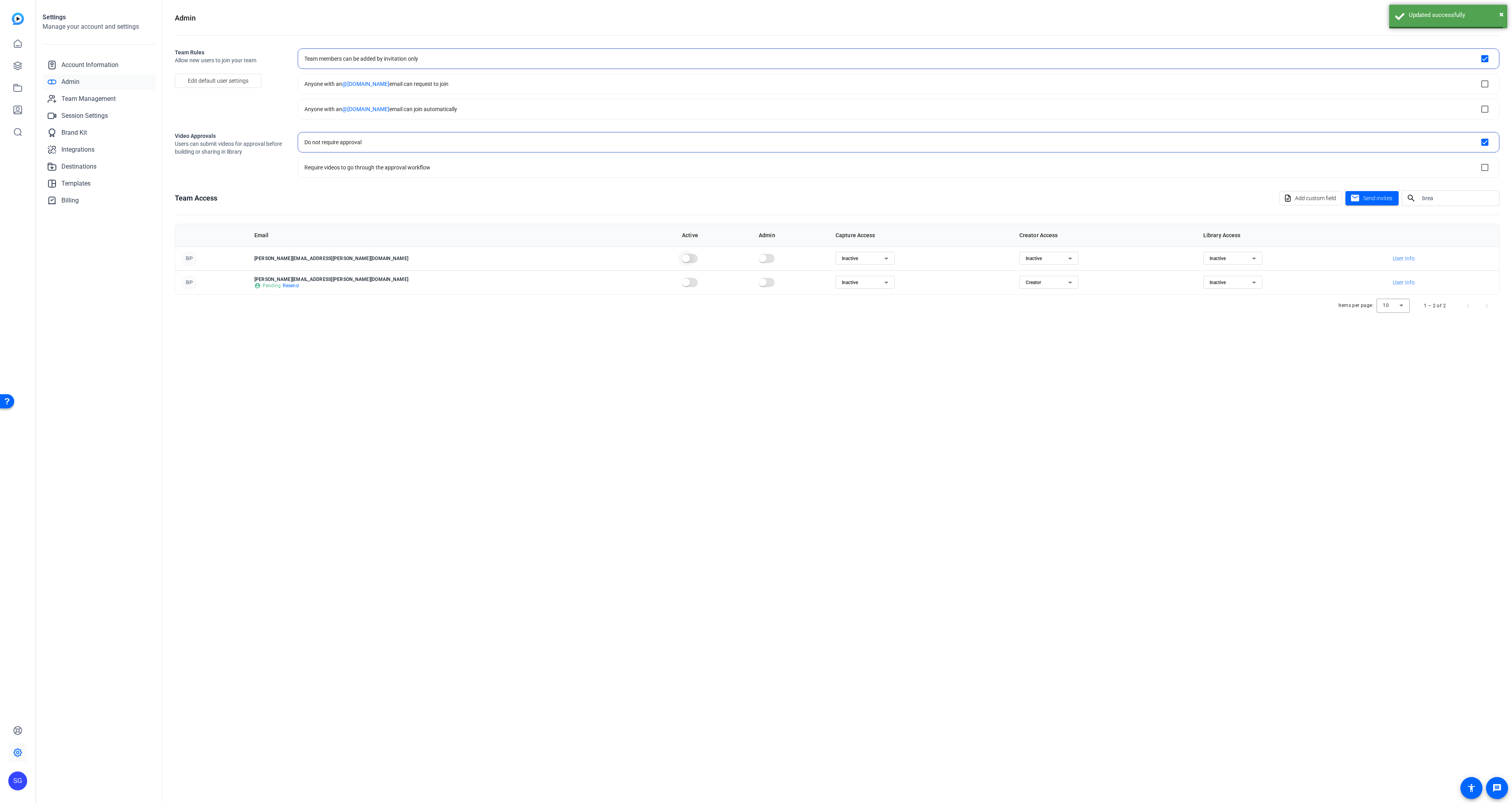
click at [682, 254] on span "button" at bounding box center [685, 258] width 7 height 7
click at [1019, 281] on div "Creator" at bounding box center [1048, 282] width 59 height 13
drag, startPoint x: 981, startPoint y: 306, endPoint x: 975, endPoint y: 261, distance: 45.4
click at [981, 306] on mat-option "Inactive" at bounding box center [970, 311] width 59 height 13
click at [1026, 261] on div "Inactive" at bounding box center [1047, 258] width 43 height 9
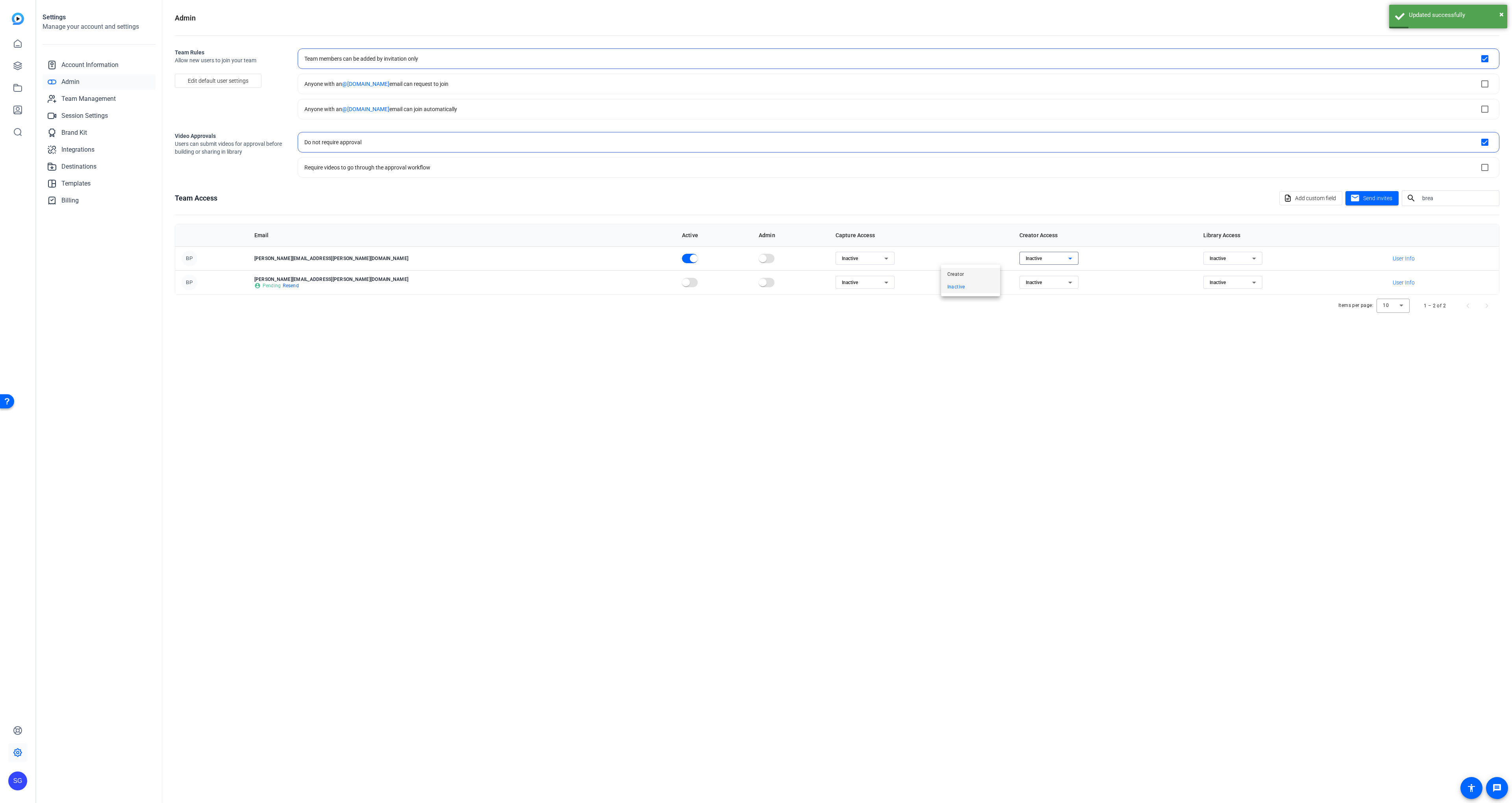
click at [965, 271] on mat-option "Creator" at bounding box center [970, 275] width 59 height 13
click at [712, 327] on div "Admin Team Rules Allow new users to join your team Edit default user settings T…" at bounding box center [837, 402] width 1350 height 803
click at [277, 258] on p "breanna.perrelli@workerbee.tv" at bounding box center [462, 258] width 415 height 7
drag, startPoint x: 277, startPoint y: 258, endPoint x: 330, endPoint y: 255, distance: 53.1
click at [330, 257] on p "breanna.perrelli@workerbee.tv" at bounding box center [462, 258] width 415 height 7
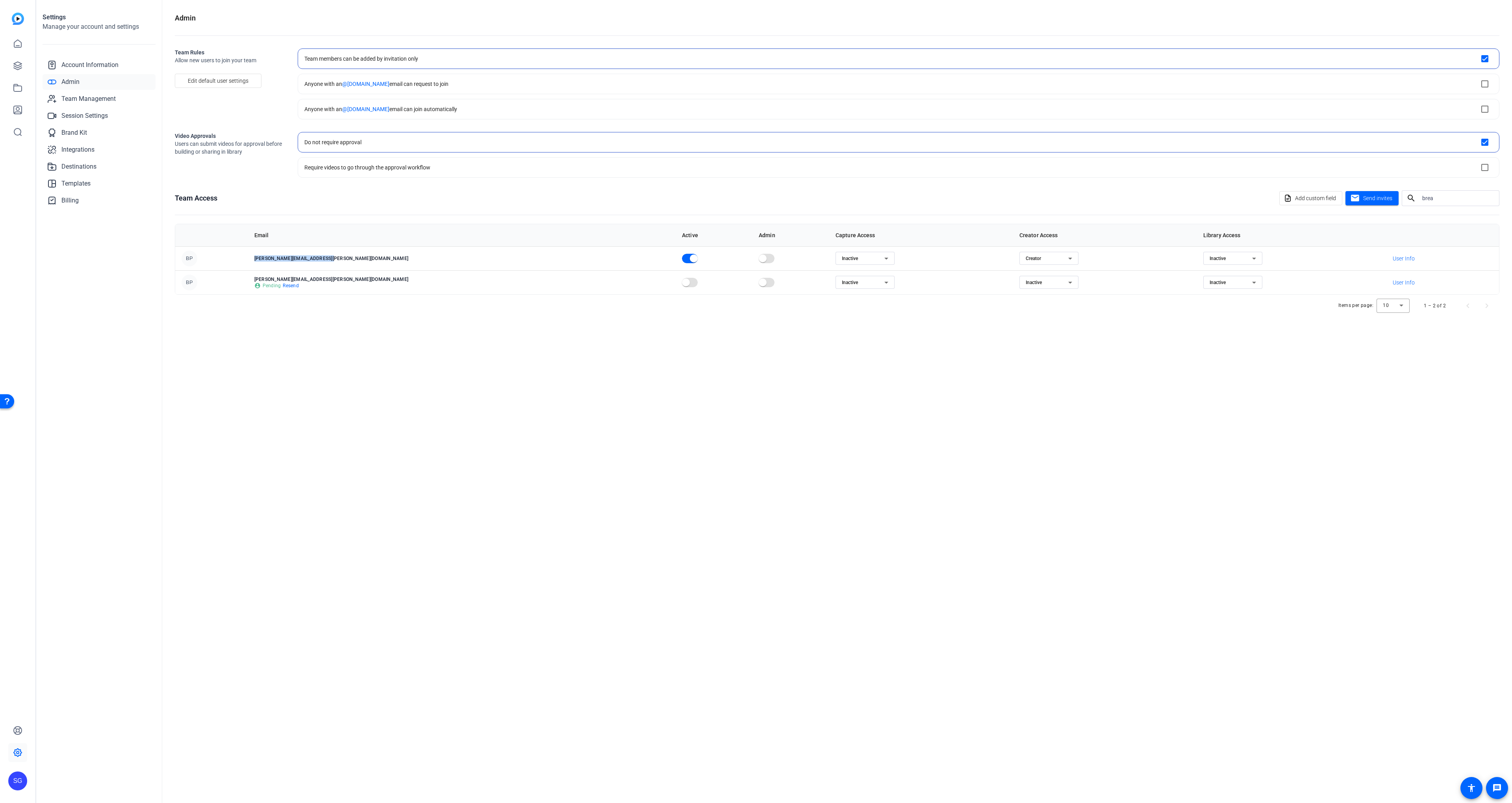
copy p "breanna.perrelli@workerbee.tv"
click at [613, 182] on openreel-admin "Admin Team Rules Allow new users to join your team Edit default user settings T…" at bounding box center [837, 165] width 1324 height 304
